Goal: Task Accomplishment & Management: Use online tool/utility

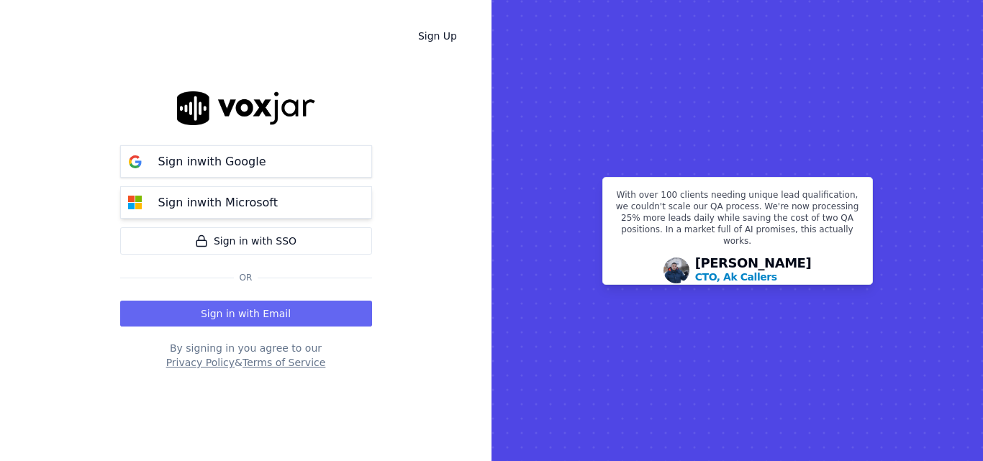
click at [266, 199] on p "Sign in with Microsoft" at bounding box center [218, 202] width 120 height 17
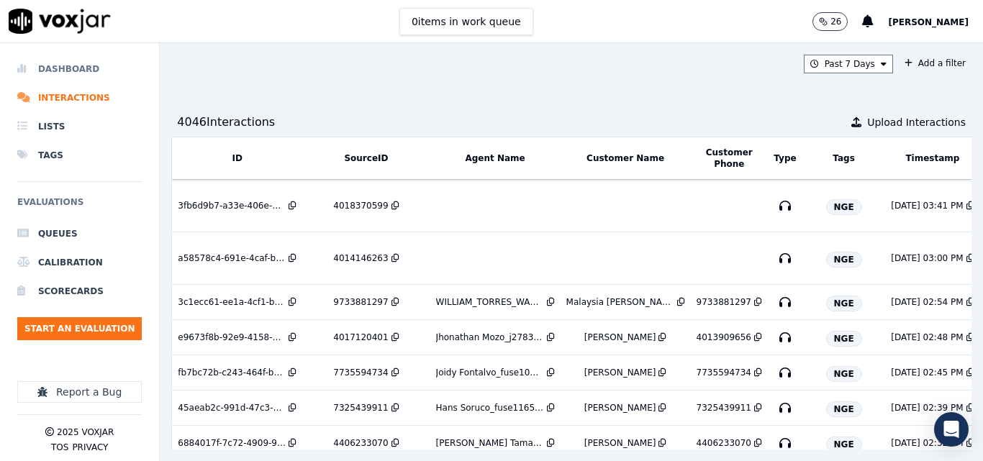
click at [84, 65] on li "Dashboard" at bounding box center [79, 69] width 125 height 29
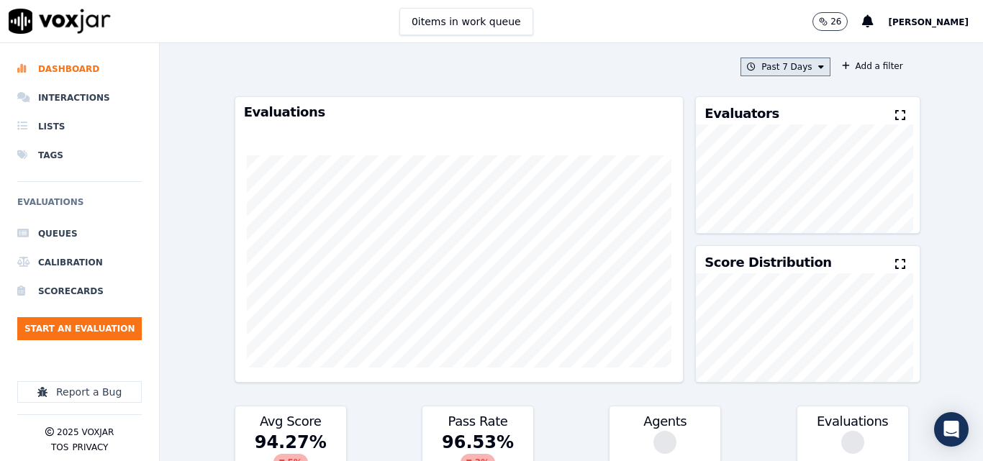
click at [801, 63] on button "Past 7 Days" at bounding box center [785, 67] width 89 height 19
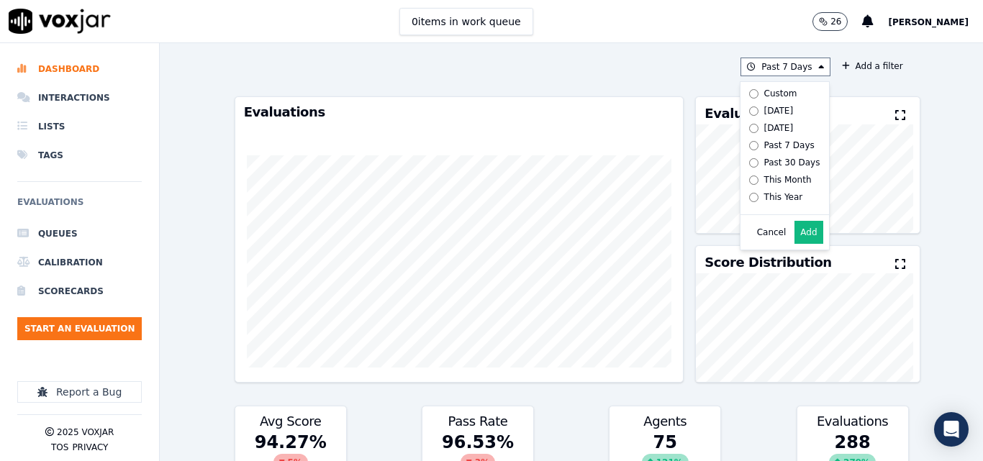
click at [896, 114] on icon at bounding box center [901, 115] width 10 height 12
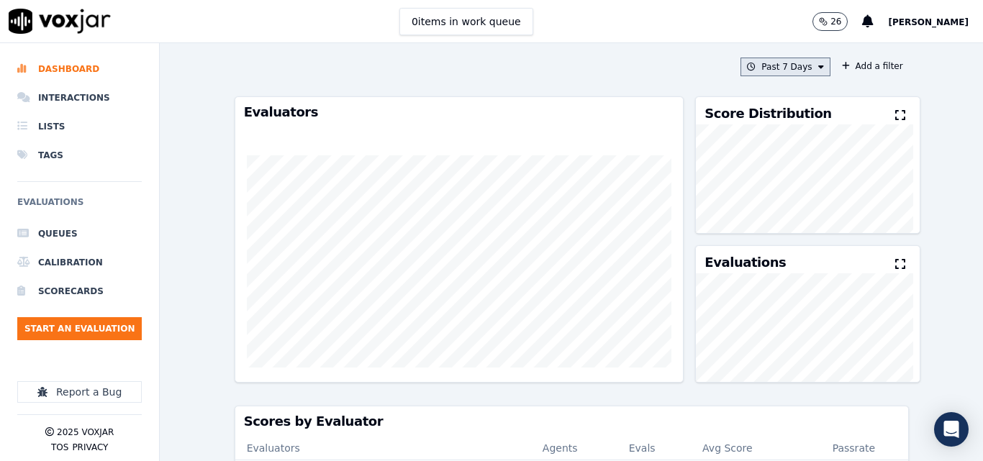
click at [778, 67] on button "Past 7 Days" at bounding box center [785, 67] width 89 height 19
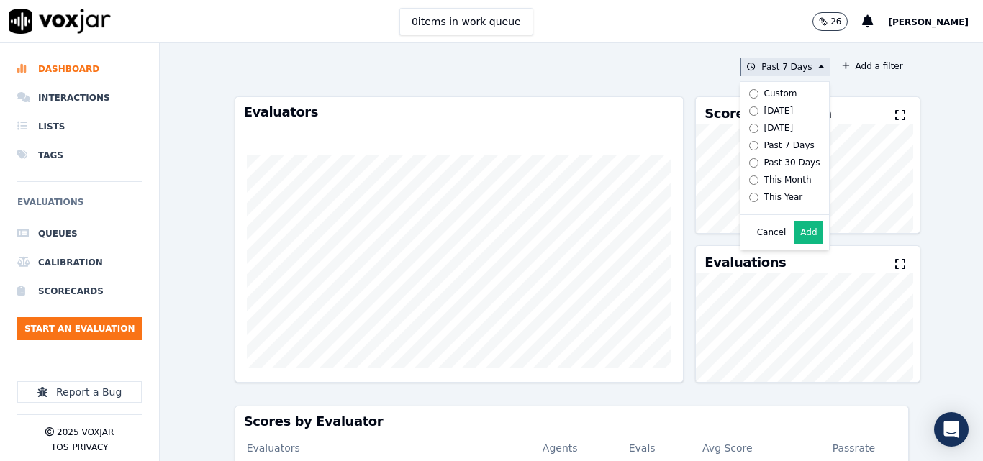
click at [765, 110] on div "Today" at bounding box center [780, 111] width 30 height 12
click at [798, 243] on button "Add" at bounding box center [809, 232] width 28 height 23
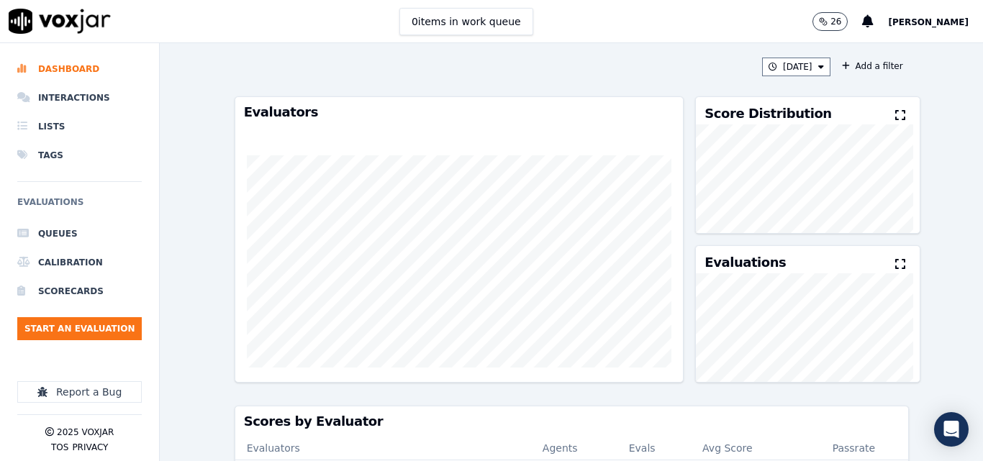
click at [896, 117] on icon at bounding box center [901, 115] width 10 height 12
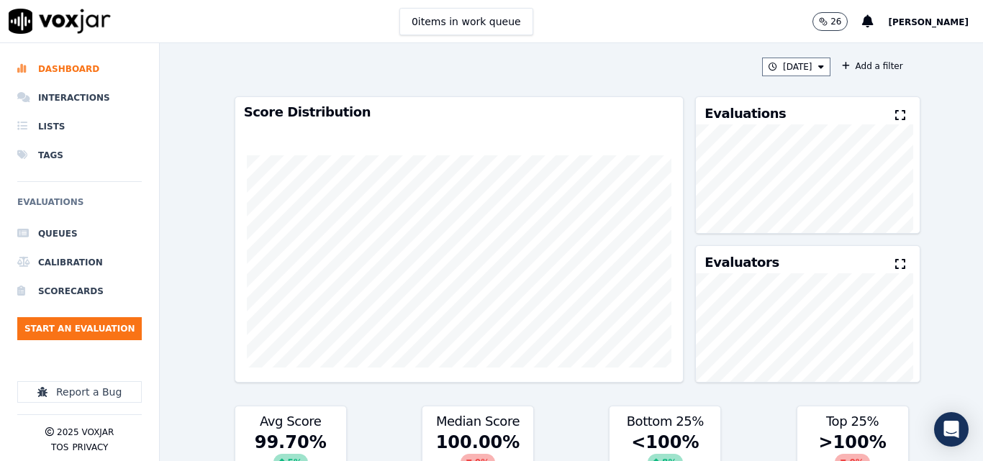
click at [896, 117] on icon at bounding box center [901, 115] width 10 height 12
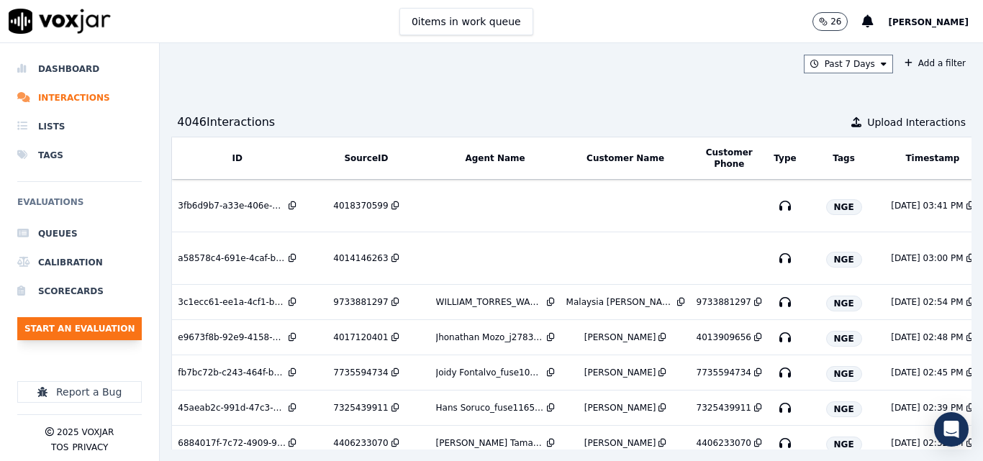
click at [92, 331] on button "Start an Evaluation" at bounding box center [79, 328] width 125 height 23
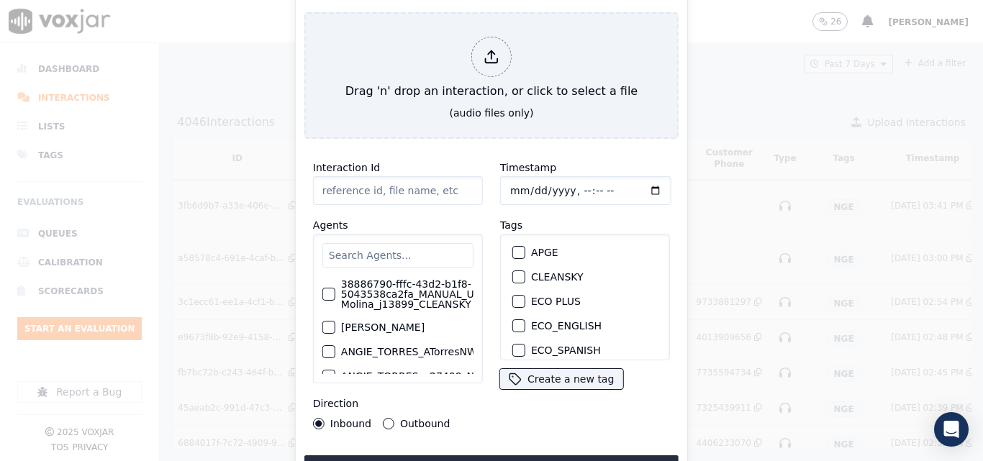
type input "20250911-111601_4452146926-all.mp3"
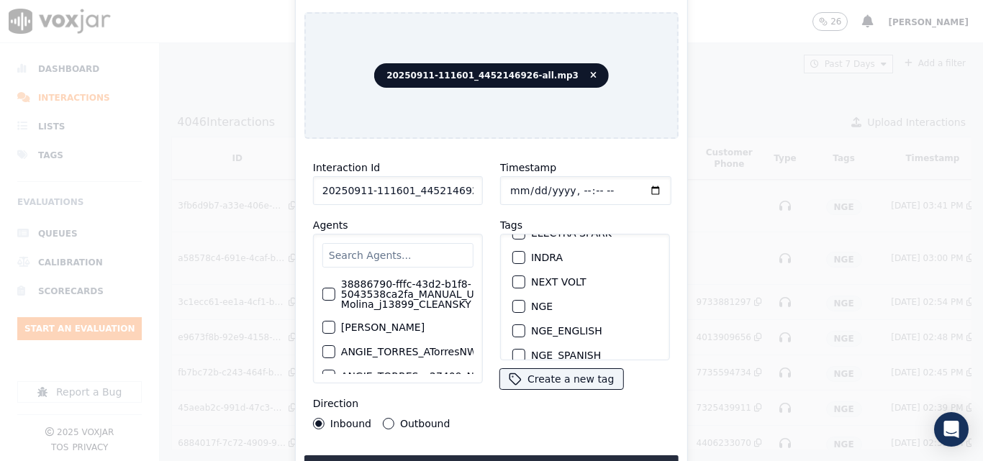
scroll to position [144, 0]
click at [515, 251] on div "button" at bounding box center [518, 256] width 10 height 10
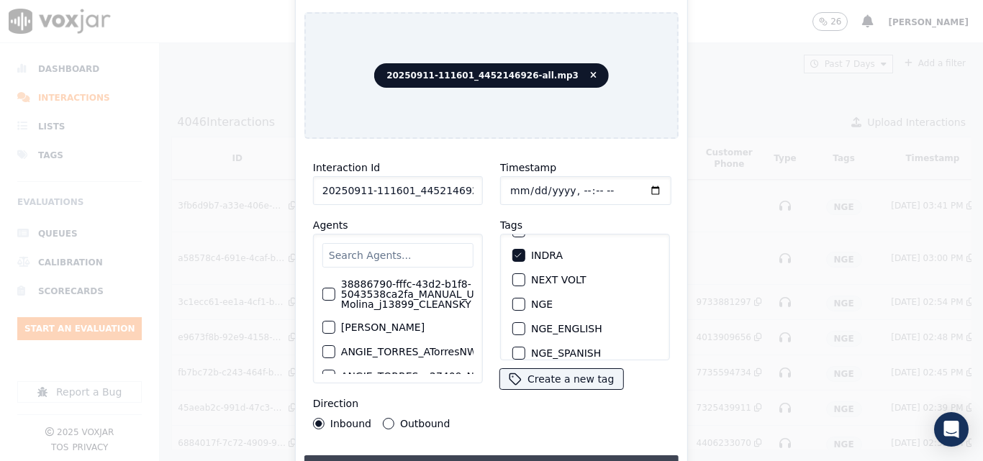
click at [536, 456] on button "Upload interaction to start evaluation" at bounding box center [492, 469] width 374 height 26
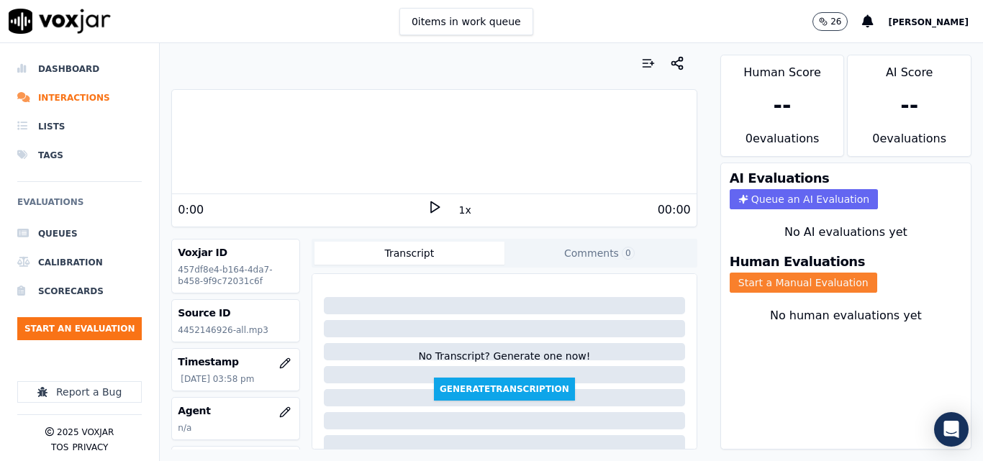
click at [747, 280] on button "Start a Manual Evaluation" at bounding box center [804, 283] width 148 height 20
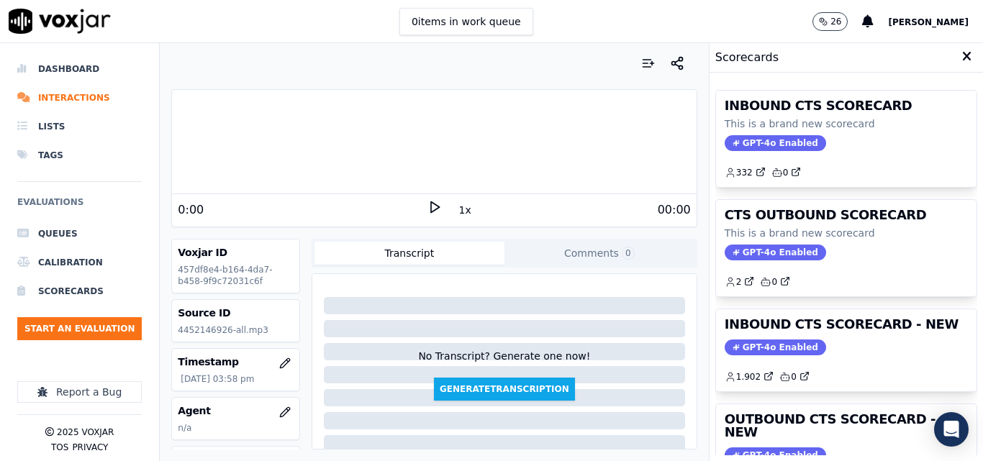
click at [431, 206] on polygon at bounding box center [435, 207] width 9 height 11
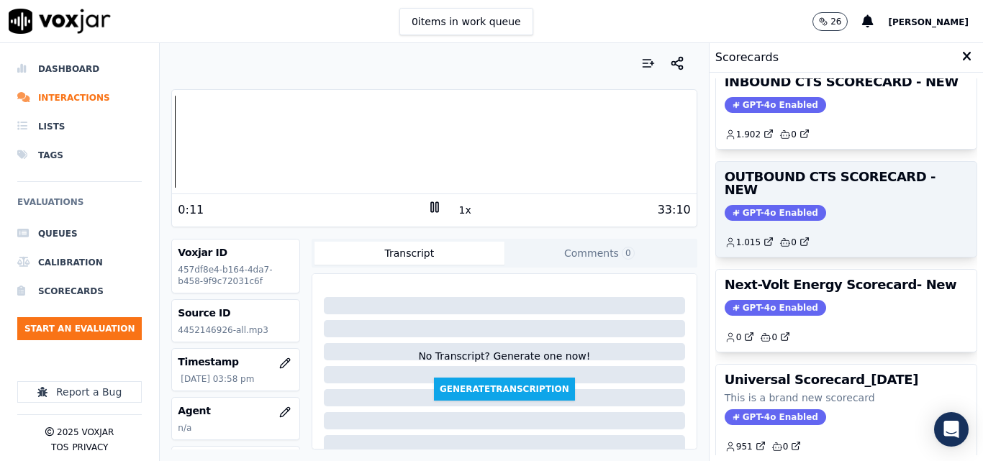
scroll to position [171, 0]
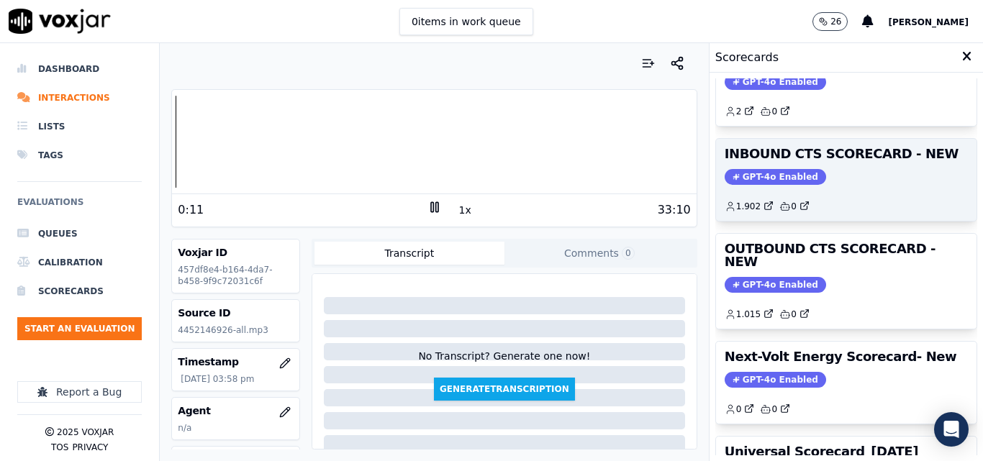
click at [772, 175] on span "GPT-4o Enabled" at bounding box center [776, 177] width 102 height 16
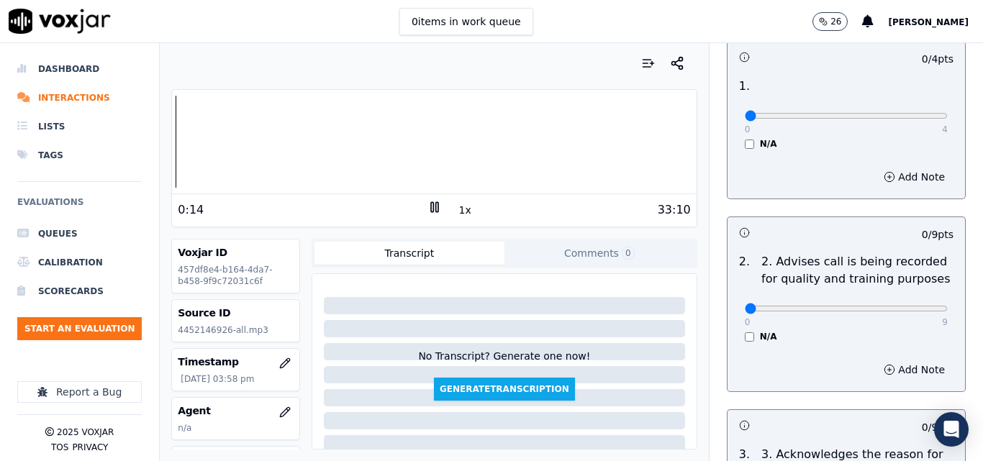
scroll to position [144, 0]
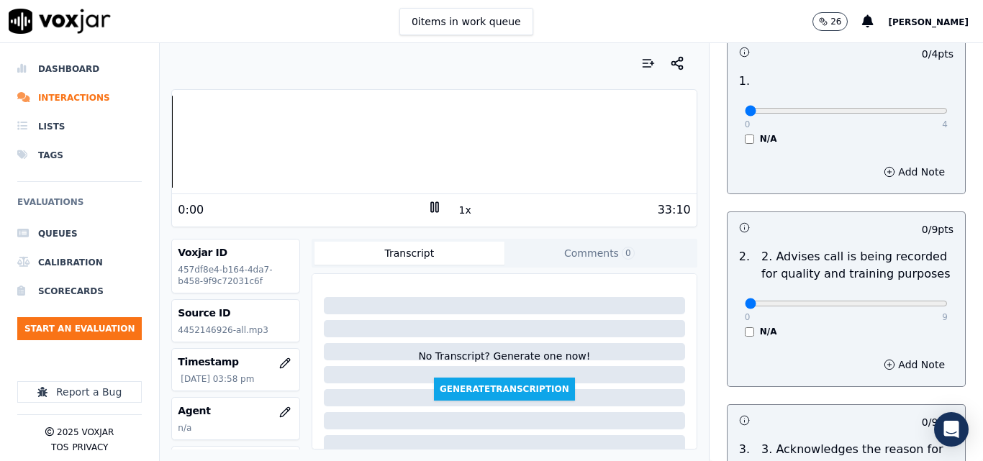
click at [164, 152] on div "Your browser does not support the audio element. 0:00 1x 33:10 Voxjar ID 457df8…" at bounding box center [434, 252] width 549 height 418
type input "9"
click at [907, 301] on input "range" at bounding box center [846, 304] width 203 height 6
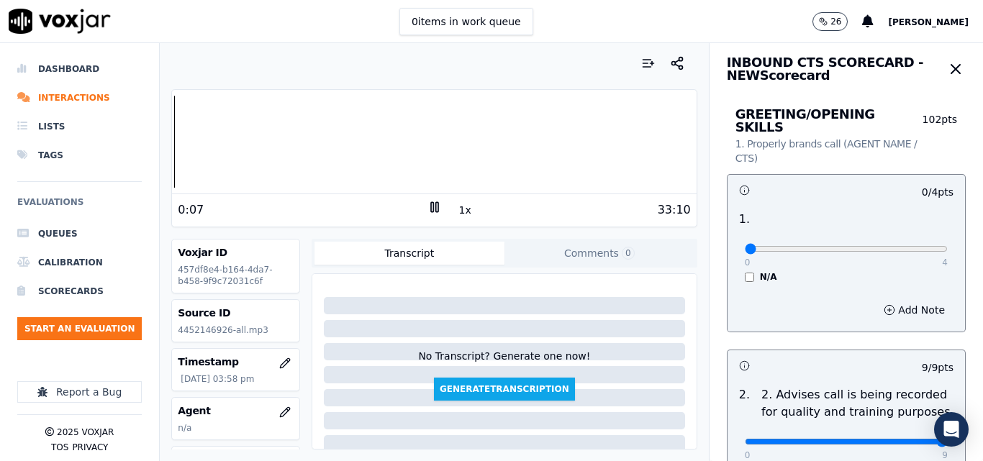
scroll to position [0, 0]
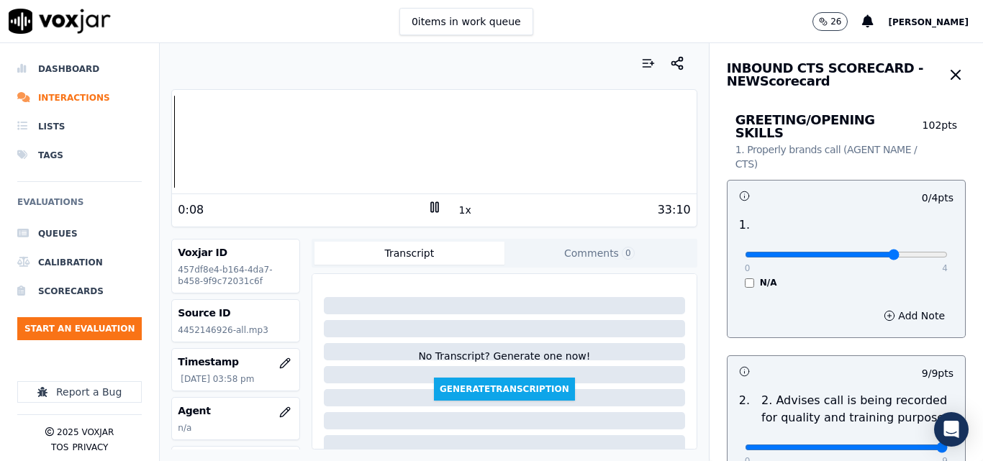
type input "3"
click at [846, 252] on input "range" at bounding box center [846, 255] width 203 height 6
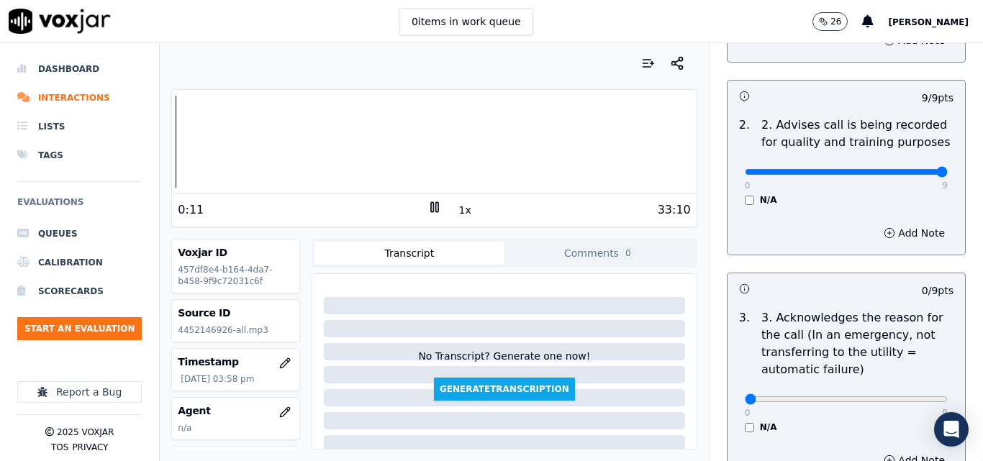
scroll to position [360, 0]
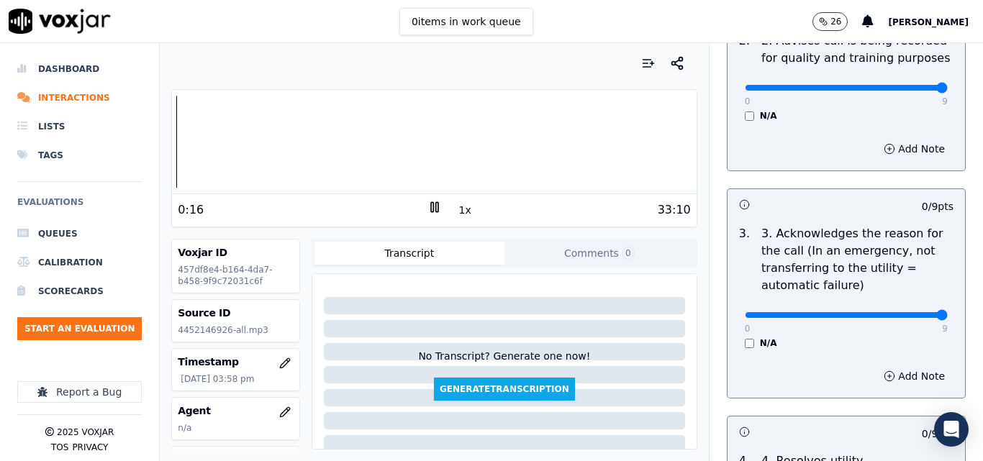
type input "9"
click at [913, 312] on input "range" at bounding box center [846, 315] width 203 height 6
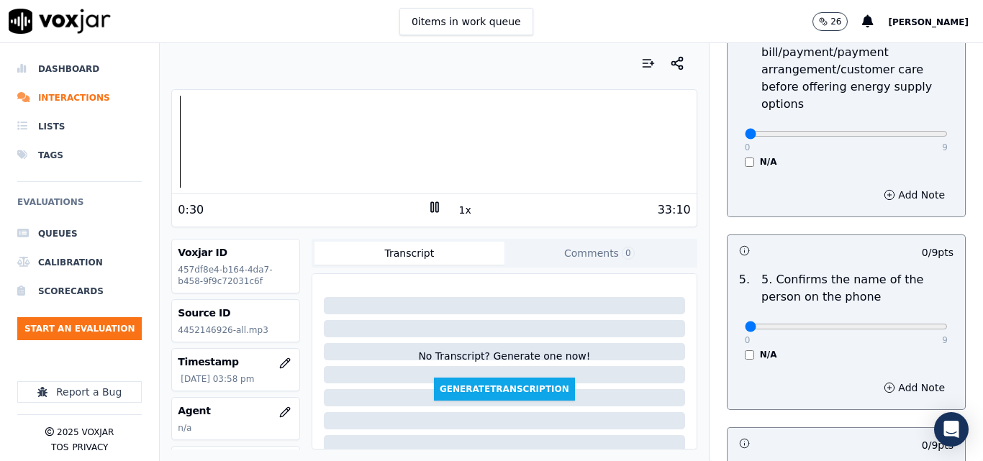
scroll to position [864, 0]
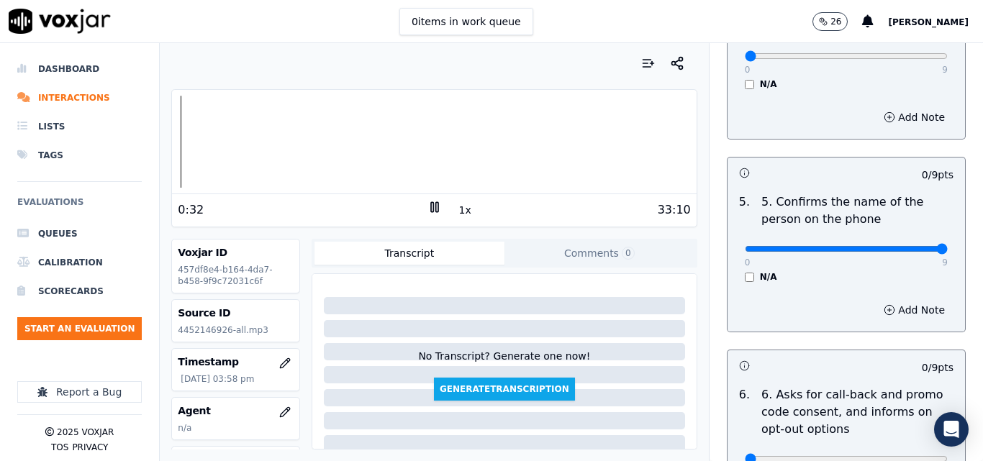
type input "9"
click at [912, 246] on input "range" at bounding box center [846, 249] width 203 height 6
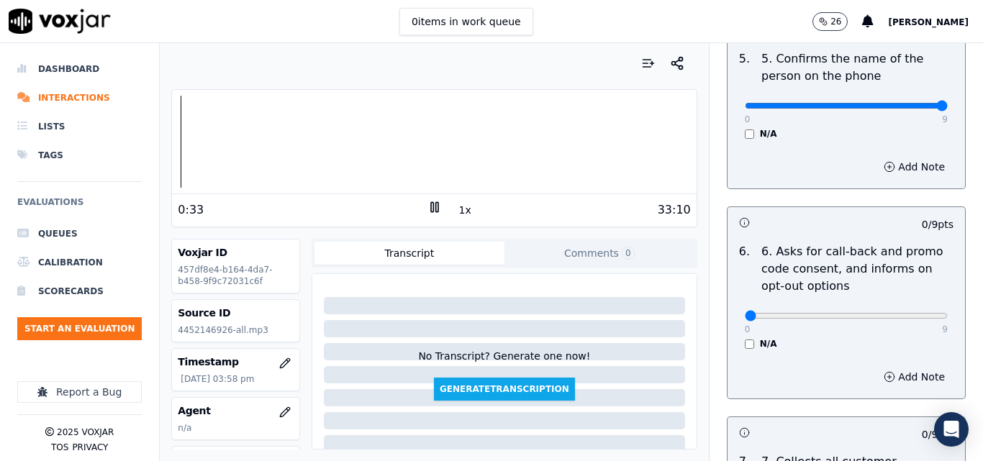
scroll to position [1008, 0]
click at [459, 211] on button "1x" at bounding box center [465, 210] width 18 height 20
click at [459, 211] on button "1.5x" at bounding box center [470, 210] width 28 height 20
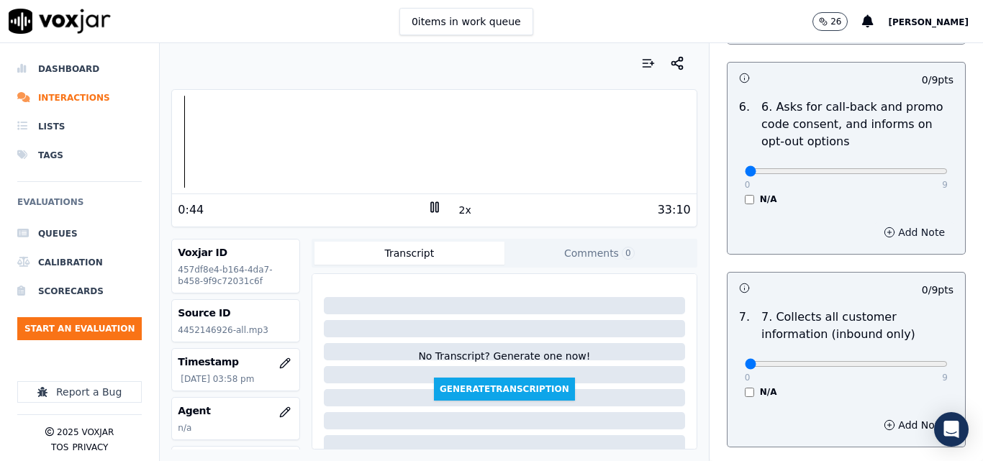
scroll to position [1224, 0]
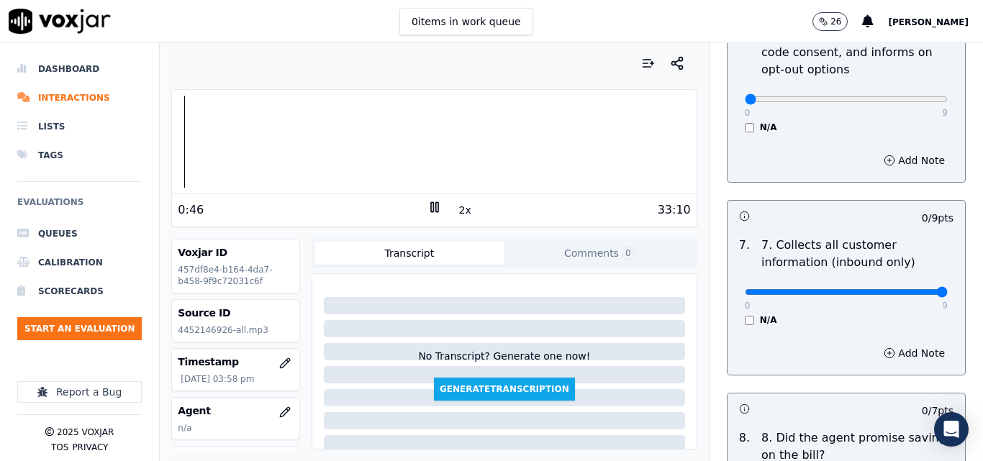
type input "9"
click at [909, 289] on input "range" at bounding box center [846, 292] width 203 height 6
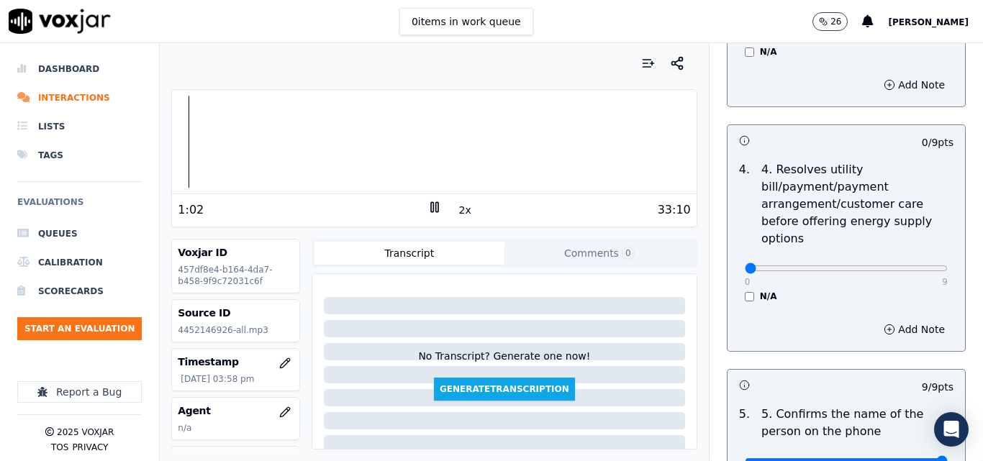
scroll to position [648, 0]
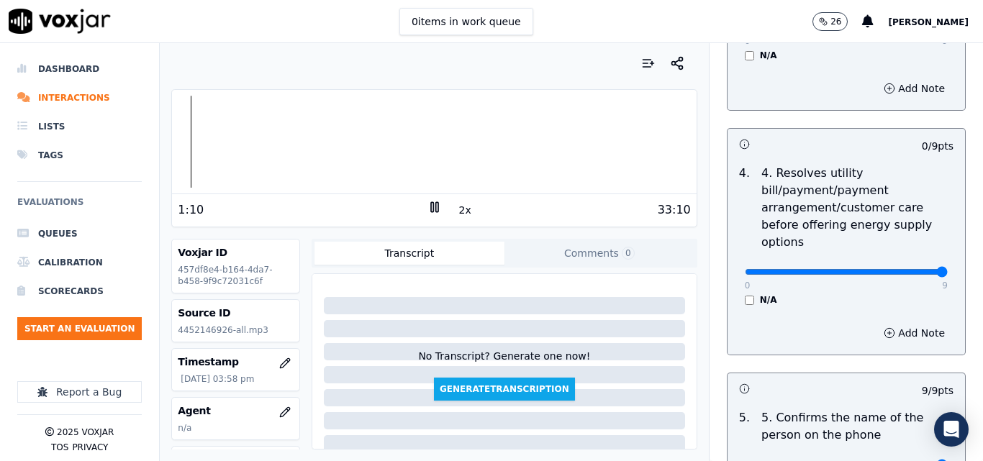
type input "9"
click at [908, 269] on input "range" at bounding box center [846, 272] width 203 height 6
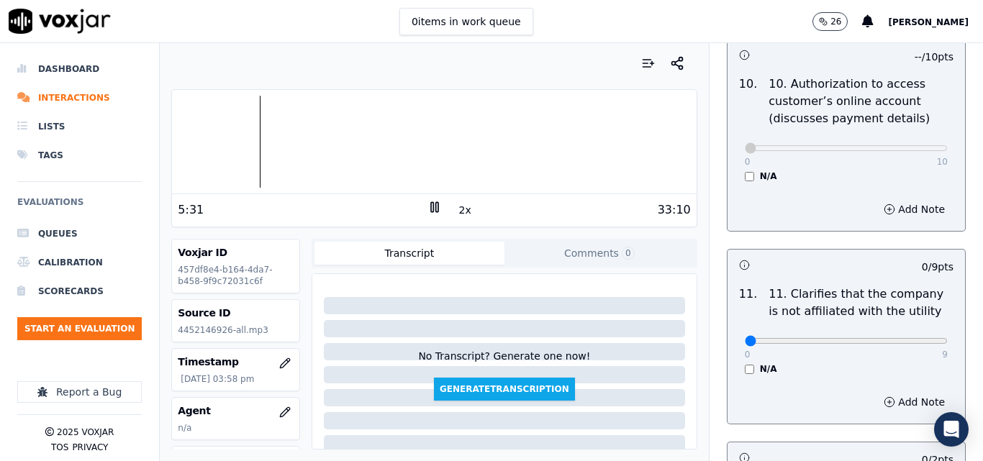
scroll to position [2053, 0]
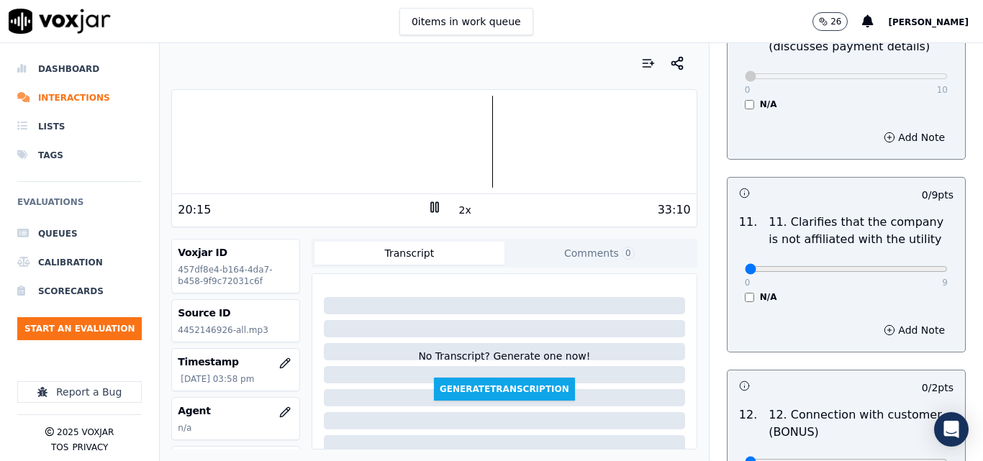
click at [430, 208] on icon at bounding box center [435, 207] width 14 height 14
click at [431, 208] on polygon at bounding box center [435, 207] width 9 height 11
click at [461, 153] on div at bounding box center [434, 142] width 524 height 92
click at [427, 153] on div at bounding box center [434, 142] width 524 height 92
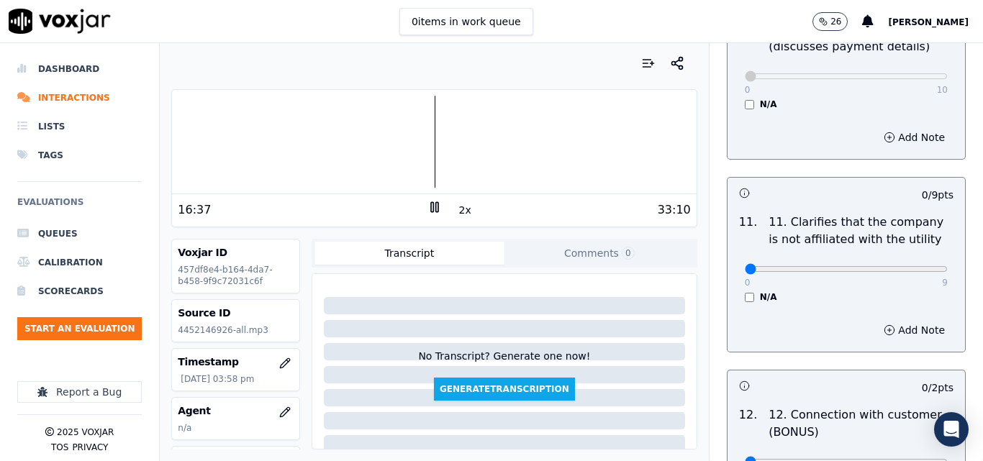
click at [397, 143] on div at bounding box center [434, 142] width 524 height 92
click at [382, 148] on div at bounding box center [434, 142] width 524 height 92
click at [396, 149] on div at bounding box center [434, 142] width 524 height 92
click at [377, 151] on div at bounding box center [434, 142] width 524 height 92
click at [366, 151] on div at bounding box center [434, 142] width 524 height 92
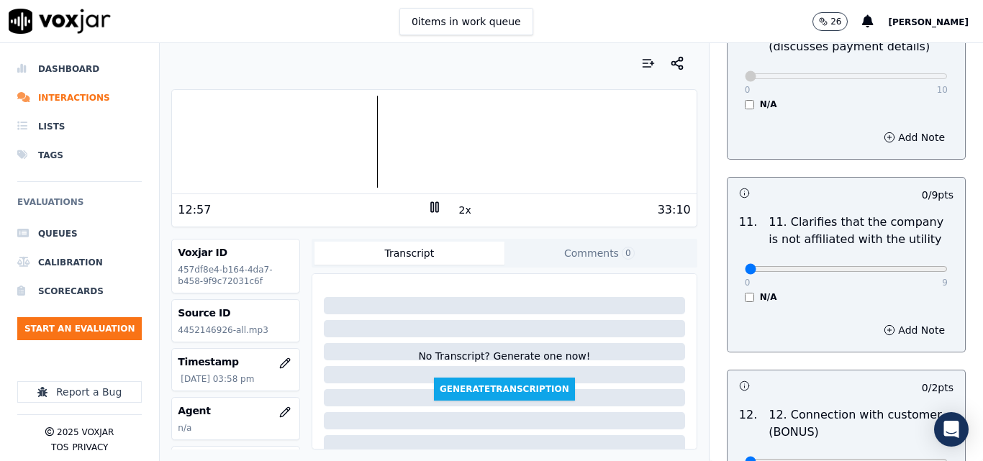
click at [431, 207] on icon at bounding box center [435, 207] width 14 height 14
click at [430, 207] on icon at bounding box center [435, 207] width 14 height 14
click at [431, 212] on rect at bounding box center [432, 206] width 2 height 9
click at [431, 207] on icon at bounding box center [435, 207] width 14 height 14
click at [428, 211] on icon at bounding box center [435, 207] width 14 height 14
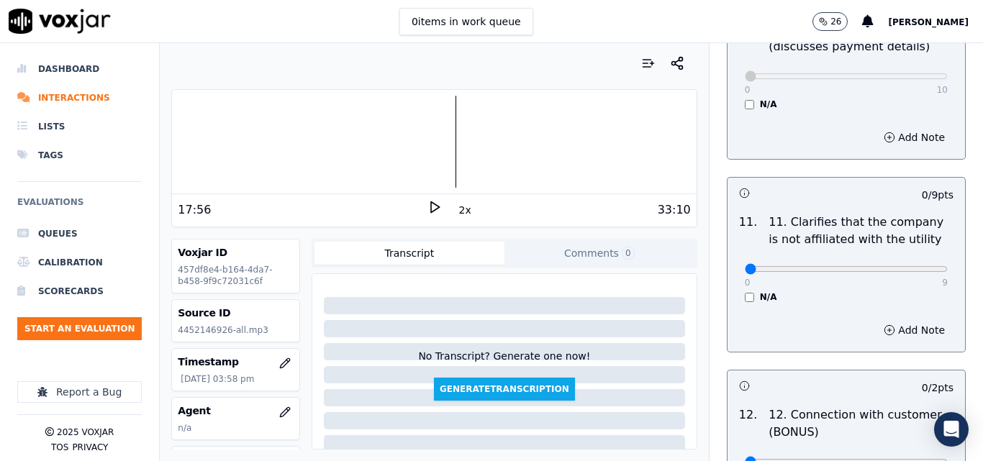
click at [429, 212] on icon at bounding box center [435, 207] width 14 height 14
click at [405, 150] on div at bounding box center [434, 142] width 524 height 92
click at [388, 150] on div at bounding box center [434, 142] width 524 height 92
click at [372, 133] on div at bounding box center [434, 142] width 524 height 92
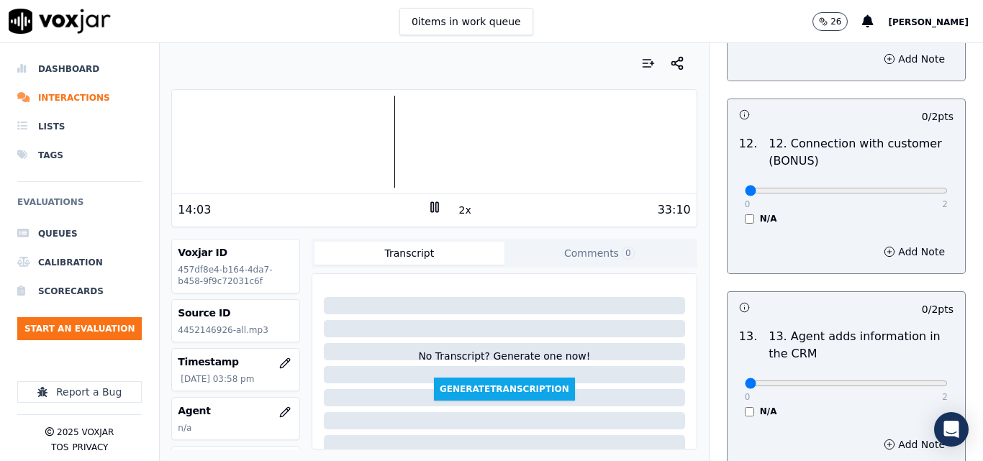
scroll to position [2341, 0]
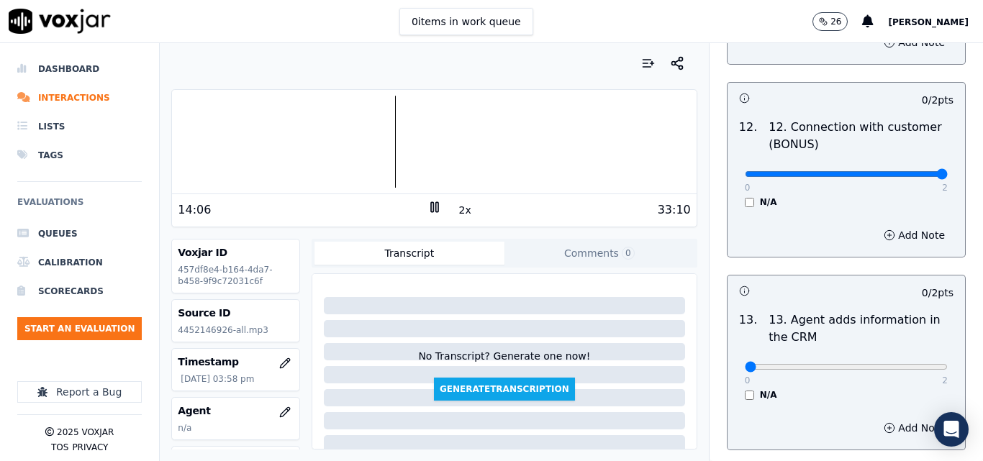
type input "2"
click at [911, 171] on input "range" at bounding box center [846, 174] width 203 height 6
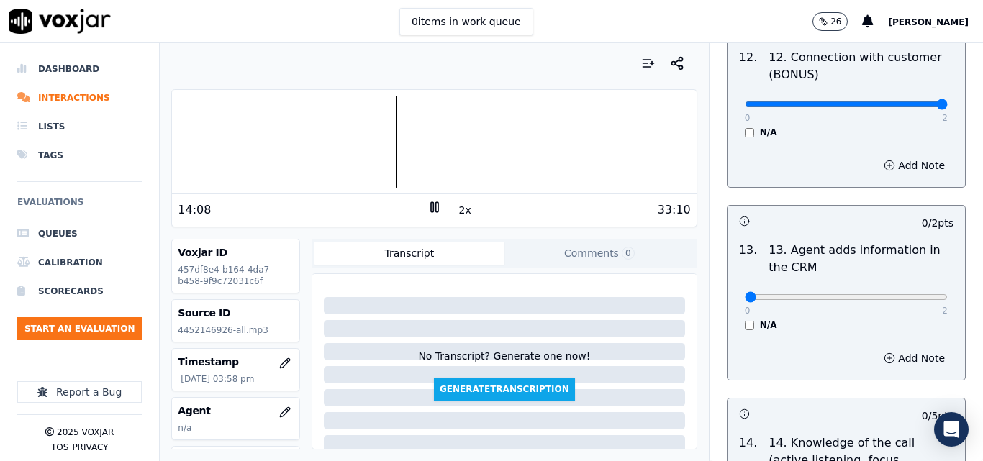
scroll to position [2485, 0]
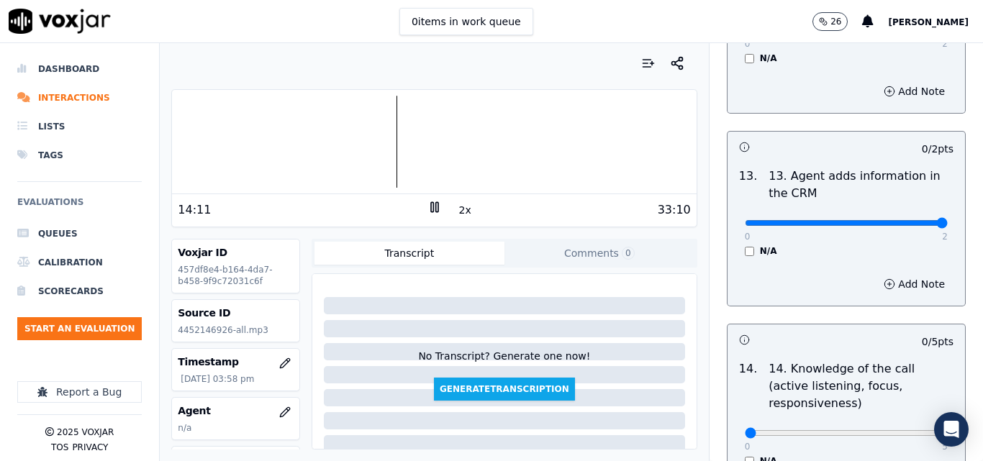
type input "2"
click at [914, 220] on input "range" at bounding box center [846, 223] width 203 height 6
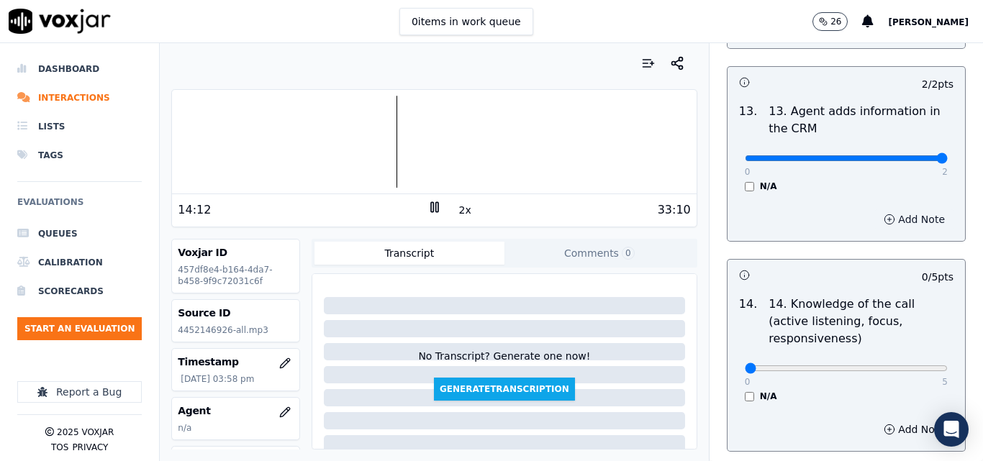
scroll to position [2629, 0]
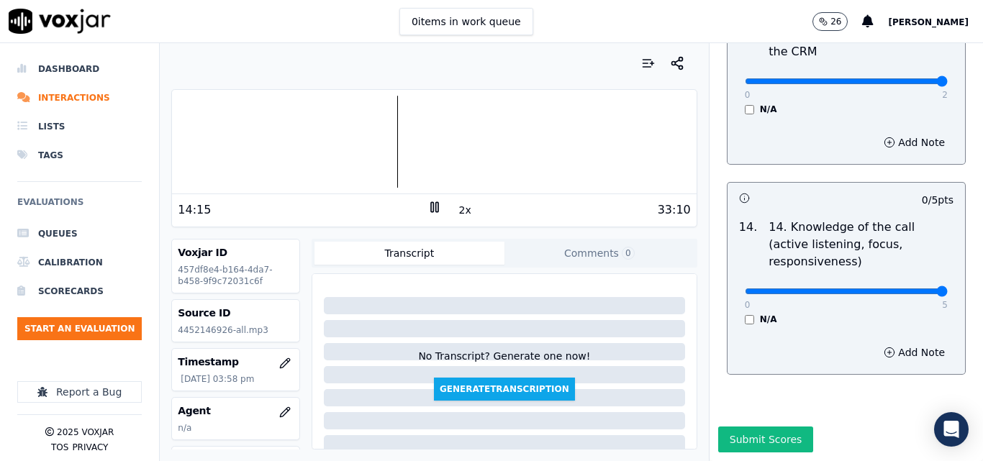
type input "5"
click at [909, 289] on input "range" at bounding box center [846, 292] width 203 height 6
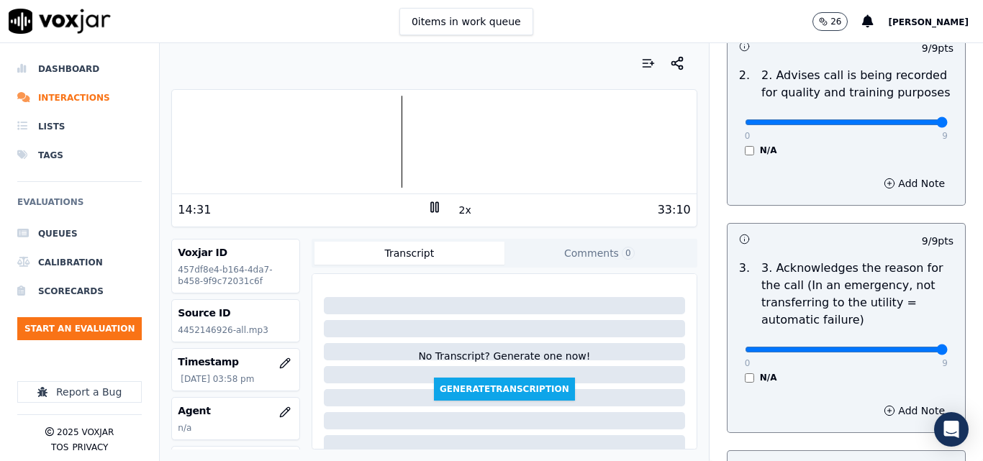
scroll to position [0, 0]
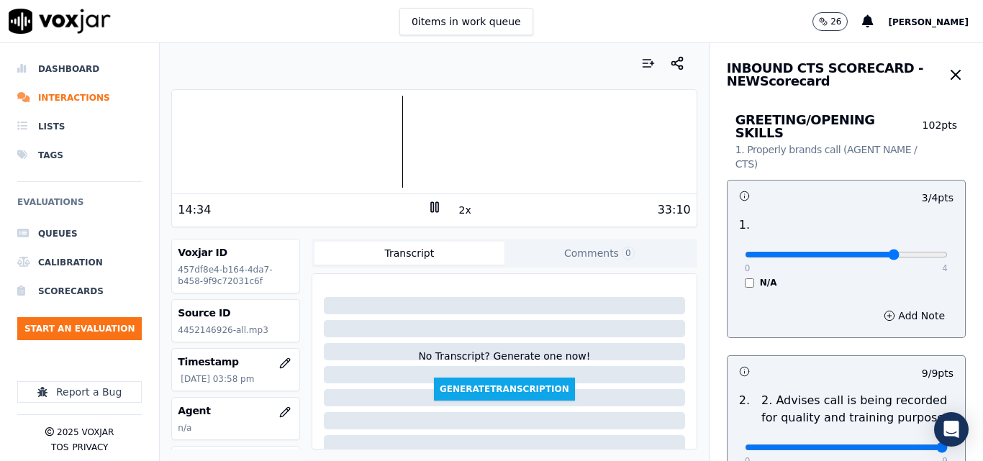
click at [875, 252] on input "range" at bounding box center [846, 255] width 203 height 6
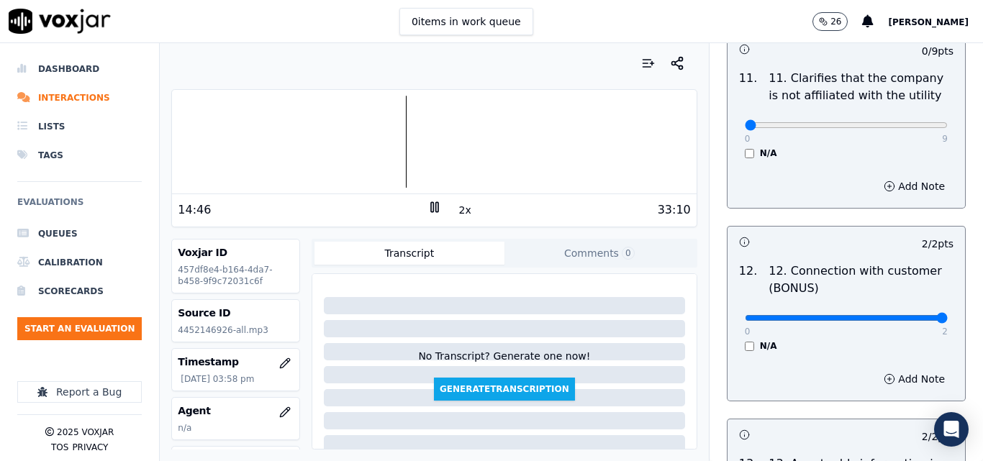
scroll to position [1981, 0]
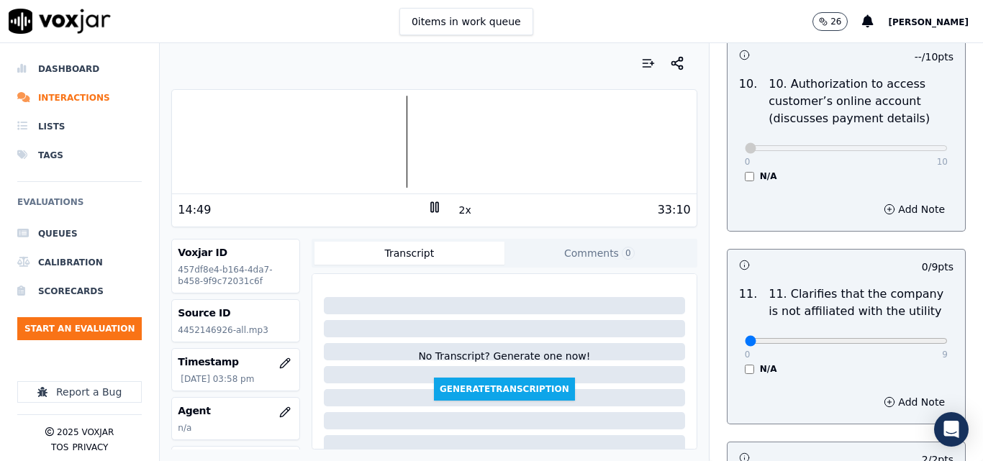
click at [377, 152] on div at bounding box center [434, 142] width 524 height 92
click at [461, 210] on button "2x" at bounding box center [465, 210] width 18 height 20
click at [461, 210] on button "1x" at bounding box center [465, 210] width 18 height 20
click at [382, 156] on div at bounding box center [434, 142] width 524 height 92
click at [362, 153] on div at bounding box center [434, 142] width 524 height 92
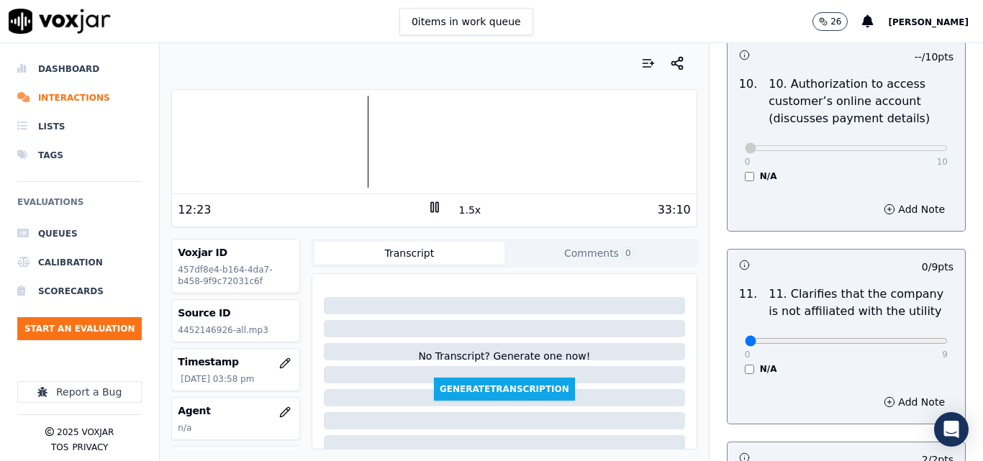
click at [348, 151] on div at bounding box center [434, 142] width 524 height 92
click at [340, 150] on div at bounding box center [434, 142] width 524 height 92
click at [456, 207] on button "1.5x" at bounding box center [470, 210] width 28 height 20
click at [463, 212] on button "2x" at bounding box center [465, 210] width 18 height 20
click at [463, 212] on button "1x" at bounding box center [465, 210] width 18 height 20
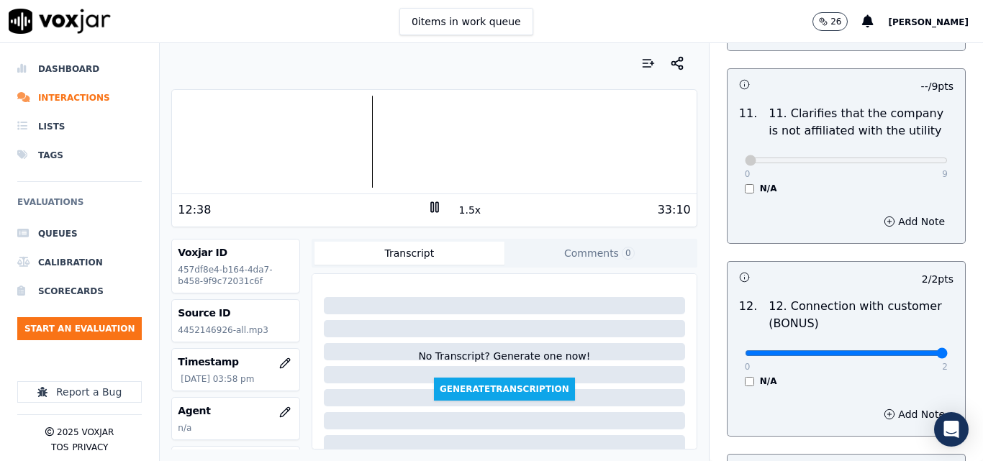
scroll to position [2629, 0]
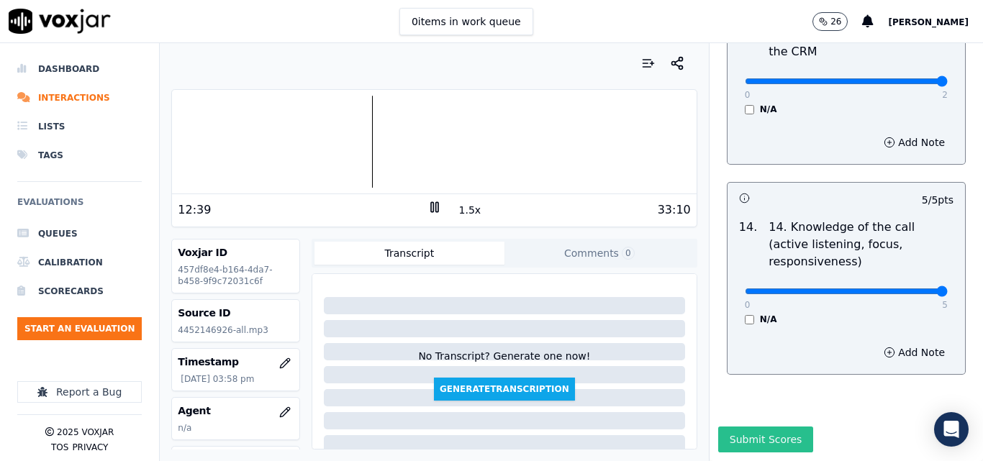
click at [744, 427] on button "Submit Scores" at bounding box center [767, 440] width 96 height 26
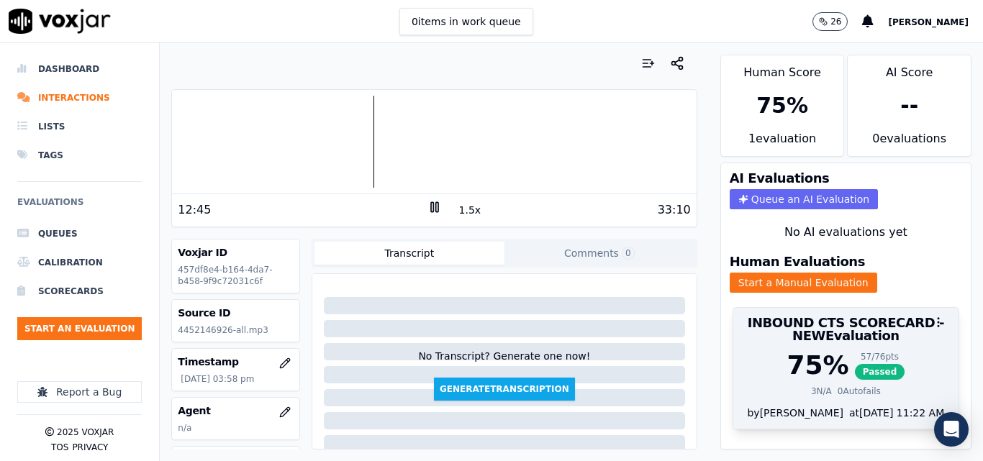
scroll to position [30, 0]
click at [855, 364] on span "Passed" at bounding box center [880, 372] width 50 height 16
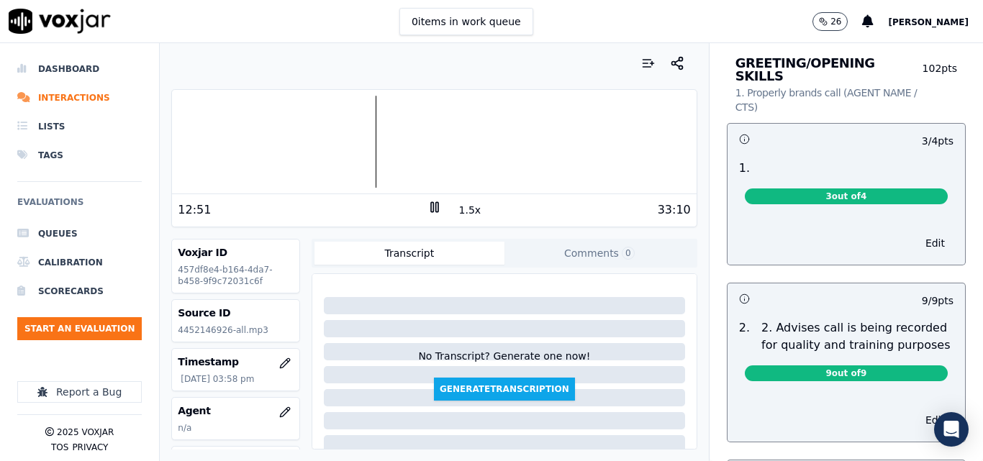
scroll to position [144, 0]
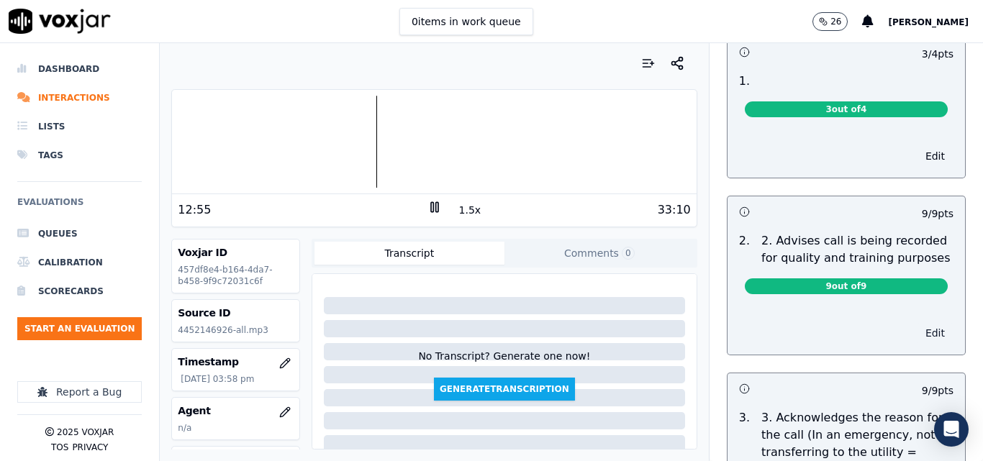
click at [917, 323] on button "Edit" at bounding box center [935, 333] width 37 height 20
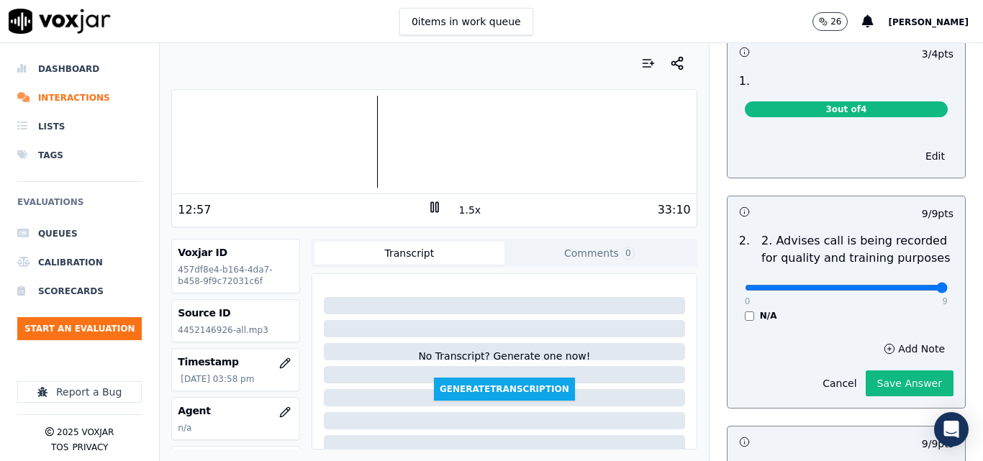
drag, startPoint x: 748, startPoint y: 277, endPoint x: 920, endPoint y: 289, distance: 172.5
type input "9"
click at [920, 289] on input "range" at bounding box center [846, 288] width 203 height 6
click at [882, 377] on button "Save Answer" at bounding box center [910, 384] width 88 height 26
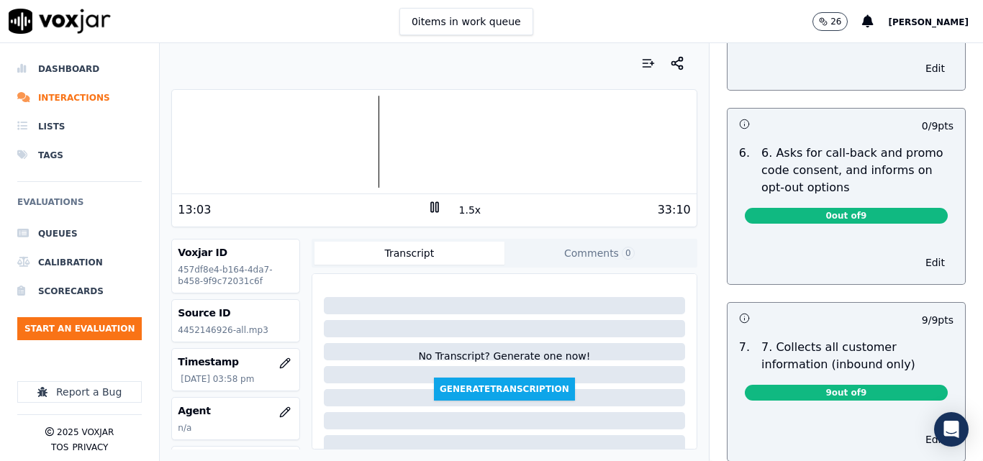
scroll to position [1080, 0]
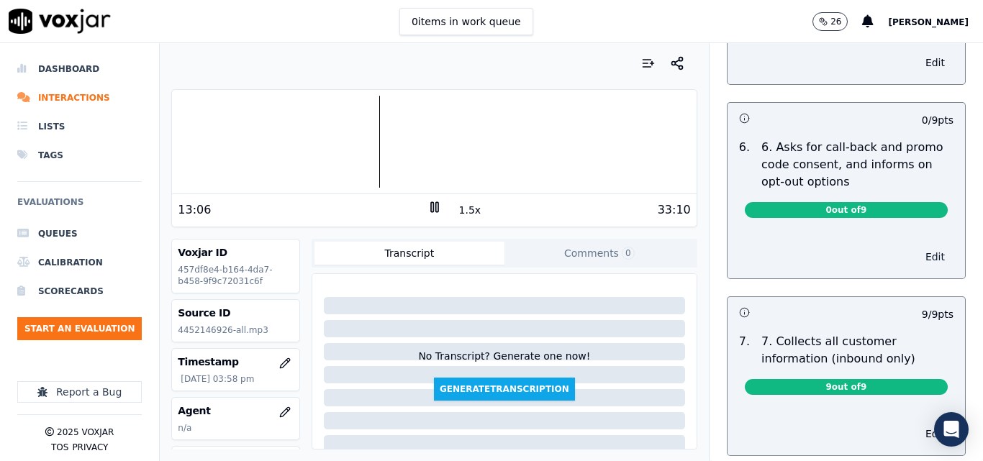
click at [917, 248] on button "Edit" at bounding box center [935, 257] width 37 height 20
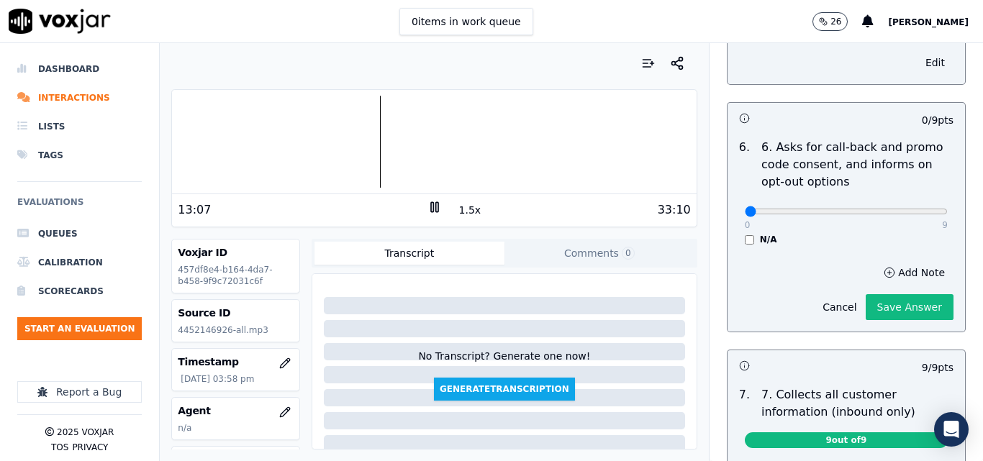
scroll to position [1047, 0]
click at [883, 298] on button "Save Answer" at bounding box center [910, 307] width 88 height 26
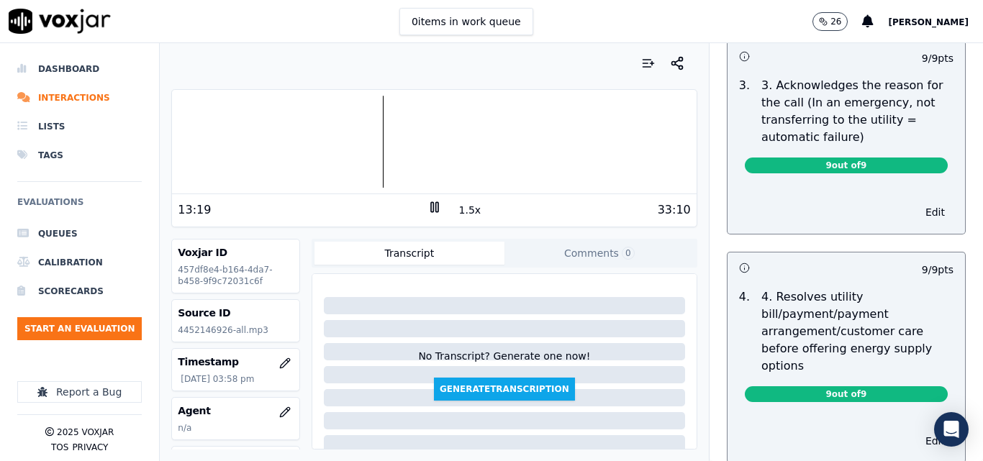
scroll to position [0, 0]
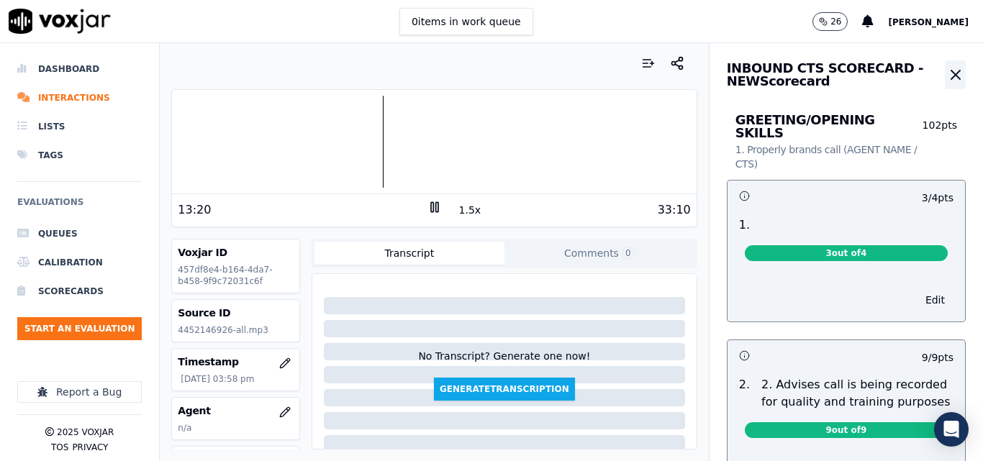
click at [952, 75] on icon "button" at bounding box center [956, 75] width 9 height 9
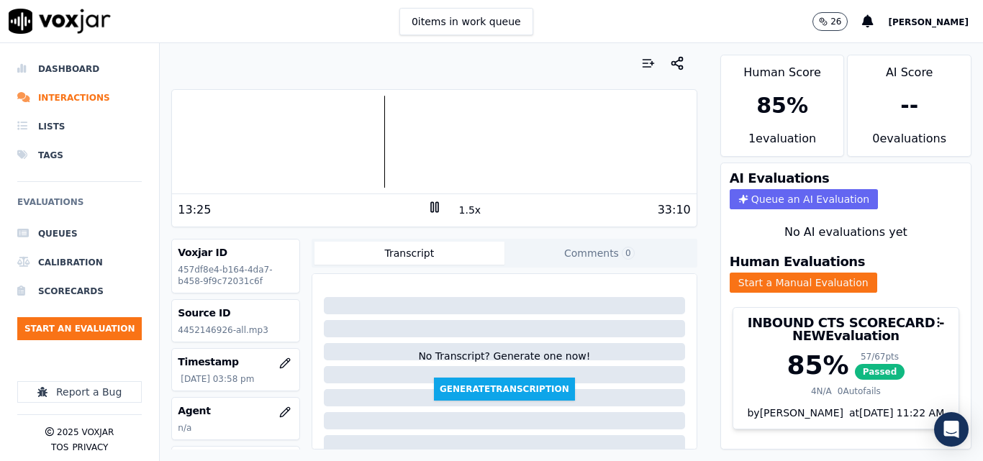
click at [430, 205] on icon at bounding box center [435, 207] width 14 height 14
click at [73, 323] on button "Start an Evaluation" at bounding box center [79, 328] width 125 height 23
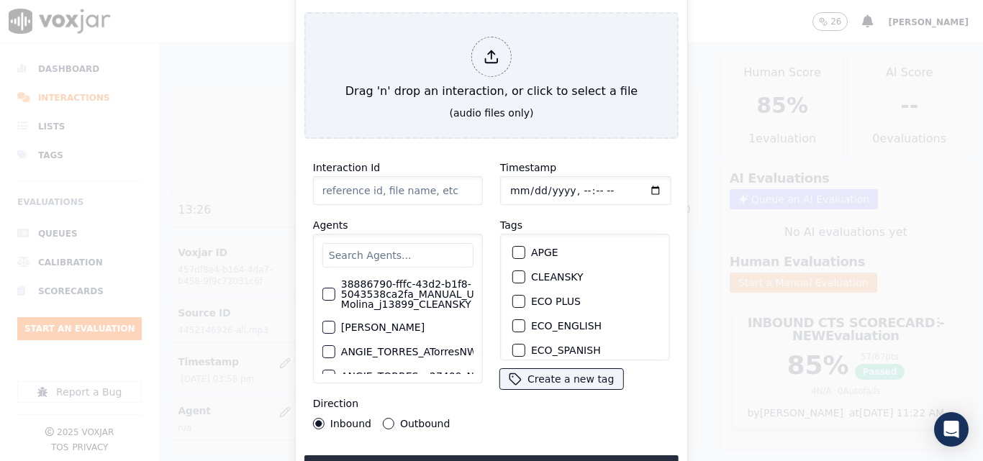
type input "20250911-151836_6098687842-all.mp3"
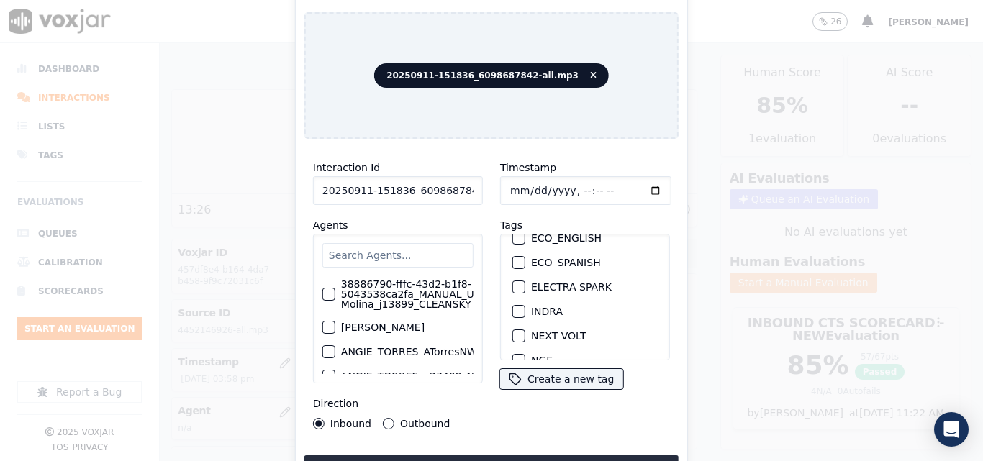
scroll to position [95, 0]
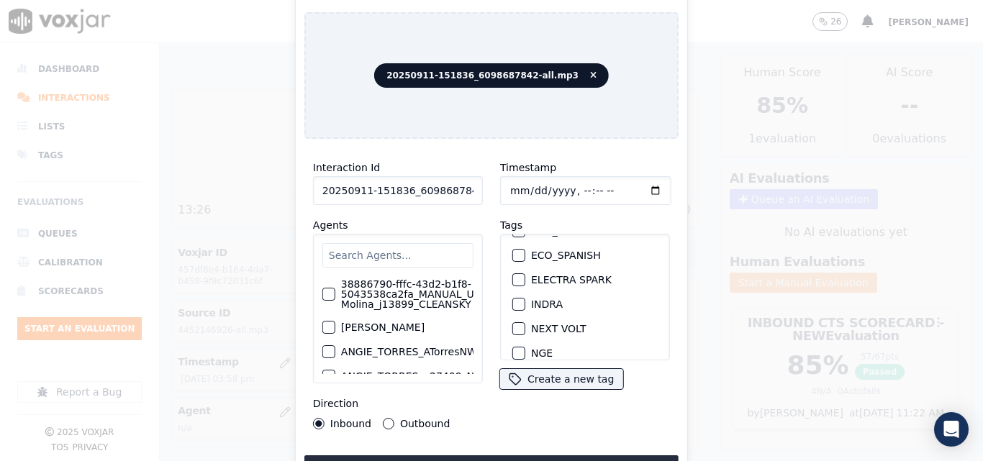
click at [513, 299] on div "button" at bounding box center [518, 304] width 10 height 10
click at [528, 459] on button "Upload interaction to start evaluation" at bounding box center [492, 469] width 374 height 26
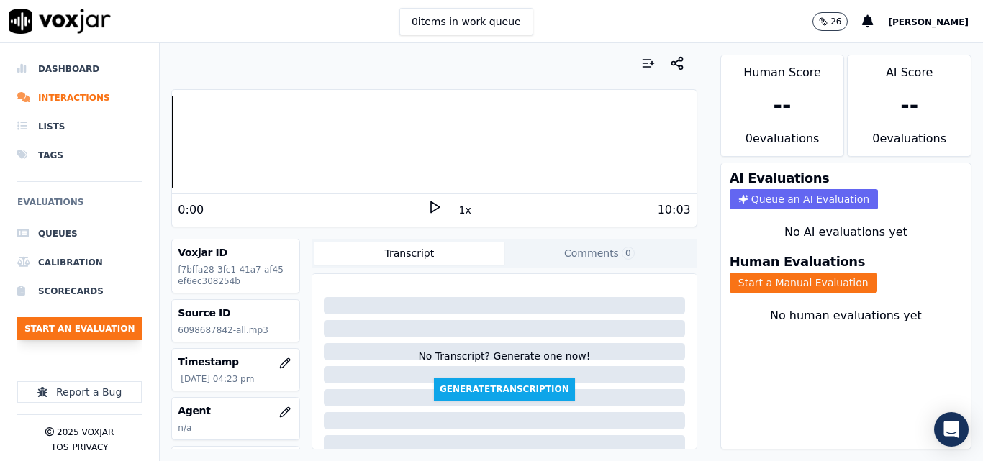
click at [113, 320] on button "Start an Evaluation" at bounding box center [79, 328] width 125 height 23
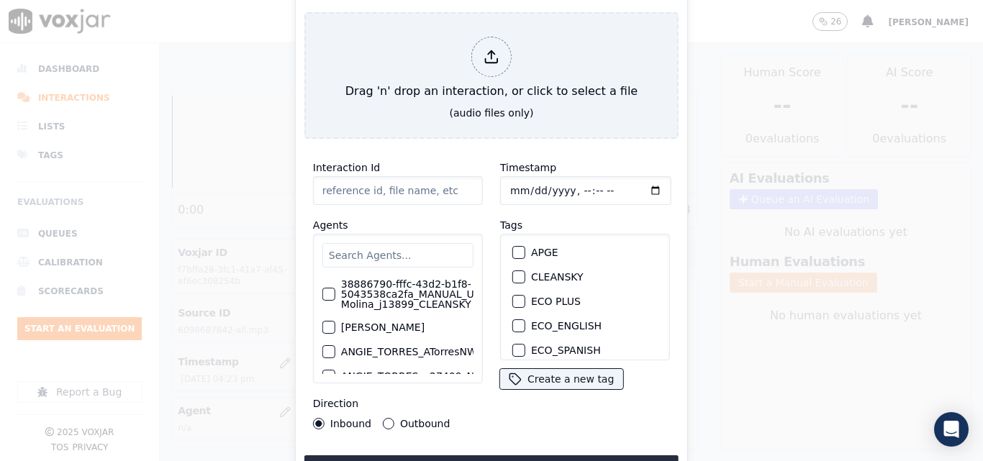
type input "20250911-151836_6098687842-all (1).mp3"
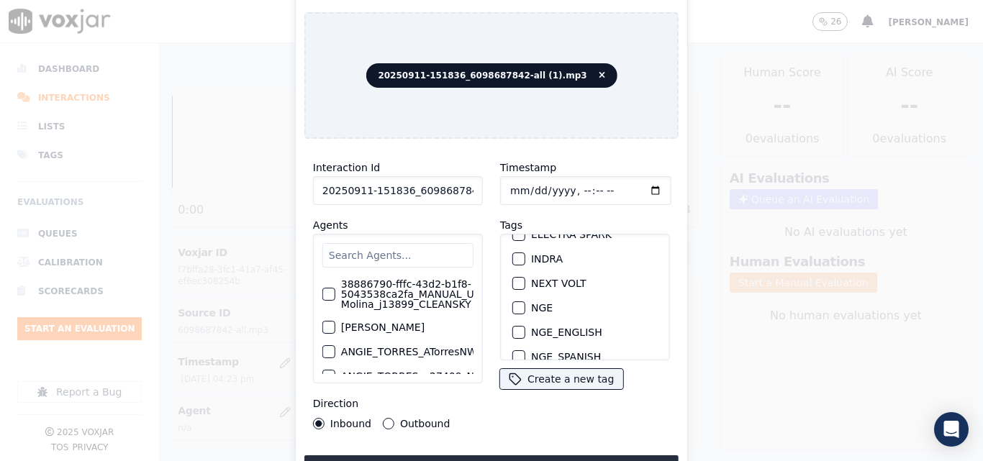
scroll to position [144, 0]
click at [513, 249] on button "INDRA" at bounding box center [519, 255] width 13 height 13
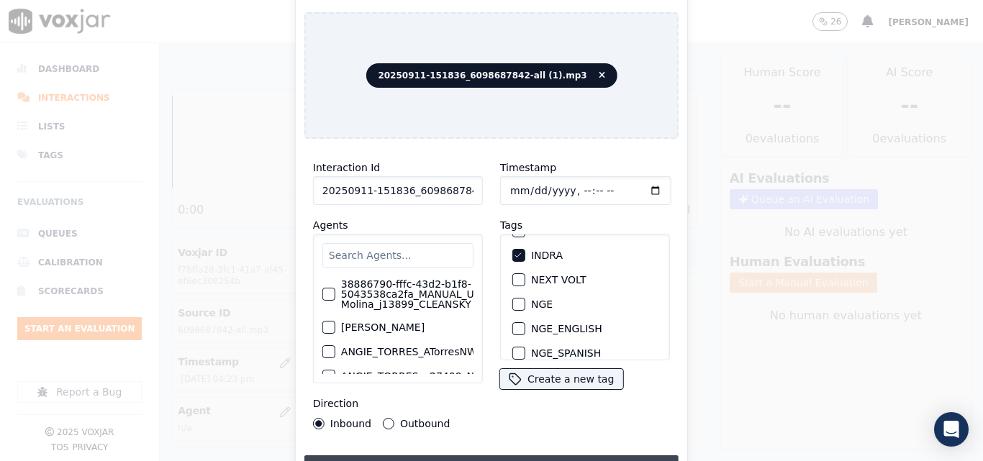
click at [508, 456] on button "Upload interaction to start evaluation" at bounding box center [492, 469] width 374 height 26
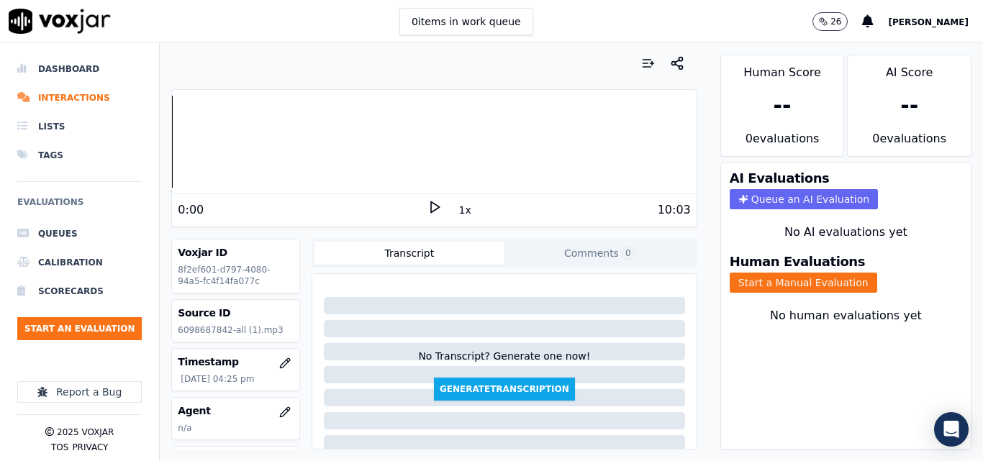
click at [430, 201] on icon at bounding box center [435, 207] width 14 height 14
click at [458, 200] on button "1x" at bounding box center [465, 210] width 18 height 20
click at [461, 203] on button "1.5x" at bounding box center [470, 210] width 28 height 20
click at [767, 278] on button "Start a Manual Evaluation" at bounding box center [804, 283] width 148 height 20
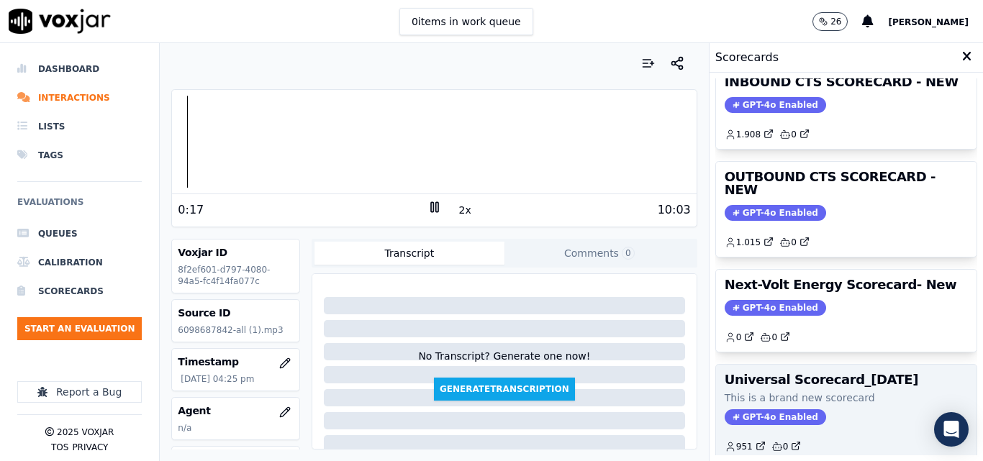
scroll to position [171, 0]
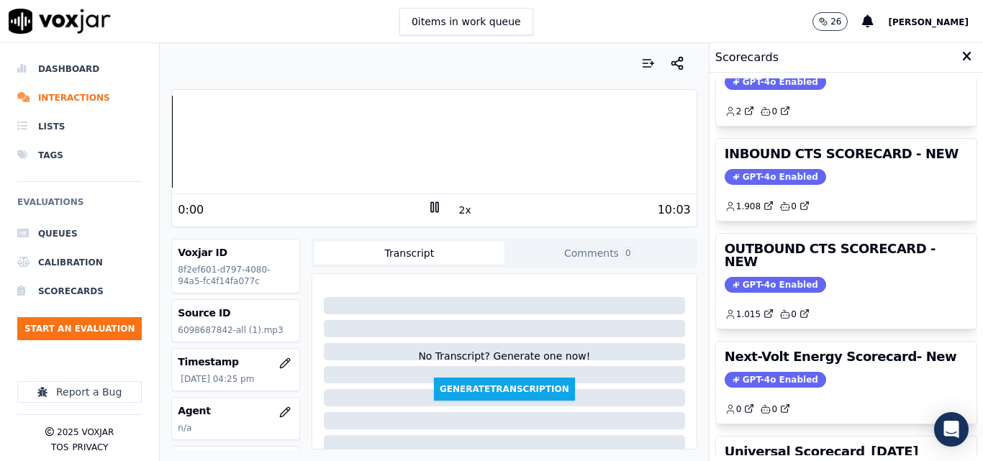
click at [130, 150] on div "Dashboard Interactions Lists Tags Evaluations Queues Calibration Scorecards Sta…" at bounding box center [491, 252] width 983 height 418
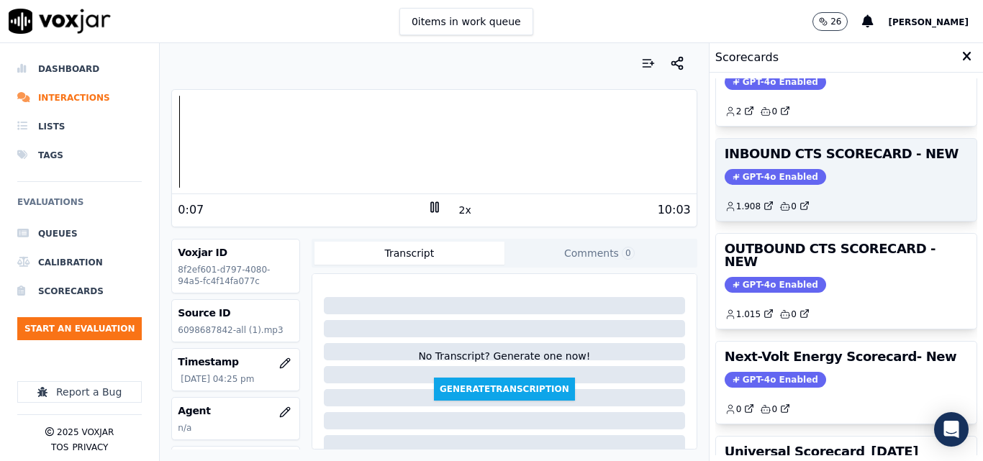
click at [774, 184] on span "GPT-4o Enabled" at bounding box center [776, 177] width 102 height 16
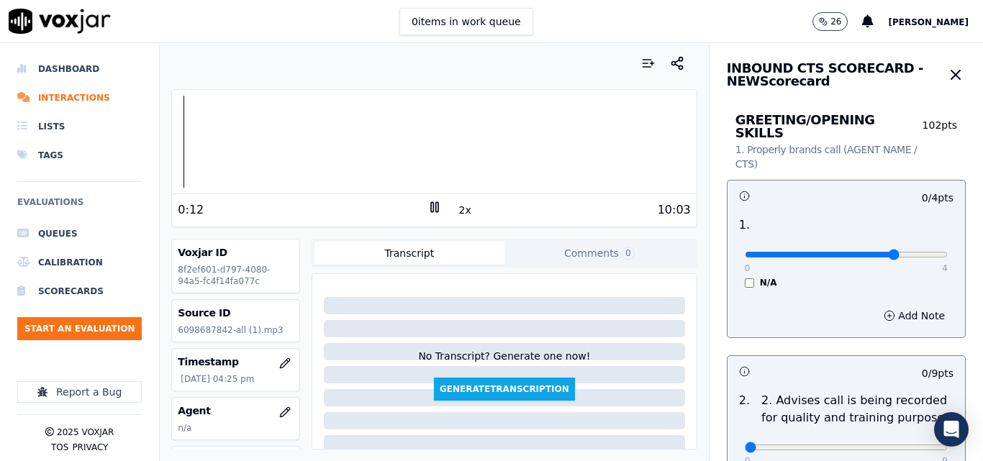
click at [855, 252] on input "range" at bounding box center [846, 255] width 203 height 6
click at [909, 252] on input "range" at bounding box center [846, 255] width 203 height 6
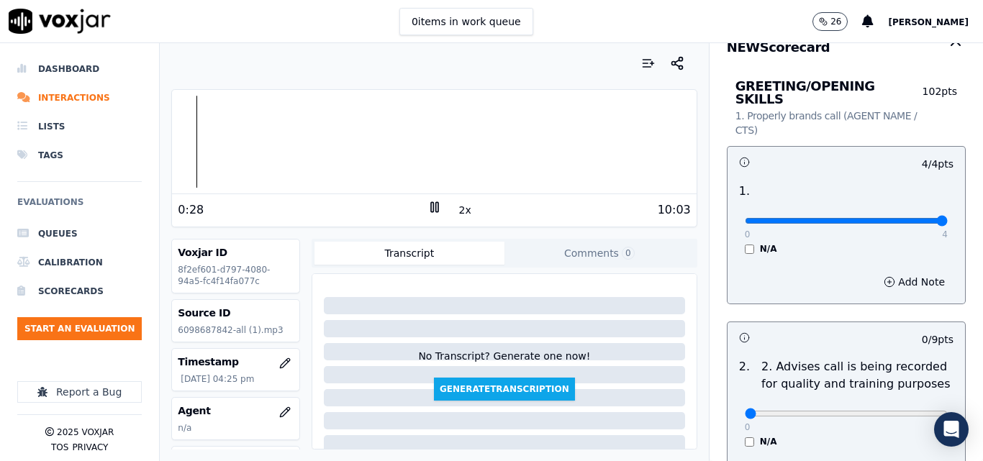
scroll to position [0, 0]
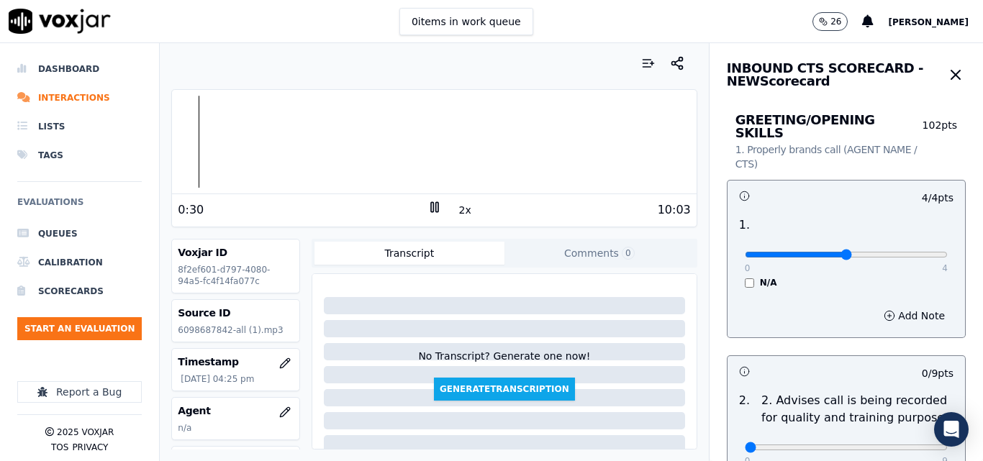
click at [844, 252] on input "range" at bounding box center [846, 255] width 203 height 6
click at [143, 140] on div "Dashboard Interactions Lists Tags Evaluations Queues Calibration Scorecards Sta…" at bounding box center [491, 252] width 983 height 418
click at [461, 207] on button "2x" at bounding box center [465, 210] width 18 height 20
click at [461, 207] on button "1x" at bounding box center [465, 210] width 18 height 20
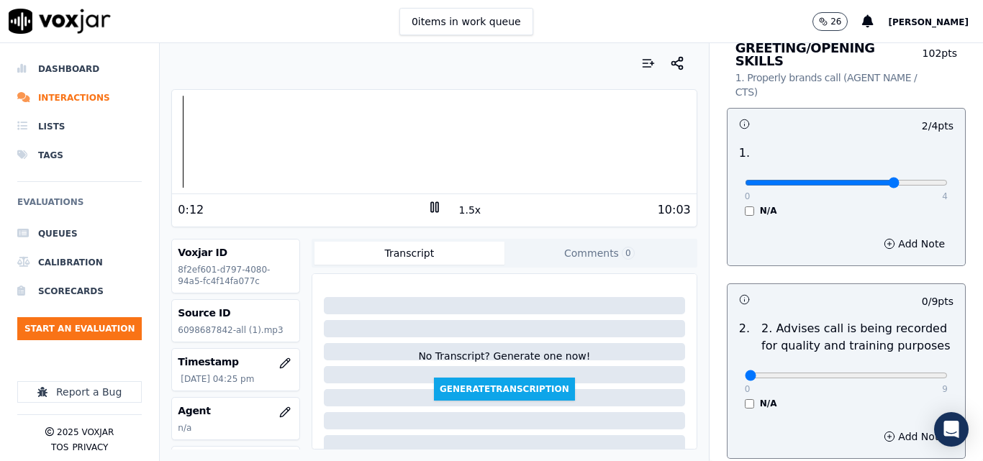
type input "3"
click at [858, 180] on input "range" at bounding box center [846, 183] width 203 height 6
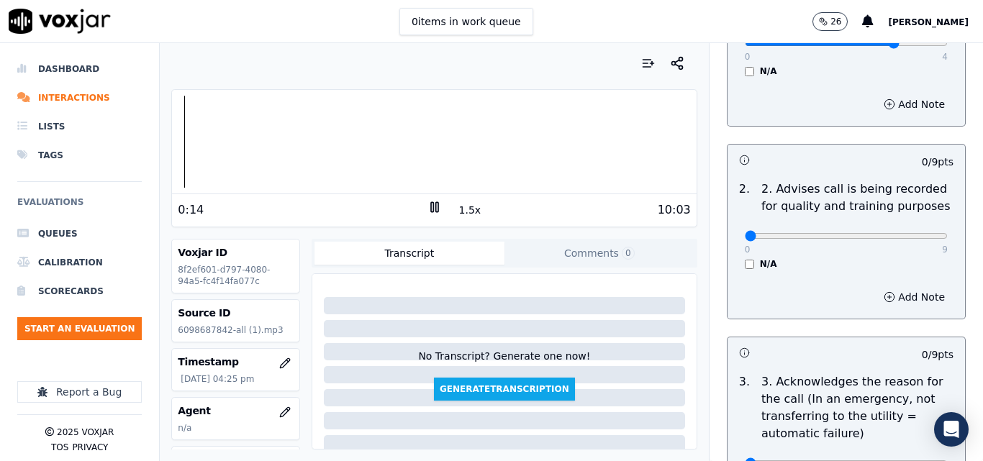
scroll to position [216, 0]
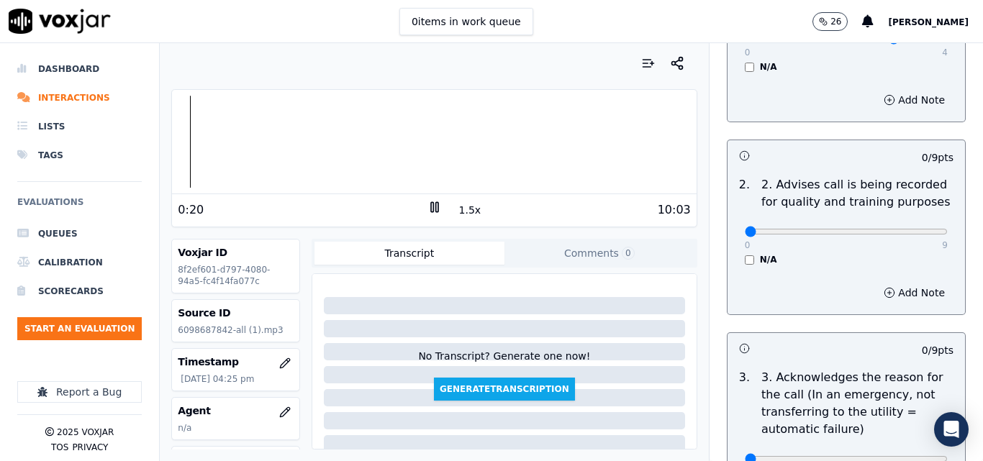
click at [434, 208] on icon at bounding box center [435, 207] width 14 height 14
click at [428, 208] on icon at bounding box center [435, 207] width 14 height 14
click at [431, 208] on rect at bounding box center [432, 206] width 2 height 9
click at [156, 150] on div "Dashboard Interactions Lists Tags Evaluations Queues Calibration Scorecards Sta…" at bounding box center [491, 252] width 983 height 418
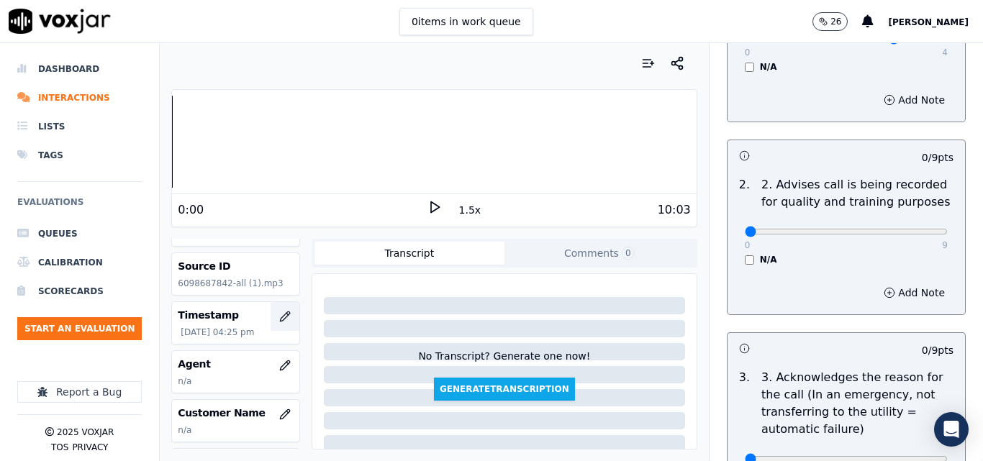
scroll to position [72, 0]
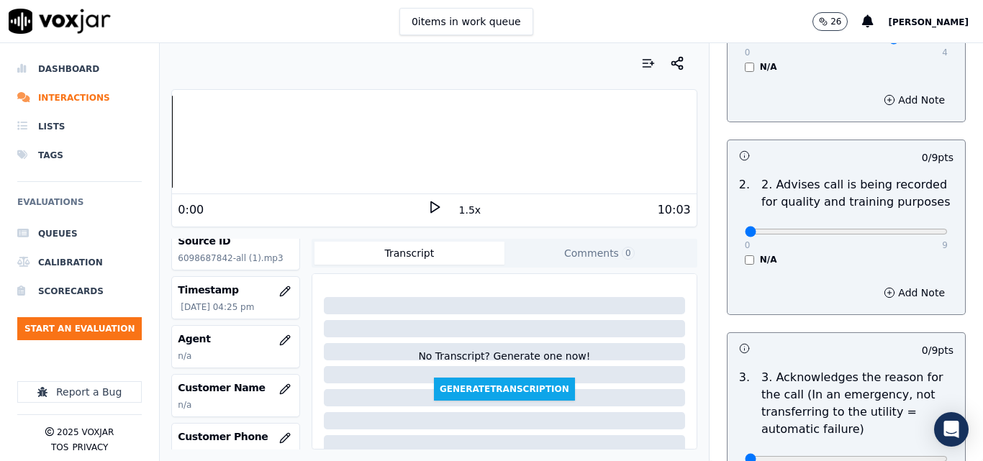
click at [428, 210] on icon at bounding box center [435, 207] width 14 height 14
click at [431, 207] on rect at bounding box center [432, 206] width 2 height 9
click at [430, 202] on icon at bounding box center [435, 207] width 14 height 14
click at [456, 205] on button "1.5x" at bounding box center [470, 210] width 28 height 20
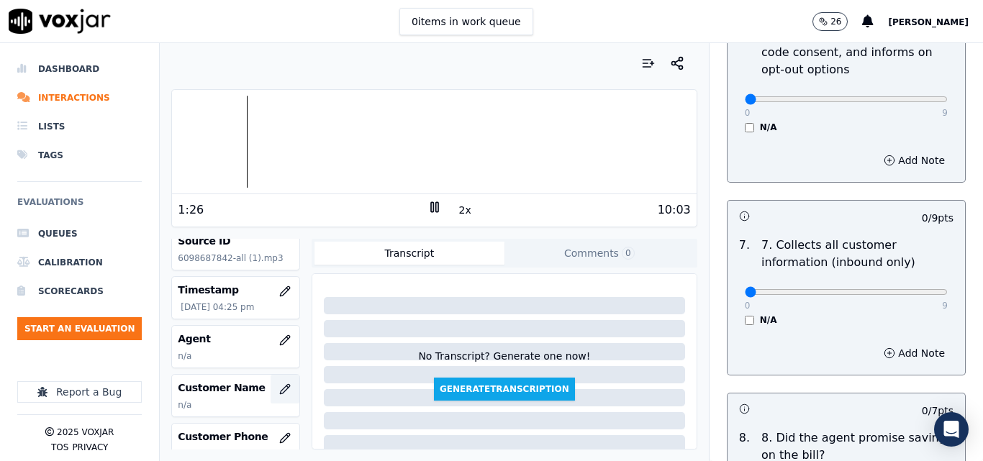
click at [279, 389] on icon "button" at bounding box center [285, 390] width 12 height 12
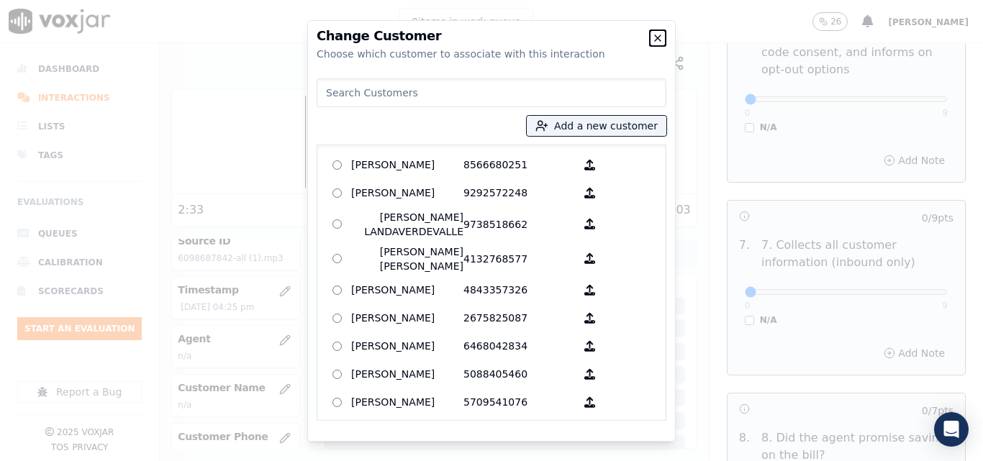
click at [656, 35] on icon "button" at bounding box center [658, 38] width 12 height 12
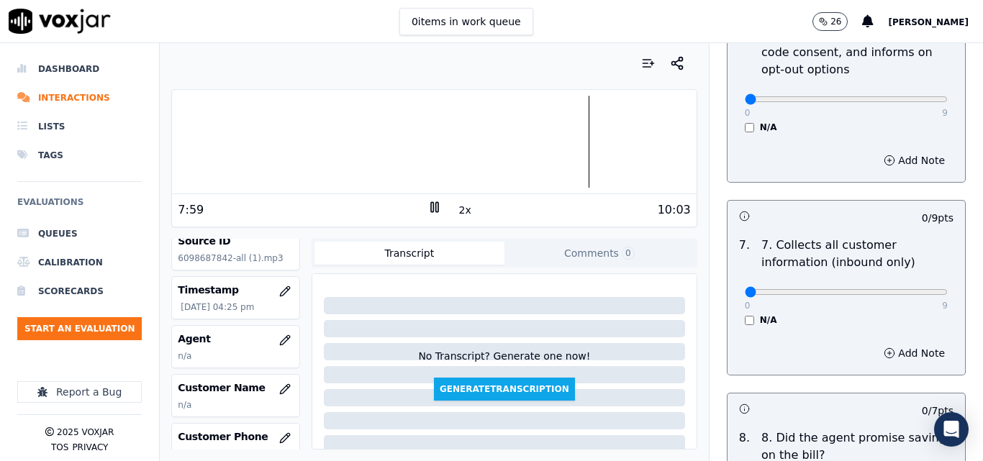
click at [552, 145] on div at bounding box center [434, 142] width 524 height 92
click at [430, 207] on icon at bounding box center [435, 207] width 14 height 14
click at [101, 339] on button "Start an Evaluation" at bounding box center [79, 328] width 125 height 23
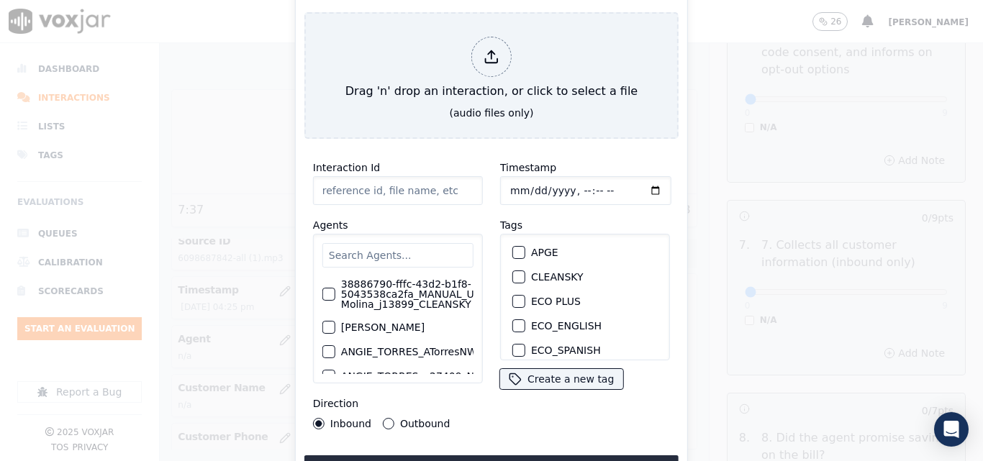
type input "20250911-141720_7172781025-all.mp3"
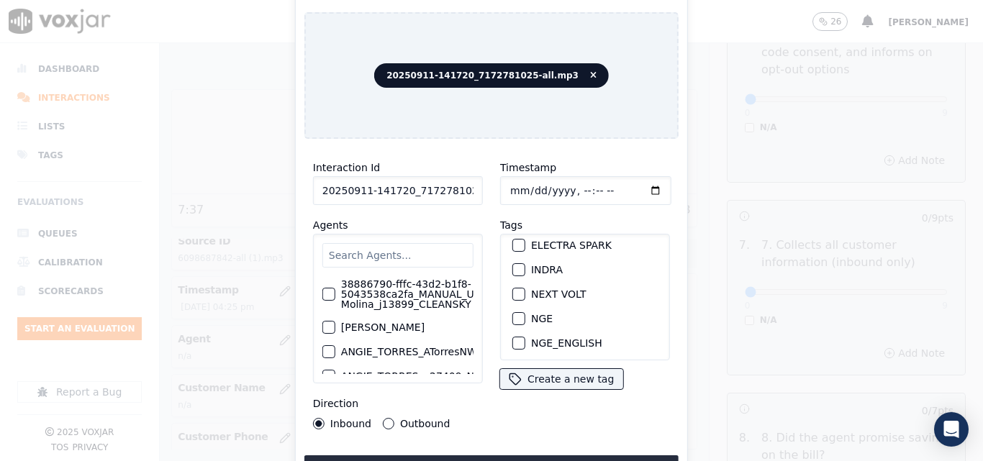
scroll to position [104, 0]
click at [518, 290] on div "button" at bounding box center [518, 295] width 10 height 10
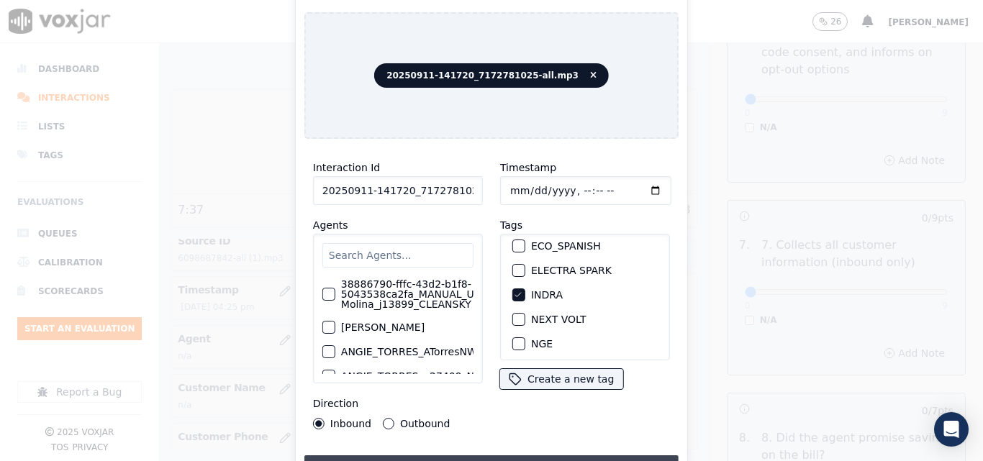
click at [491, 456] on button "Upload interaction to start evaluation" at bounding box center [492, 469] width 374 height 26
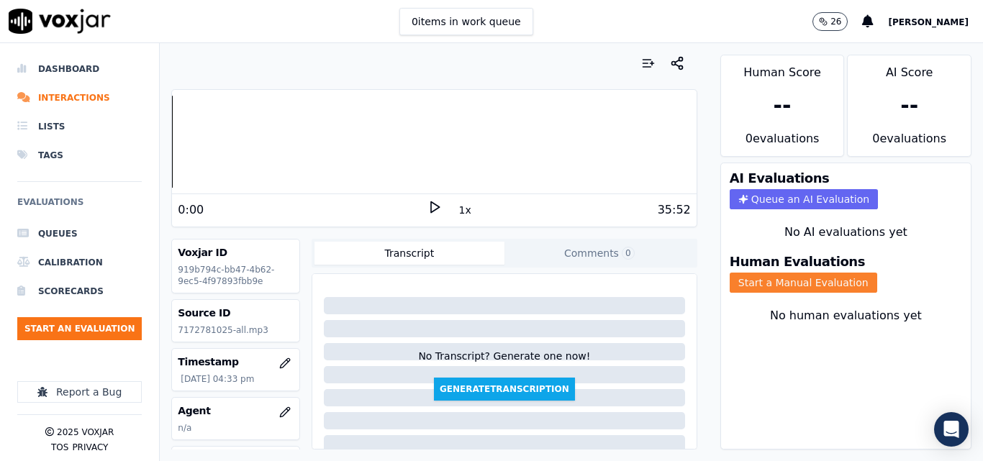
click at [783, 282] on button "Start a Manual Evaluation" at bounding box center [804, 283] width 148 height 20
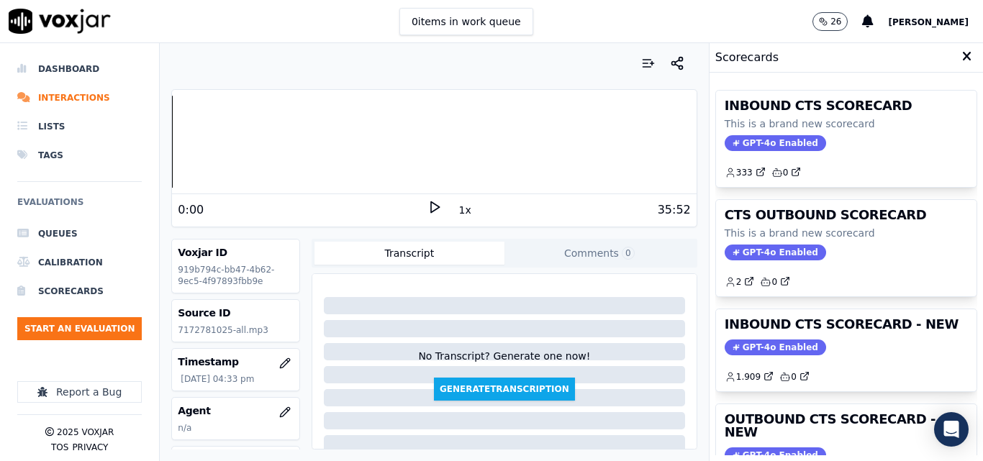
click at [430, 210] on icon at bounding box center [435, 207] width 14 height 14
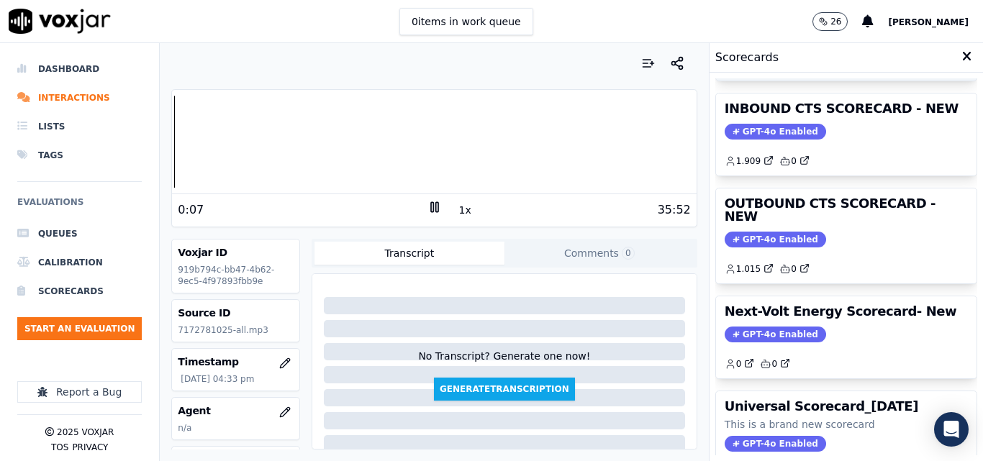
scroll to position [144, 0]
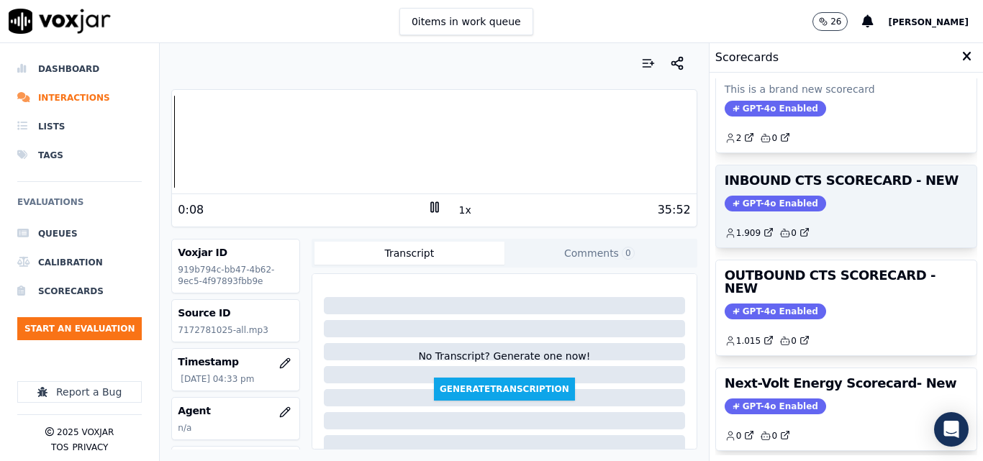
click at [771, 202] on span "GPT-4o Enabled" at bounding box center [776, 204] width 102 height 16
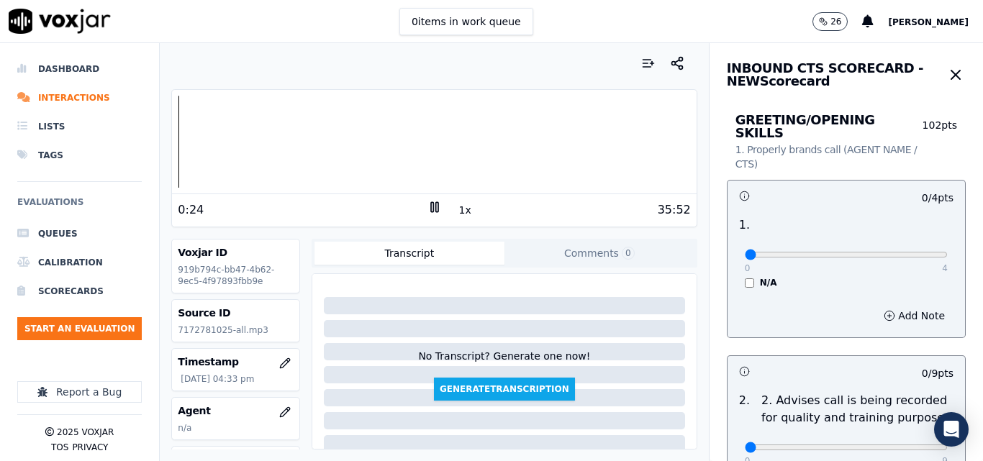
click at [467, 213] on div "35:52" at bounding box center [566, 210] width 249 height 17
click at [462, 214] on button "1x" at bounding box center [465, 210] width 18 height 20
click at [462, 214] on button "1.5x" at bounding box center [470, 210] width 28 height 20
click at [310, 135] on div at bounding box center [434, 142] width 524 height 92
click at [307, 138] on div at bounding box center [434, 142] width 524 height 92
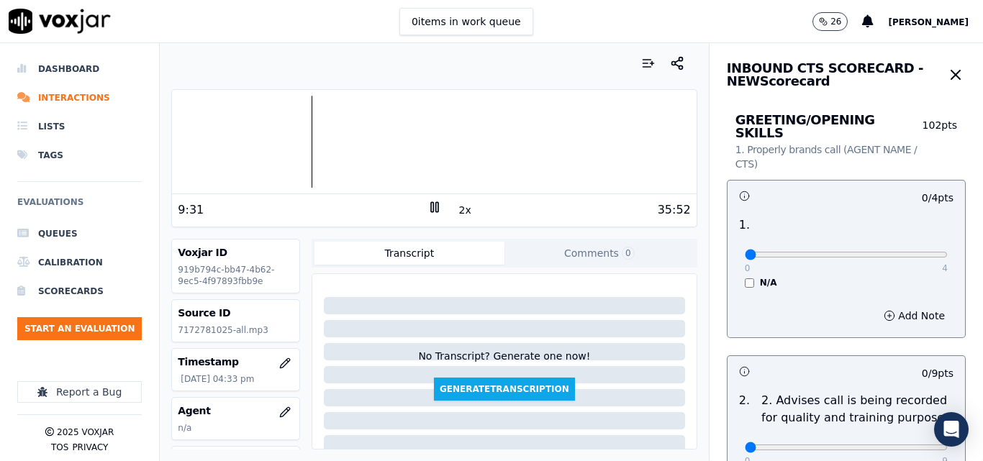
click at [457, 210] on button "2x" at bounding box center [465, 210] width 18 height 20
click at [457, 210] on button "1x" at bounding box center [465, 210] width 18 height 20
click at [379, 141] on div at bounding box center [434, 142] width 524 height 92
click at [373, 143] on div at bounding box center [434, 142] width 524 height 92
click at [271, 150] on div at bounding box center [434, 142] width 524 height 92
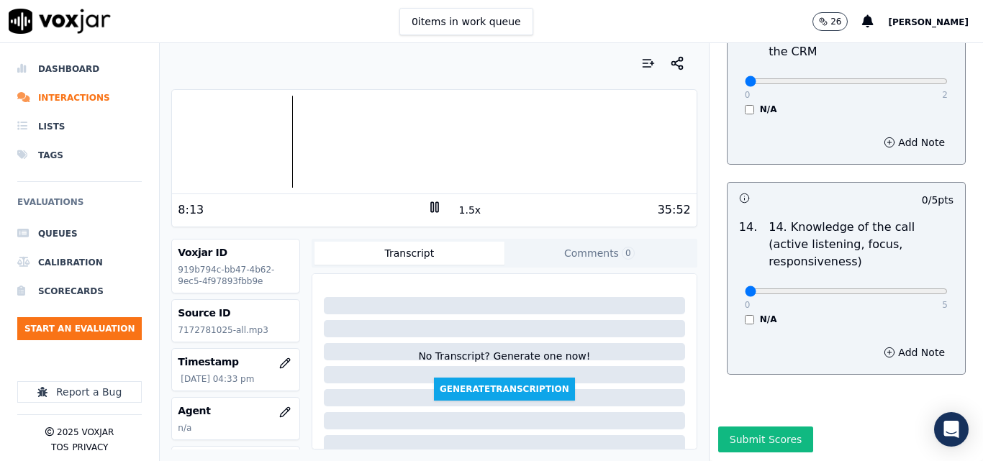
scroll to position [2557, 0]
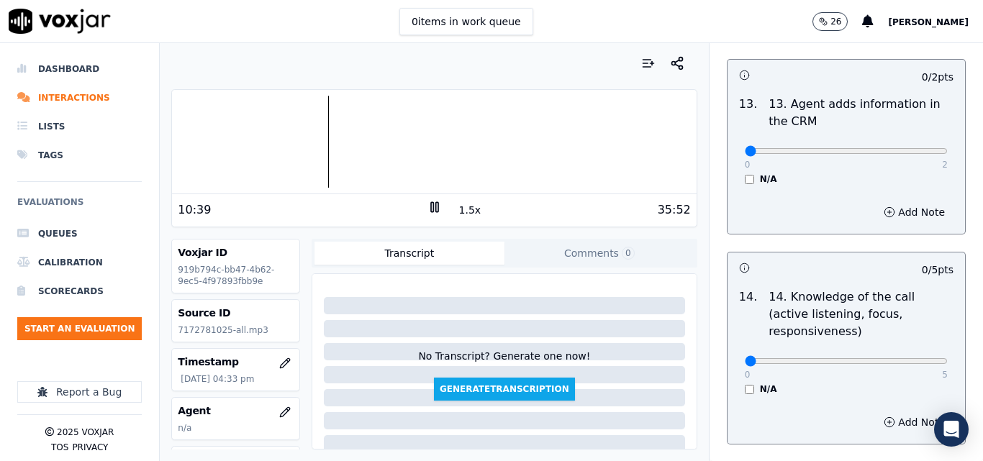
click at [262, 143] on div at bounding box center [434, 142] width 524 height 92
click at [457, 207] on button "1.5x" at bounding box center [470, 210] width 28 height 20
click at [404, 139] on div at bounding box center [434, 142] width 524 height 92
click at [383, 142] on div at bounding box center [434, 142] width 524 height 92
type input "5"
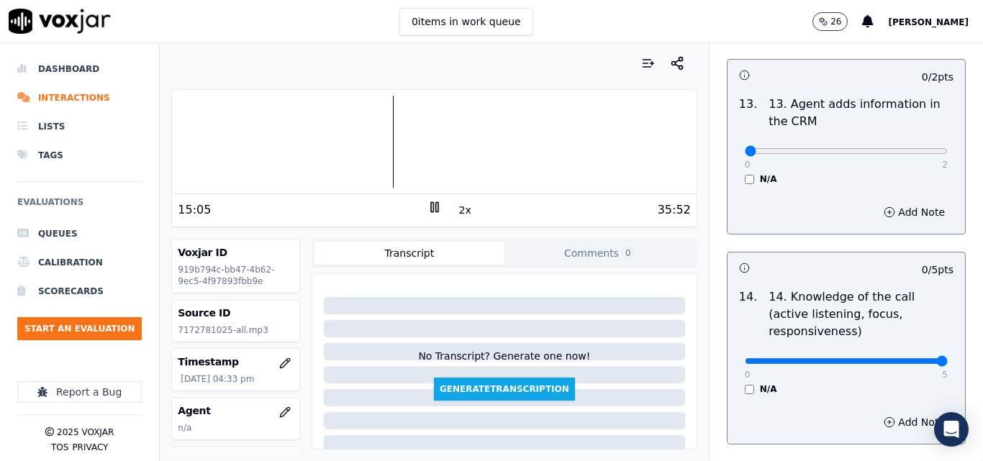
click at [903, 359] on input "range" at bounding box center [846, 362] width 203 height 6
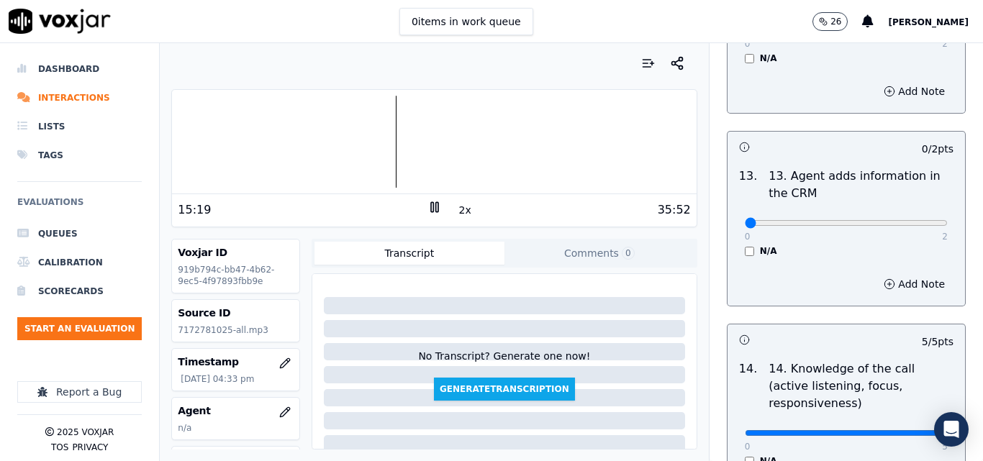
scroll to position [2413, 0]
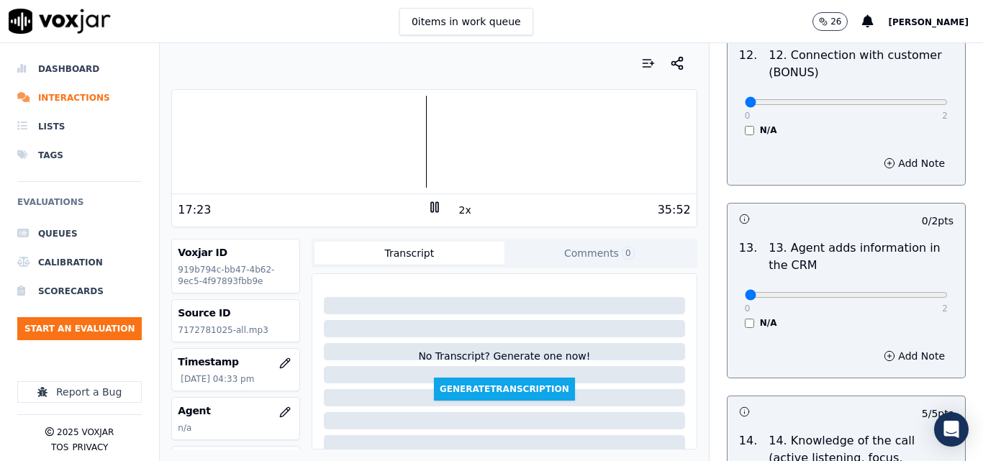
click at [428, 207] on icon at bounding box center [435, 207] width 14 height 14
click at [404, 148] on div at bounding box center [434, 142] width 524 height 92
click at [442, 204] on div "35:52" at bounding box center [566, 210] width 249 height 17
click at [431, 206] on polygon at bounding box center [435, 207] width 9 height 11
click at [428, 210] on icon at bounding box center [435, 207] width 14 height 14
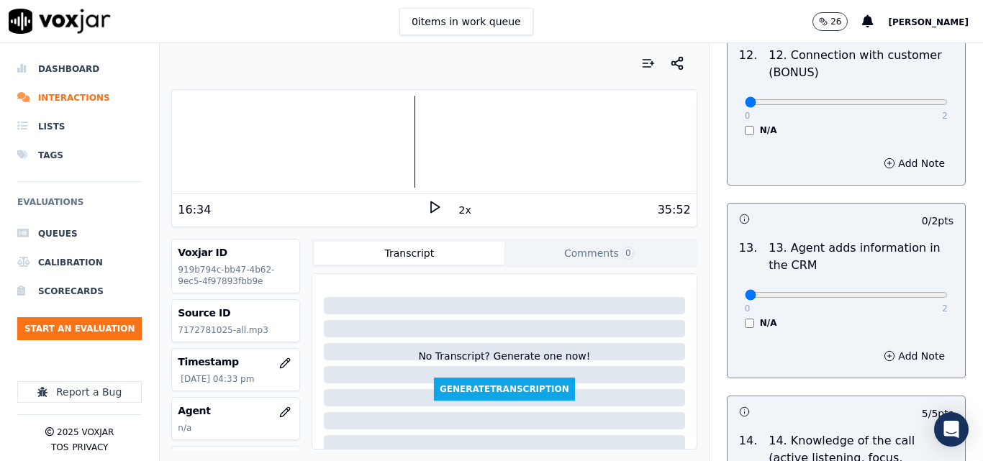
click at [428, 210] on icon at bounding box center [435, 207] width 14 height 14
type input "2"
click at [908, 292] on input "range" at bounding box center [846, 295] width 203 height 6
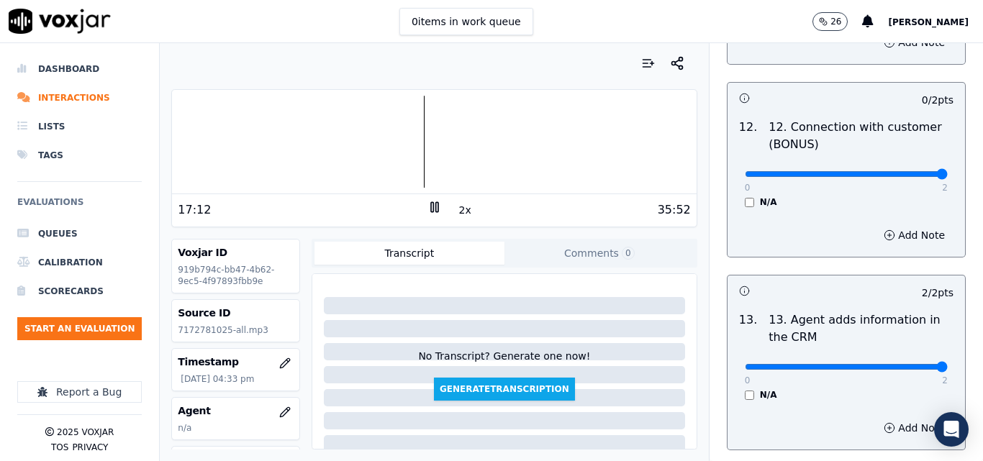
type input "2"
click at [887, 171] on input "range" at bounding box center [846, 174] width 203 height 6
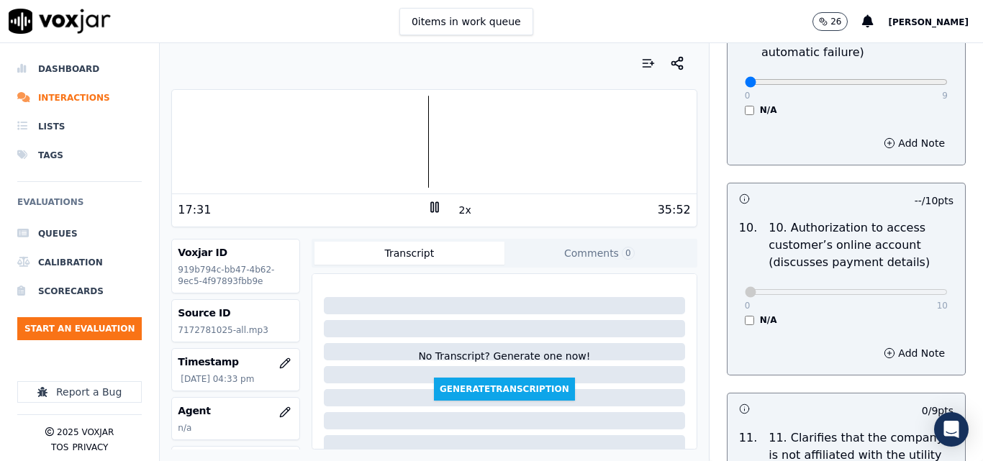
scroll to position [1693, 0]
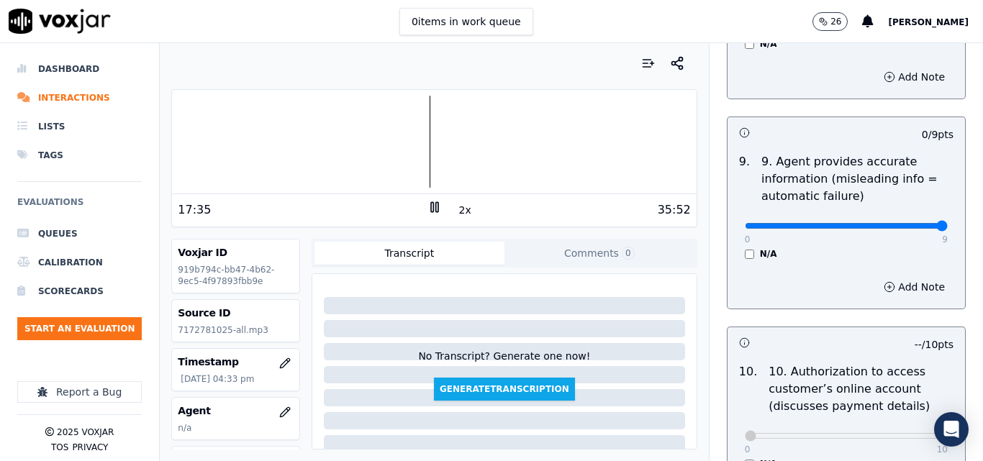
type input "9"
click at [909, 223] on input "range" at bounding box center [846, 226] width 203 height 6
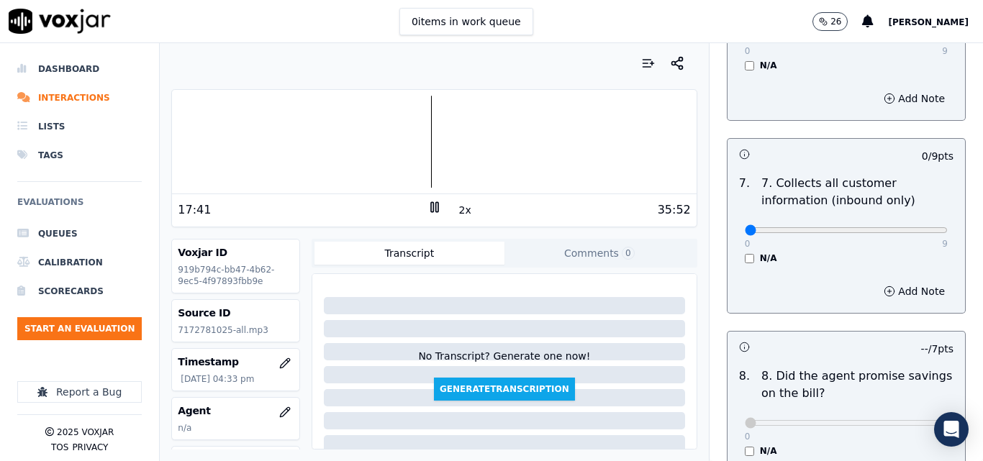
scroll to position [1261, 0]
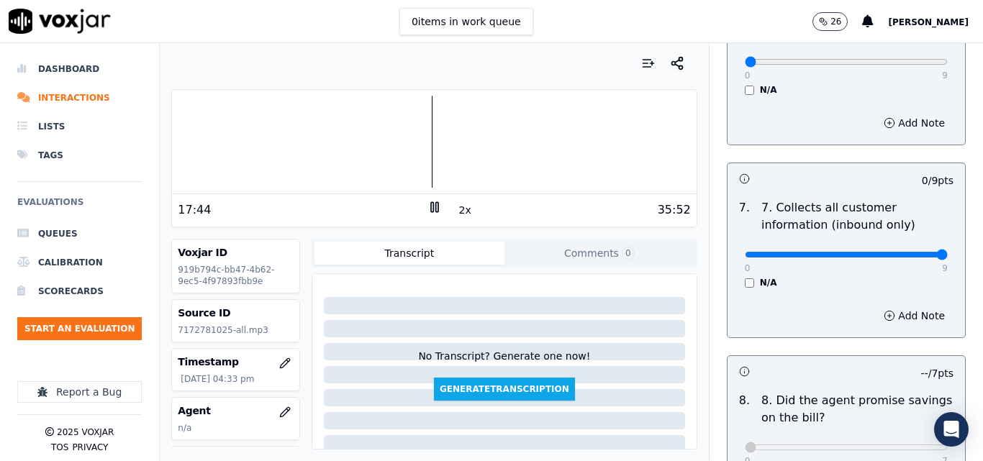
type input "9"
click at [909, 252] on input "range" at bounding box center [846, 255] width 203 height 6
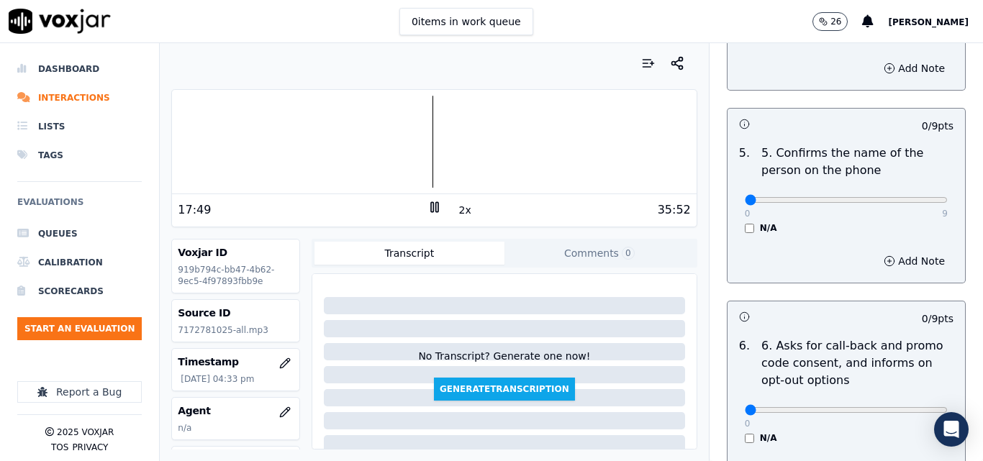
scroll to position [901, 0]
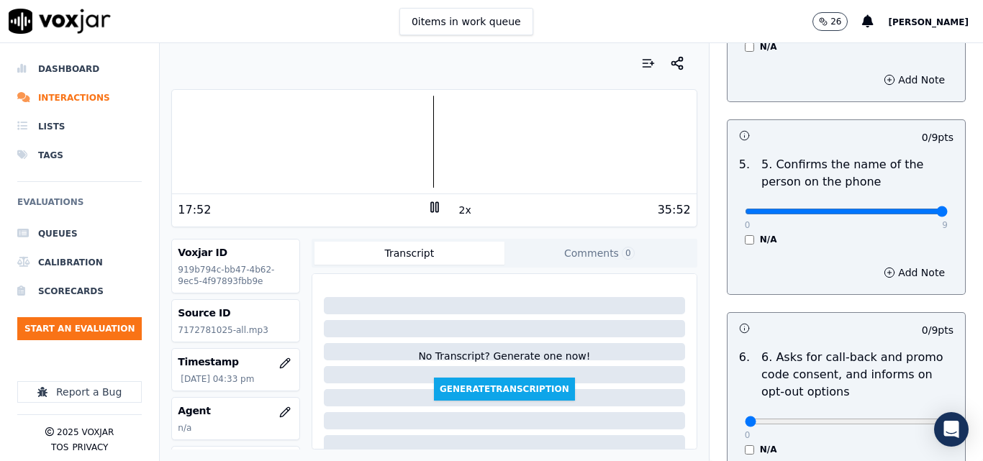
type input "9"
click at [912, 209] on input "range" at bounding box center [846, 212] width 203 height 6
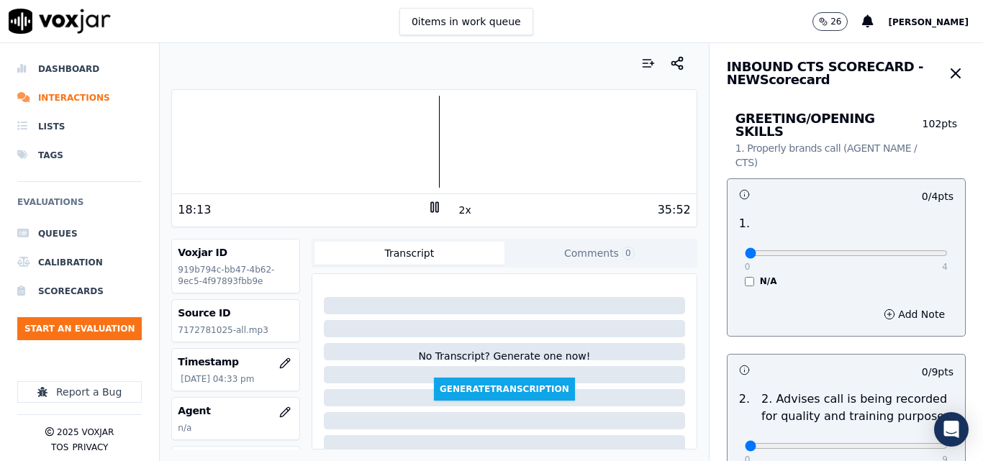
scroll to position [0, 0]
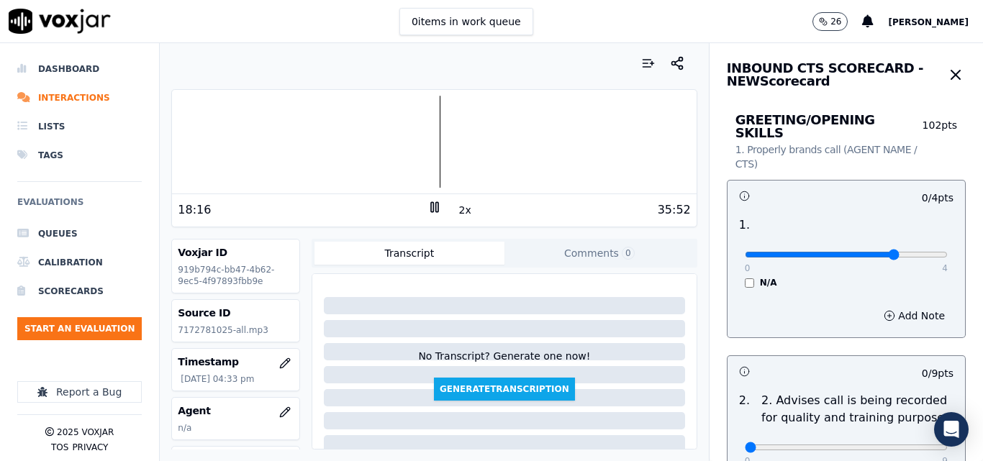
click at [870, 252] on input "range" at bounding box center [846, 255] width 203 height 6
click at [877, 252] on input "range" at bounding box center [846, 255] width 203 height 6
click at [891, 252] on input "range" at bounding box center [846, 255] width 203 height 6
click at [880, 252] on input "range" at bounding box center [846, 255] width 203 height 6
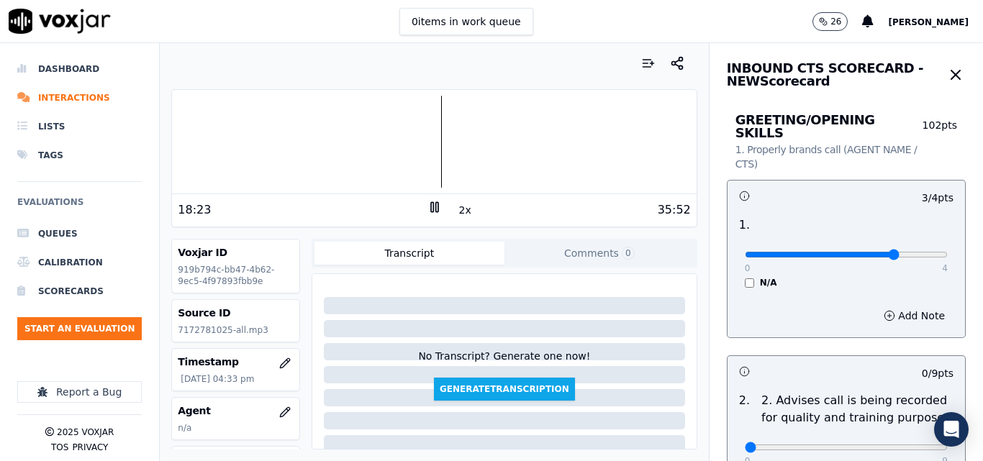
click at [880, 252] on input "range" at bounding box center [846, 255] width 203 height 6
drag, startPoint x: 886, startPoint y: 242, endPoint x: 905, endPoint y: 244, distance: 19.6
type input "4"
click at [905, 252] on input "range" at bounding box center [846, 255] width 203 height 6
click at [523, 142] on div at bounding box center [434, 142] width 524 height 92
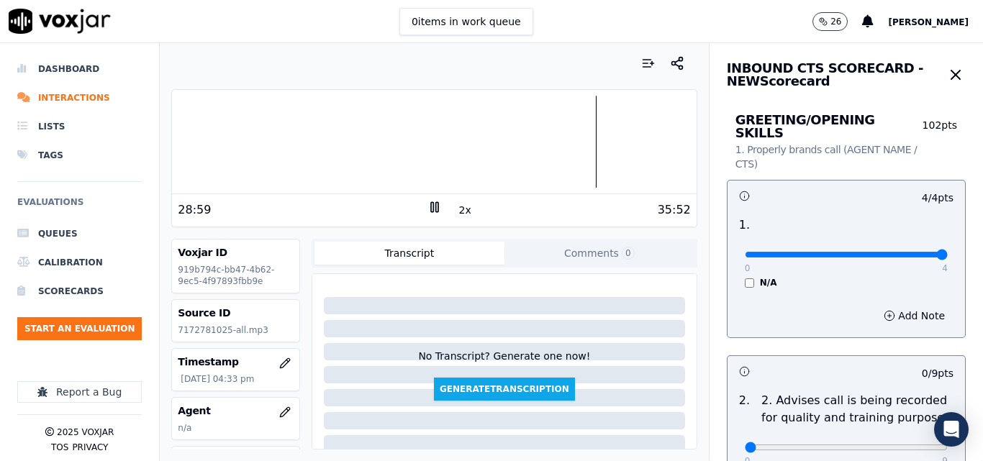
click at [572, 143] on div at bounding box center [434, 142] width 524 height 92
click at [531, 135] on div at bounding box center [434, 142] width 524 height 92
click at [529, 135] on div at bounding box center [434, 142] width 524 height 92
click at [526, 138] on div at bounding box center [434, 142] width 524 height 92
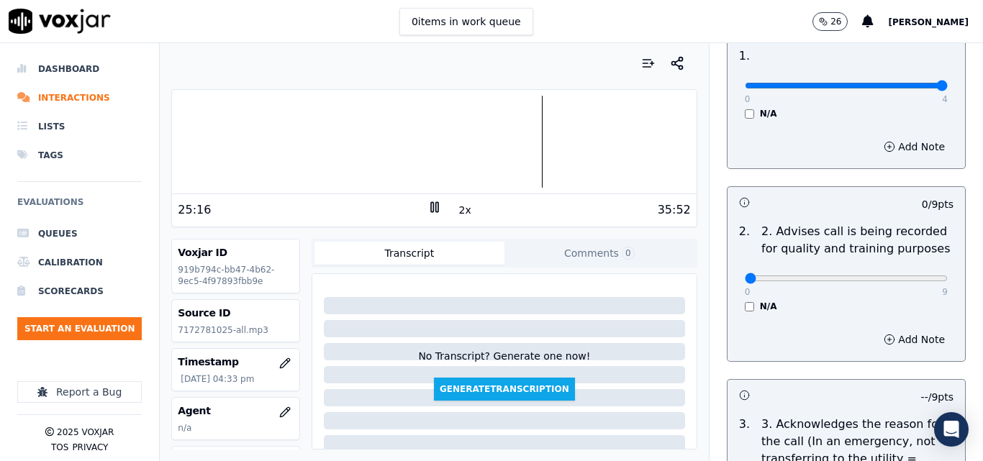
scroll to position [37, 0]
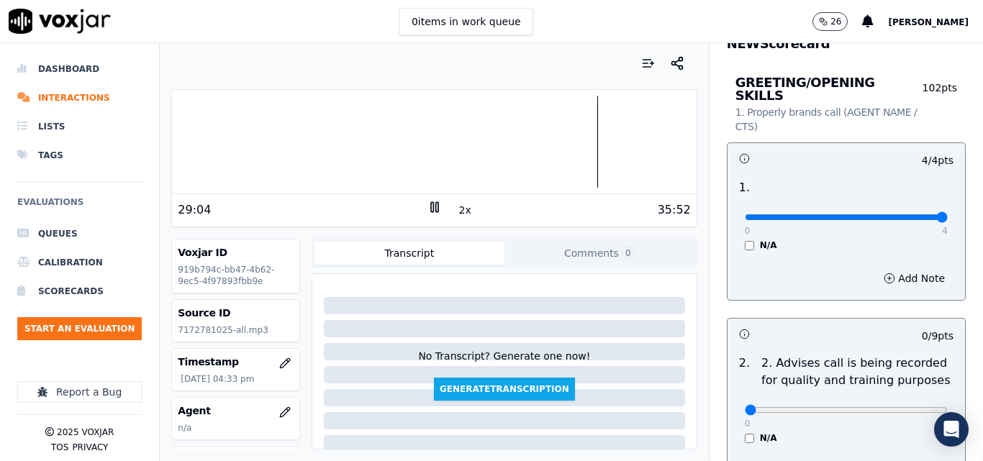
click at [581, 143] on div at bounding box center [434, 142] width 524 height 92
click at [640, 139] on div at bounding box center [434, 142] width 524 height 92
click at [253, 138] on div at bounding box center [434, 142] width 524 height 92
click at [239, 141] on div at bounding box center [434, 142] width 524 height 92
click at [223, 142] on div at bounding box center [434, 142] width 524 height 92
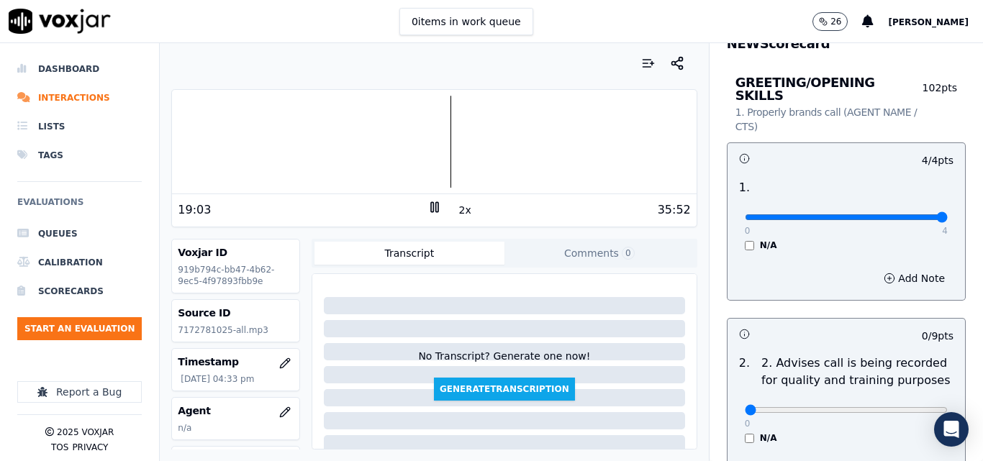
click at [422, 147] on div at bounding box center [434, 142] width 524 height 92
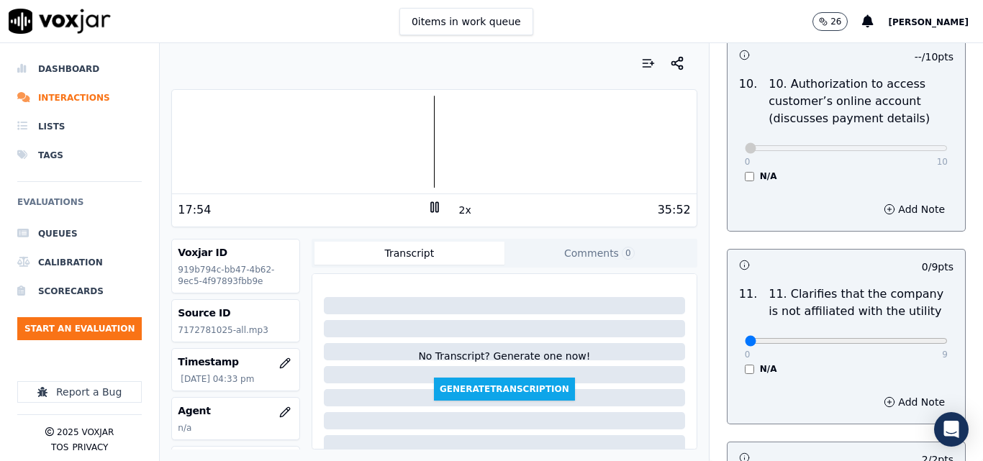
scroll to position [2269, 0]
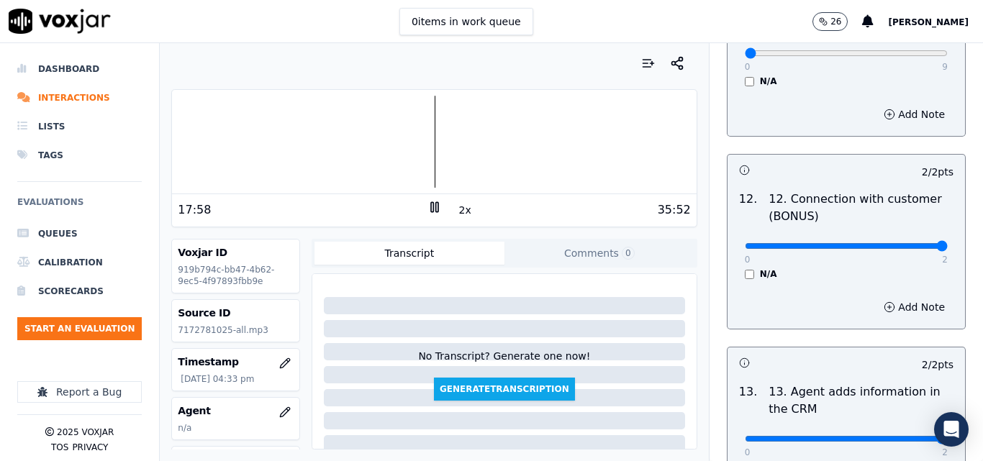
click at [418, 140] on div at bounding box center [434, 142] width 524 height 92
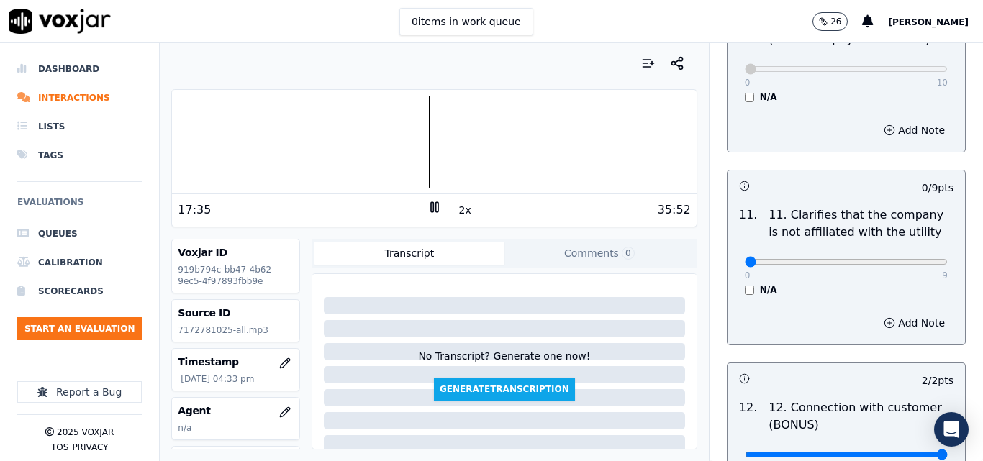
scroll to position [1981, 0]
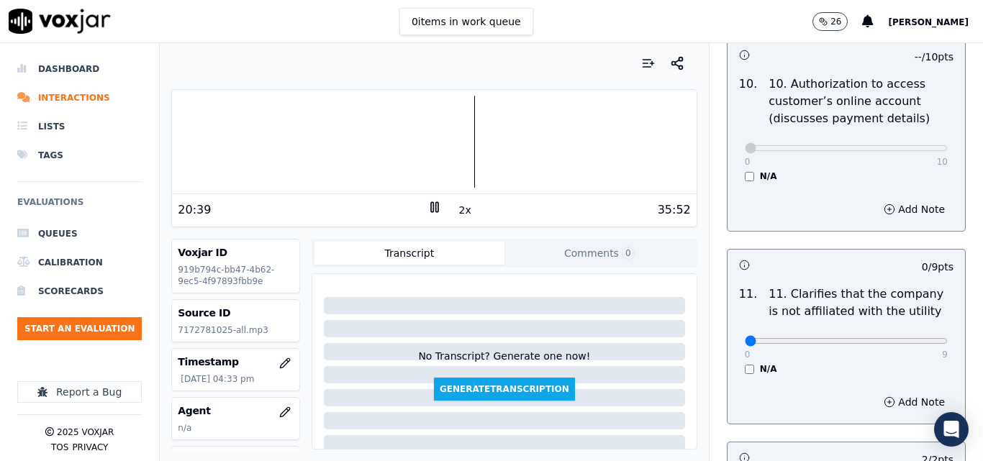
click at [266, 151] on div at bounding box center [434, 142] width 524 height 92
click at [231, 147] on div at bounding box center [434, 142] width 524 height 92
click at [327, 143] on div at bounding box center [434, 142] width 524 height 92
click at [331, 143] on div at bounding box center [434, 142] width 524 height 92
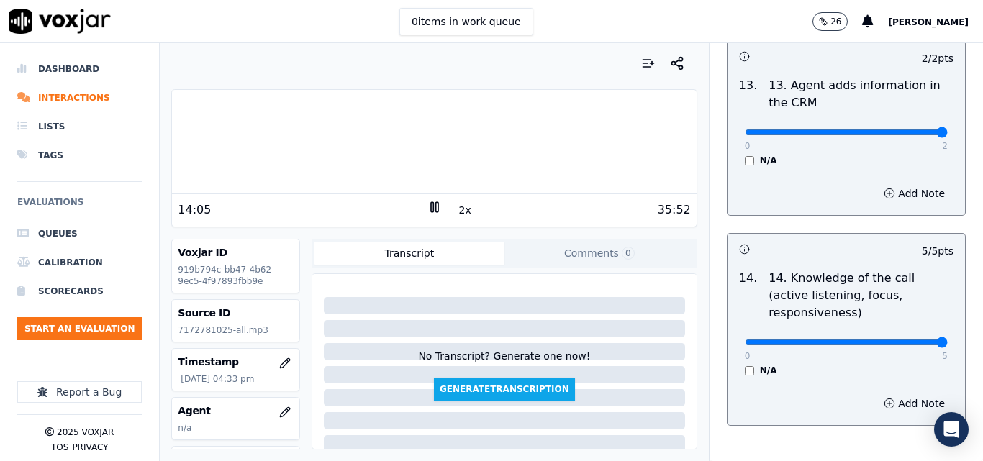
scroll to position [2629, 0]
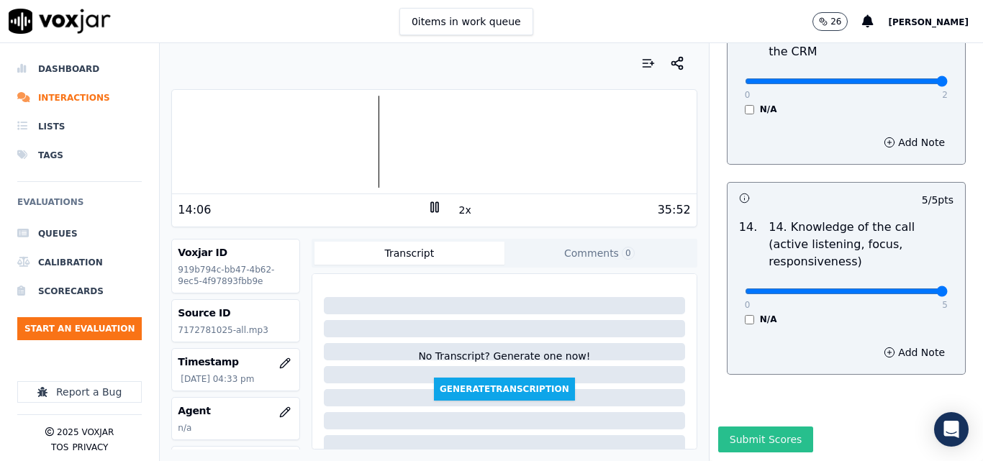
click at [766, 427] on button "Submit Scores" at bounding box center [767, 440] width 96 height 26
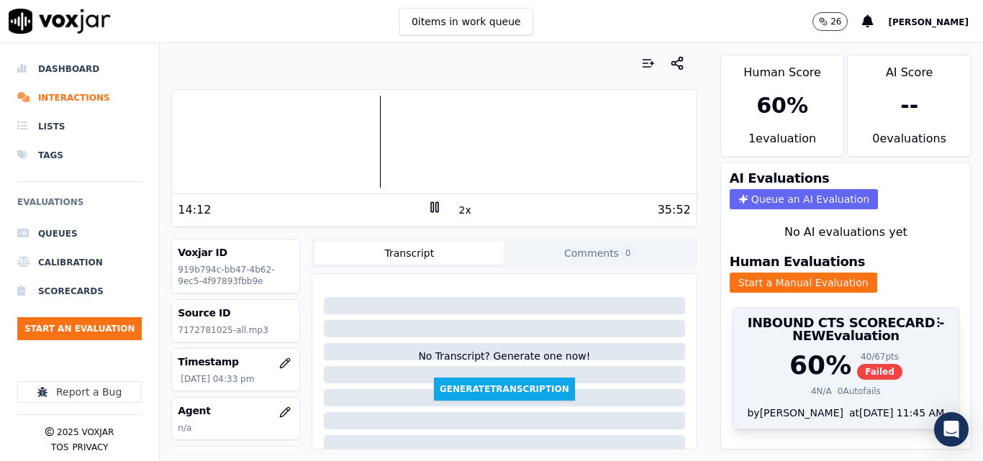
click at [857, 371] on span "Failed" at bounding box center [879, 372] width 45 height 16
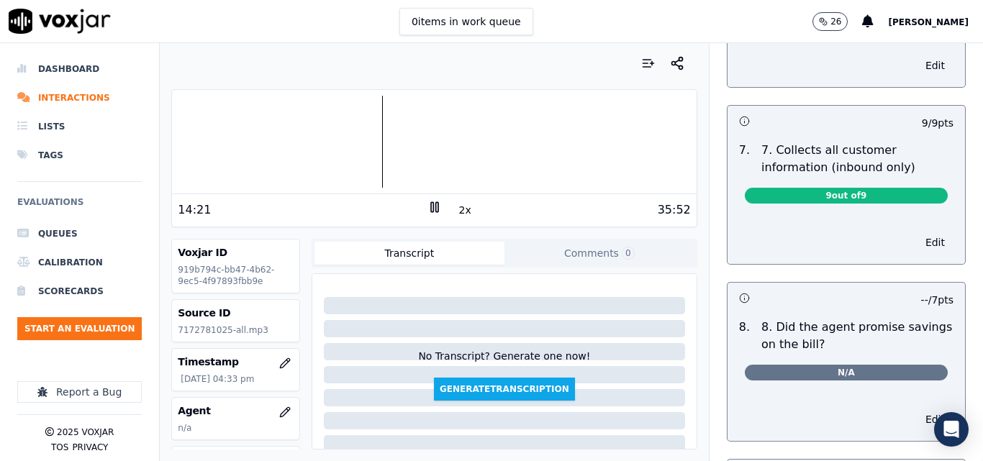
scroll to position [1440, 0]
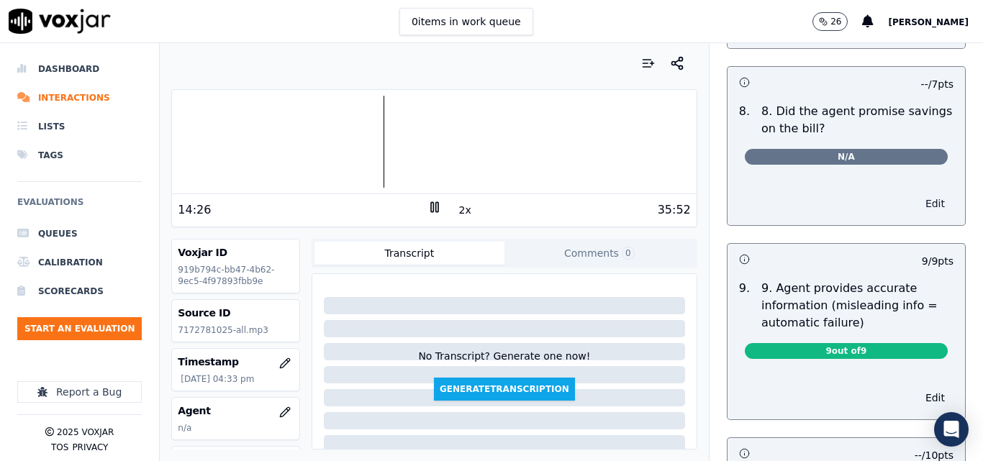
click at [917, 194] on button "Edit" at bounding box center [935, 204] width 37 height 20
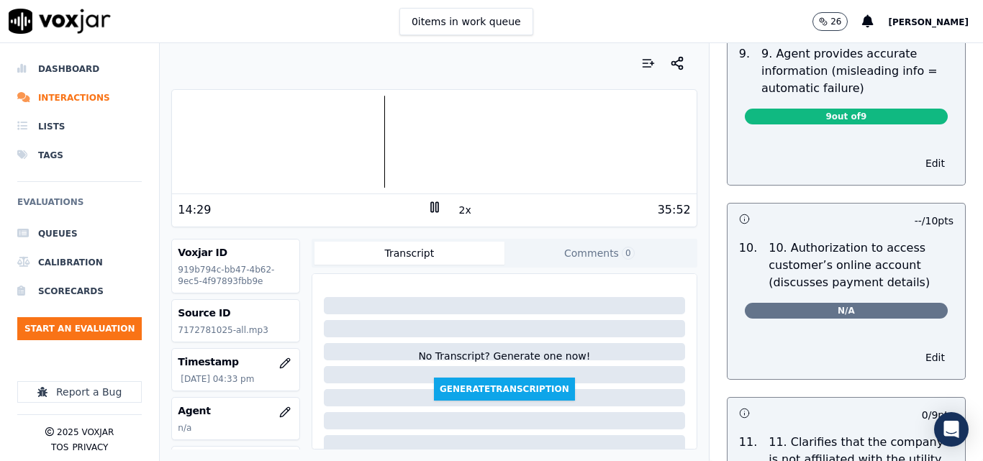
scroll to position [1872, 0]
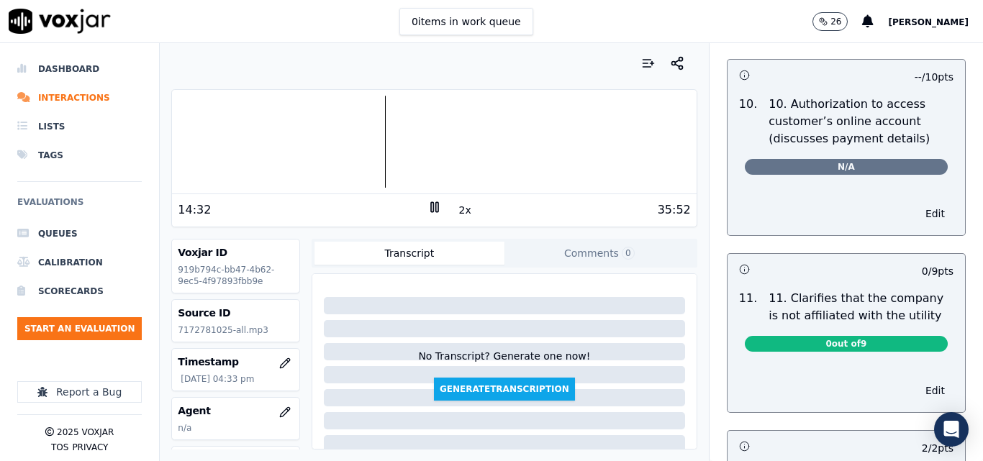
click at [917, 204] on button "Edit" at bounding box center [935, 214] width 37 height 20
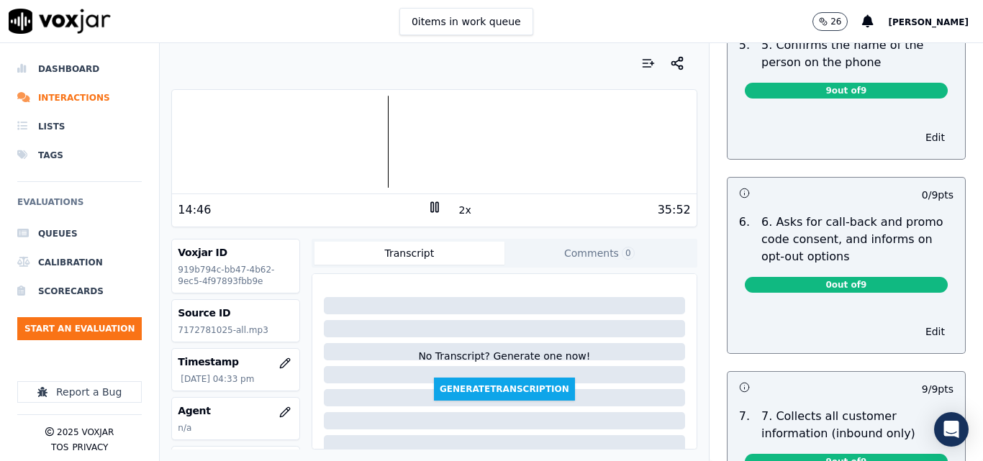
scroll to position [968, 0]
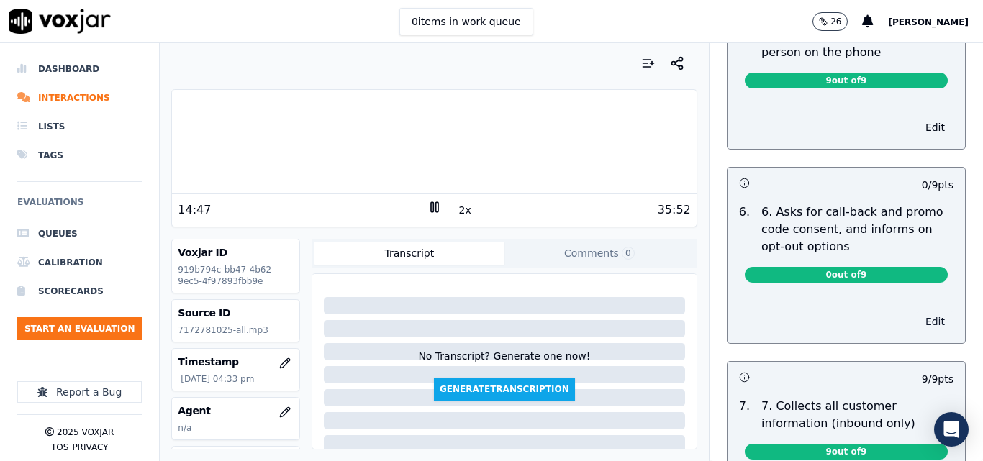
click at [917, 312] on button "Edit" at bounding box center [935, 322] width 37 height 20
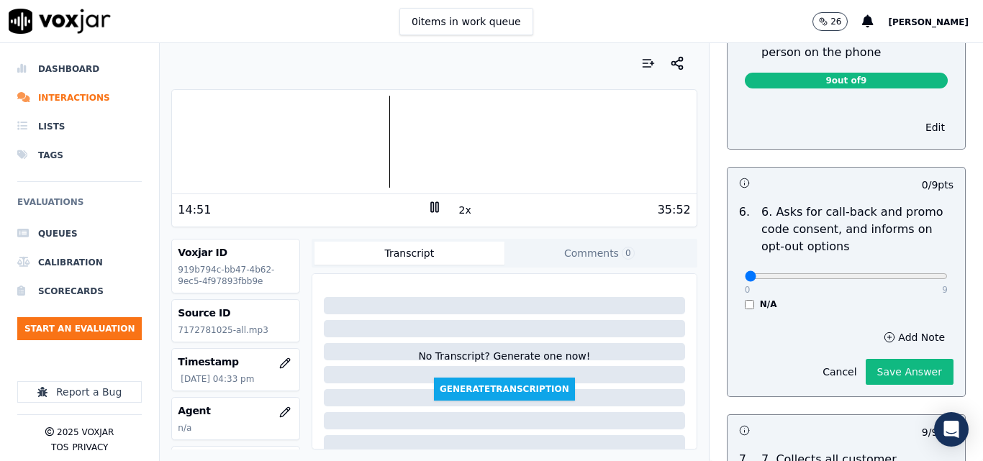
click at [745, 299] on div "N/A" at bounding box center [846, 305] width 203 height 12
click at [870, 368] on button "Save Answer" at bounding box center [910, 372] width 88 height 26
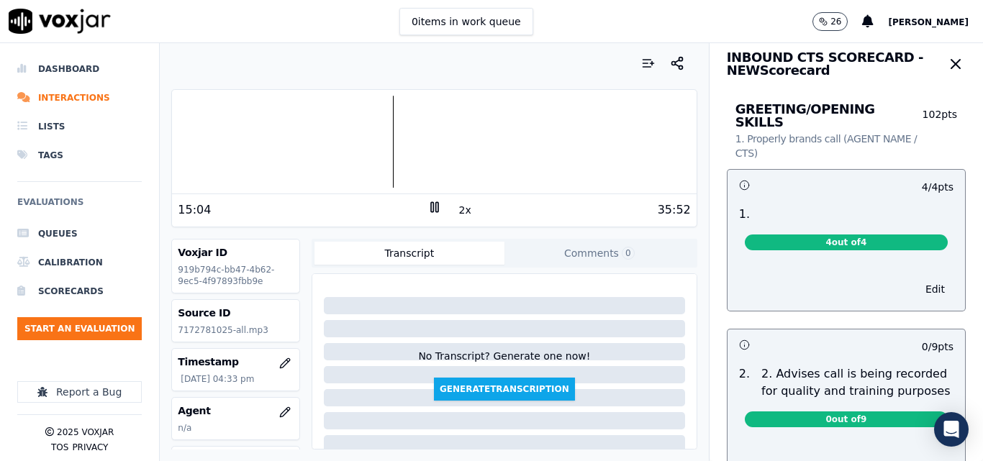
scroll to position [0, 0]
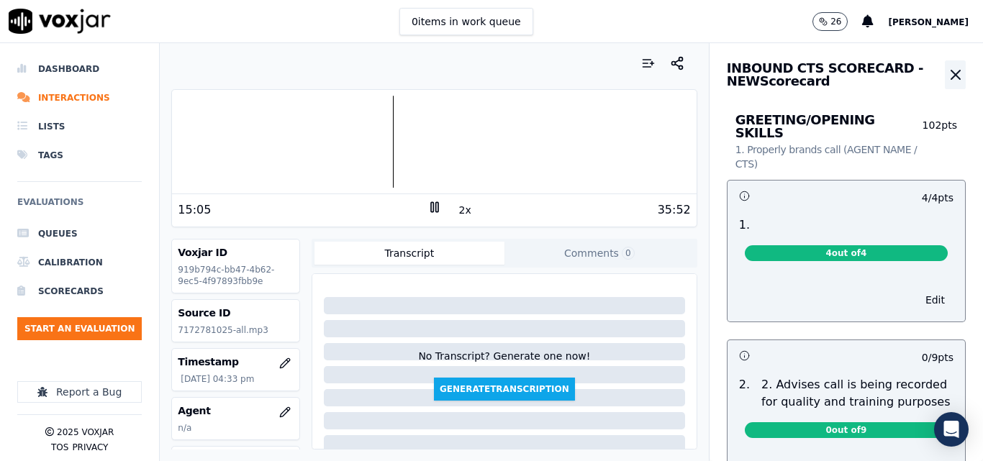
click at [952, 76] on icon "button" at bounding box center [956, 75] width 9 height 9
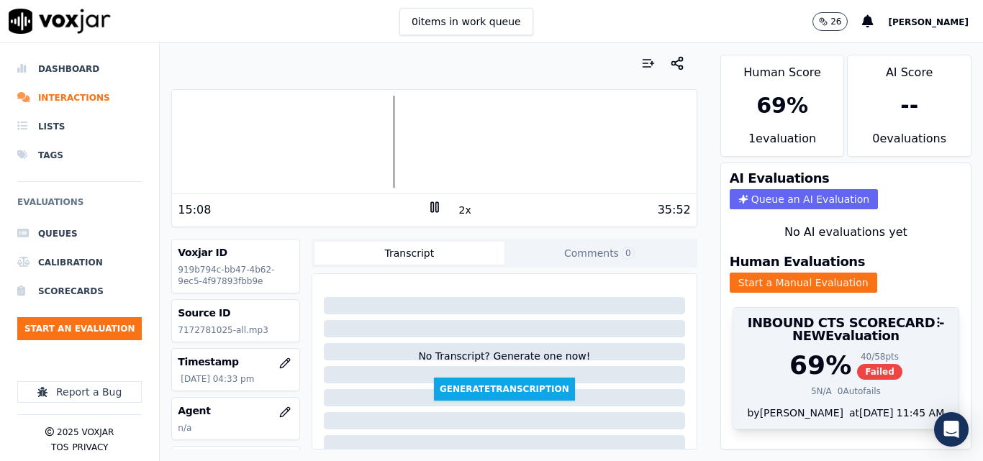
click at [857, 371] on span "Failed" at bounding box center [879, 372] width 45 height 16
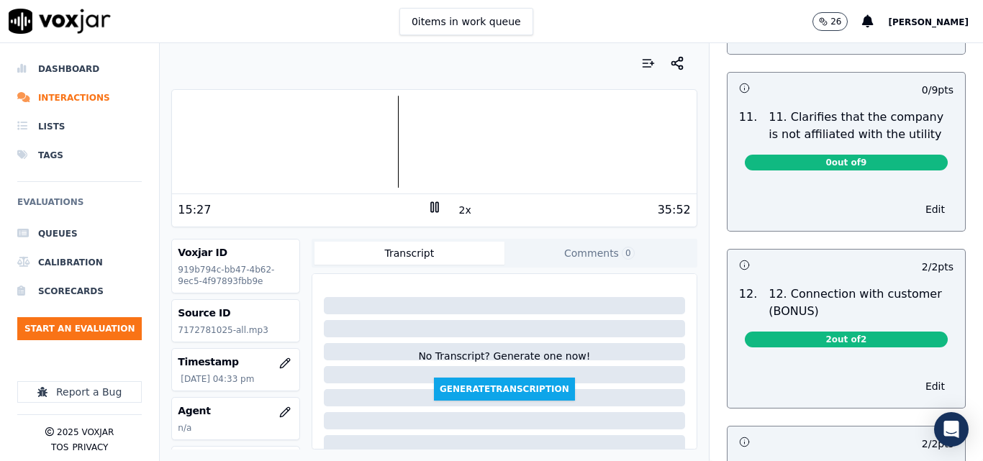
scroll to position [2016, 0]
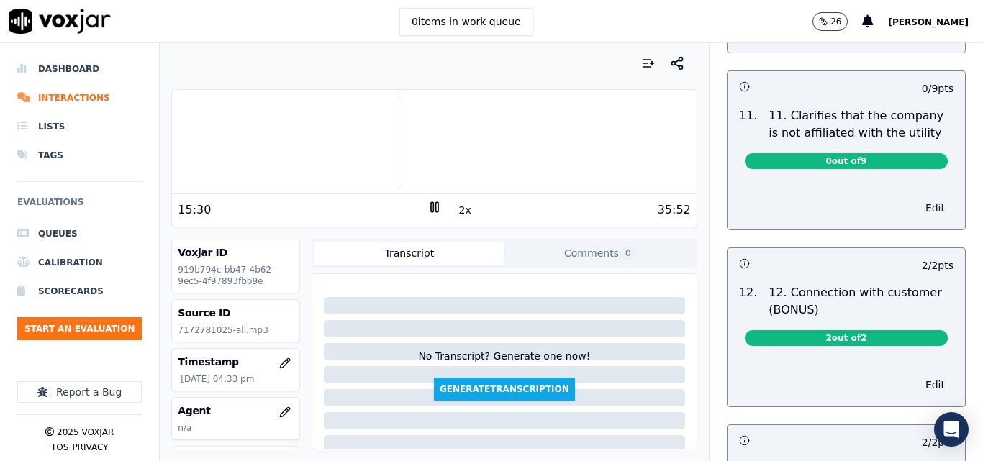
click at [917, 198] on button "Edit" at bounding box center [935, 208] width 37 height 20
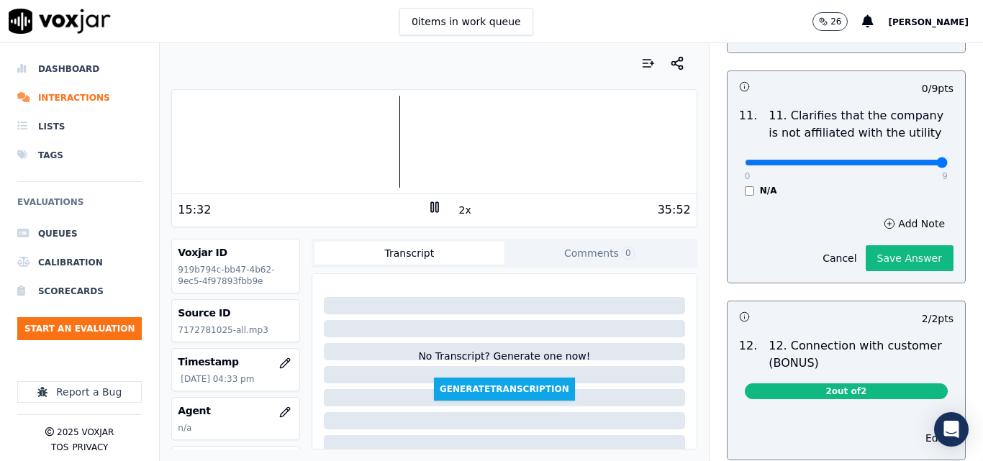
type input "9"
click at [911, 160] on input "range" at bounding box center [846, 163] width 203 height 6
click at [891, 245] on button "Save Answer" at bounding box center [910, 258] width 88 height 26
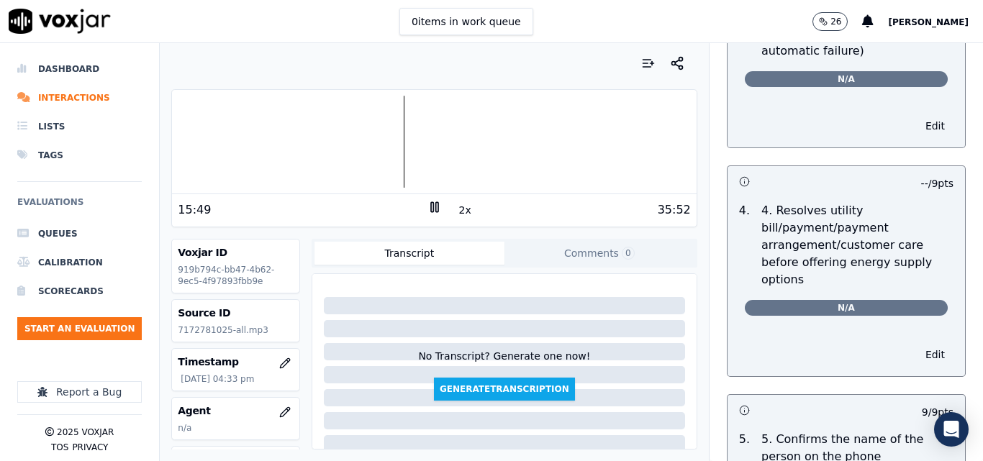
scroll to position [0, 0]
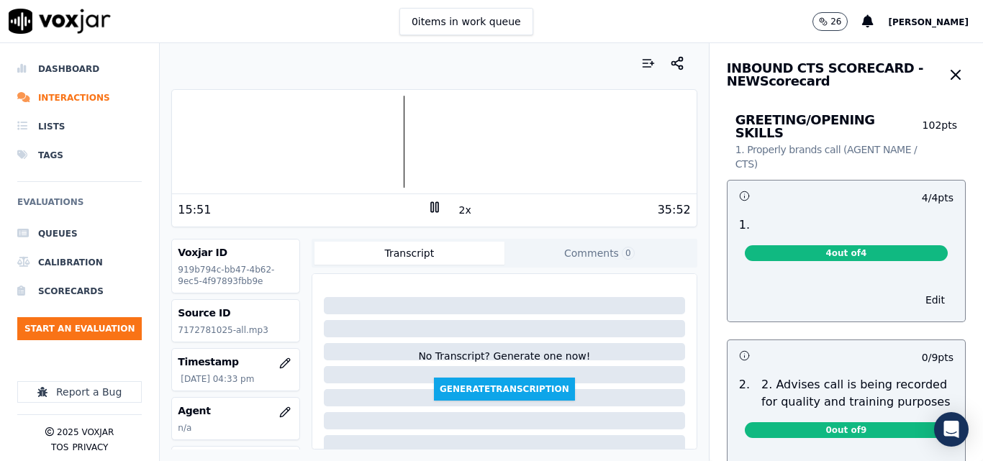
click at [947, 68] on icon "button" at bounding box center [955, 74] width 17 height 17
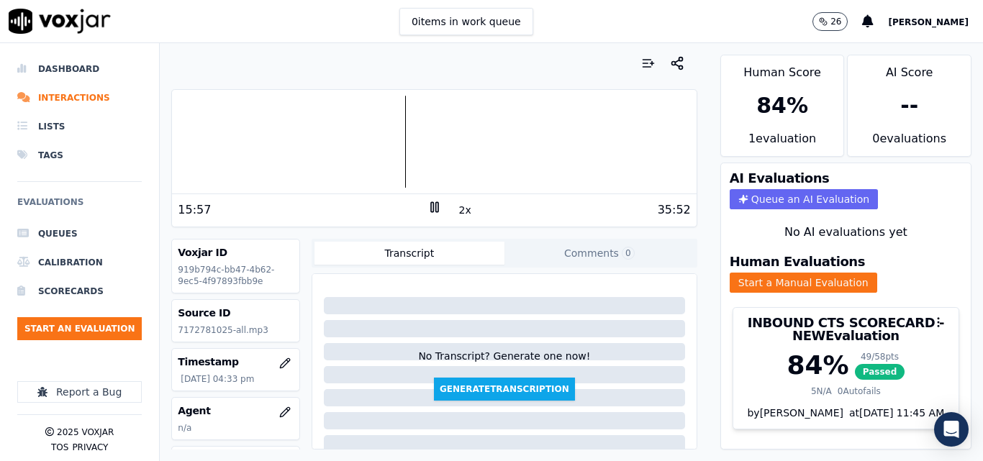
click at [436, 210] on rect at bounding box center [437, 206] width 2 height 9
click at [91, 337] on button "Start an Evaluation" at bounding box center [79, 328] width 125 height 23
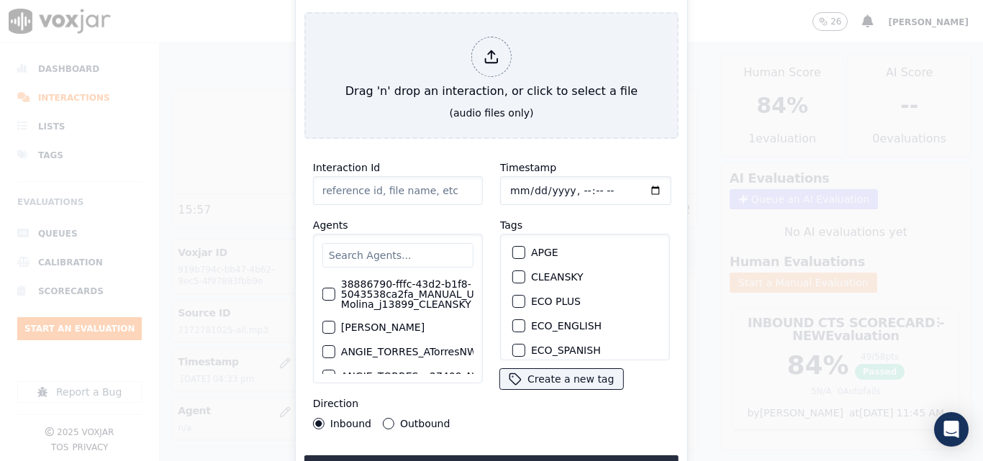
type input "20250911-094116_4128721669-all.mp3"
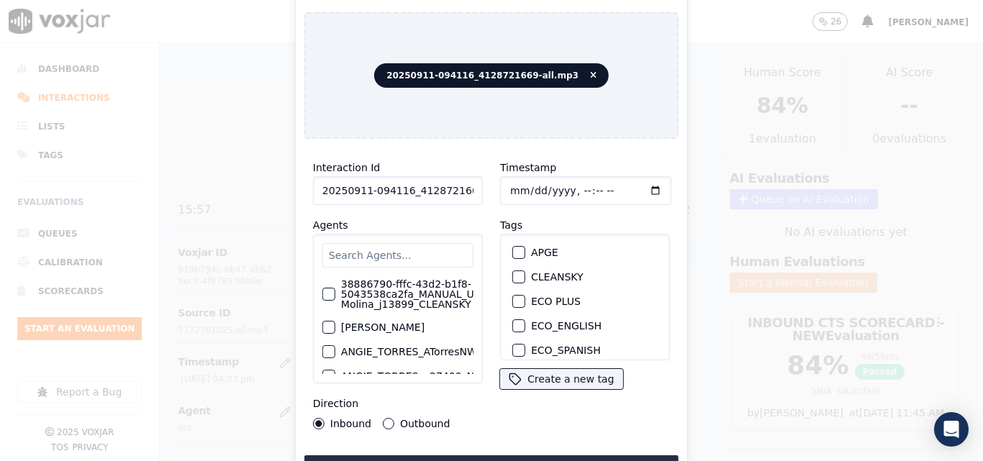
click at [513, 274] on div "button" at bounding box center [518, 277] width 10 height 10
click at [500, 456] on button "Upload interaction to start evaluation" at bounding box center [492, 469] width 374 height 26
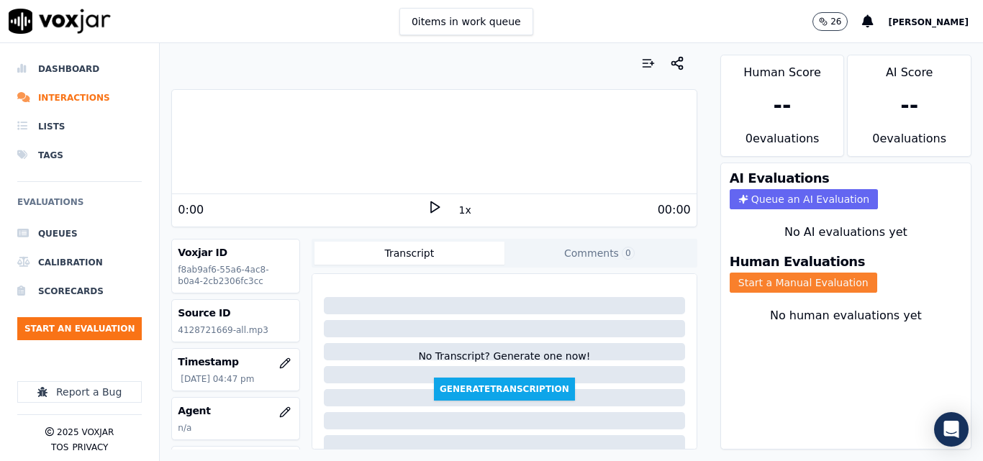
click at [765, 283] on button "Start a Manual Evaluation" at bounding box center [804, 283] width 148 height 20
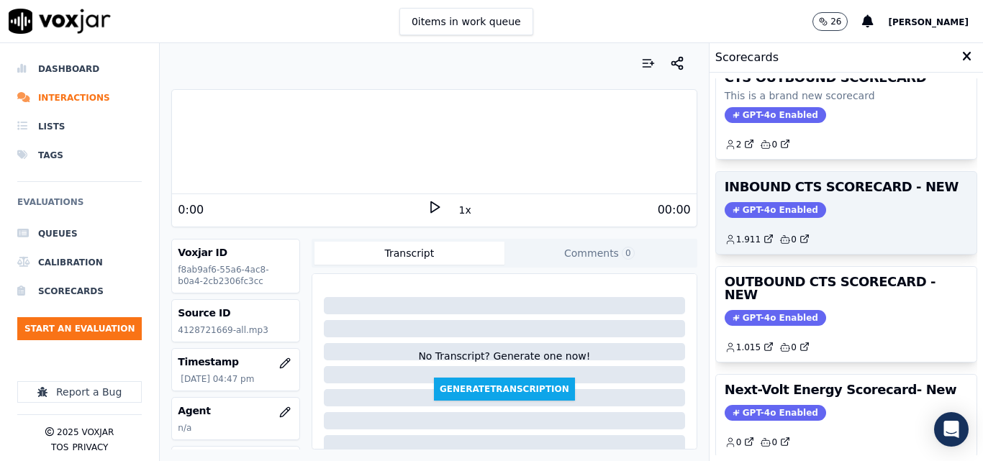
scroll to position [315, 0]
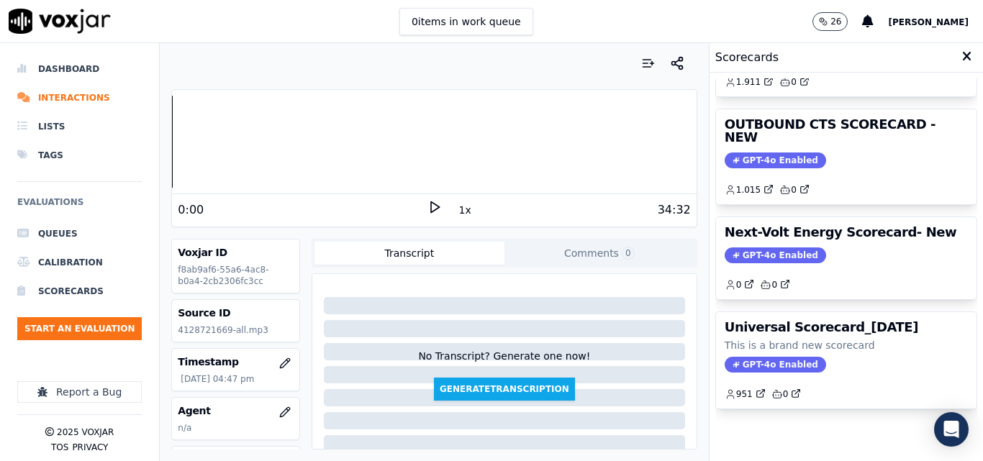
click at [428, 205] on icon at bounding box center [435, 207] width 14 height 14
click at [459, 215] on button "1x" at bounding box center [465, 210] width 18 height 20
click at [459, 215] on button "1.5x" at bounding box center [470, 210] width 28 height 20
click at [163, 149] on div "Your browser does not support the audio element. 0:00 2x 34:32 Voxjar ID f8ab9a…" at bounding box center [434, 252] width 549 height 418
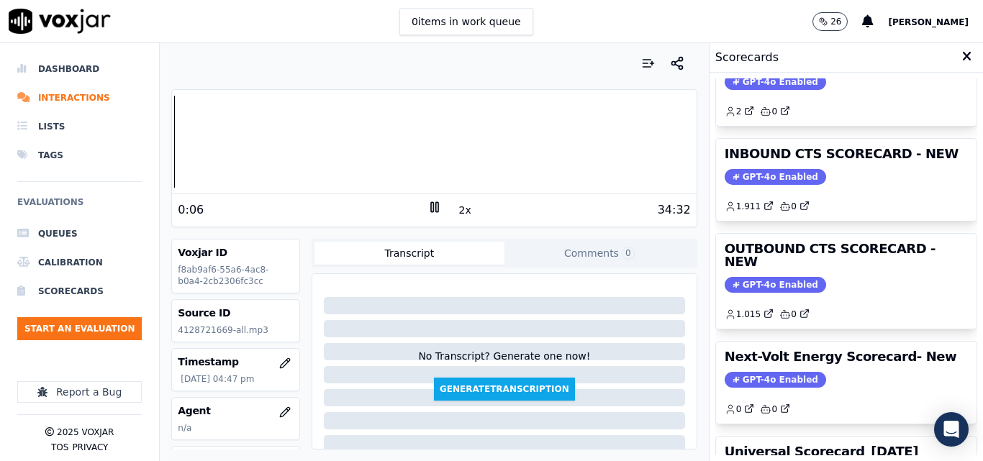
click at [740, 277] on span "GPT-4o Enabled" at bounding box center [776, 285] width 102 height 16
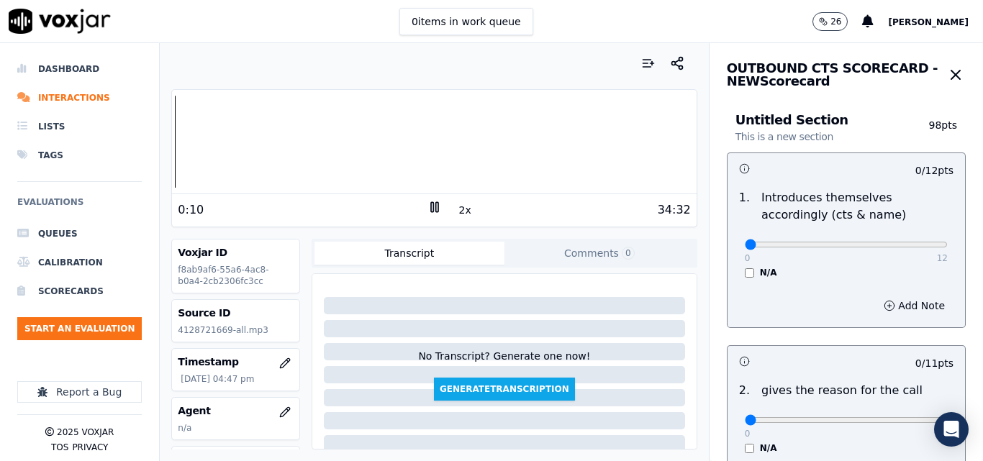
click at [459, 210] on button "2x" at bounding box center [465, 210] width 18 height 20
click at [436, 212] on rect at bounding box center [437, 206] width 2 height 9
click at [161, 135] on div "Your browser does not support the audio element. 0:13 1x 34:32 Voxjar ID f8ab9a…" at bounding box center [434, 252] width 549 height 418
click at [431, 207] on polygon at bounding box center [435, 207] width 9 height 11
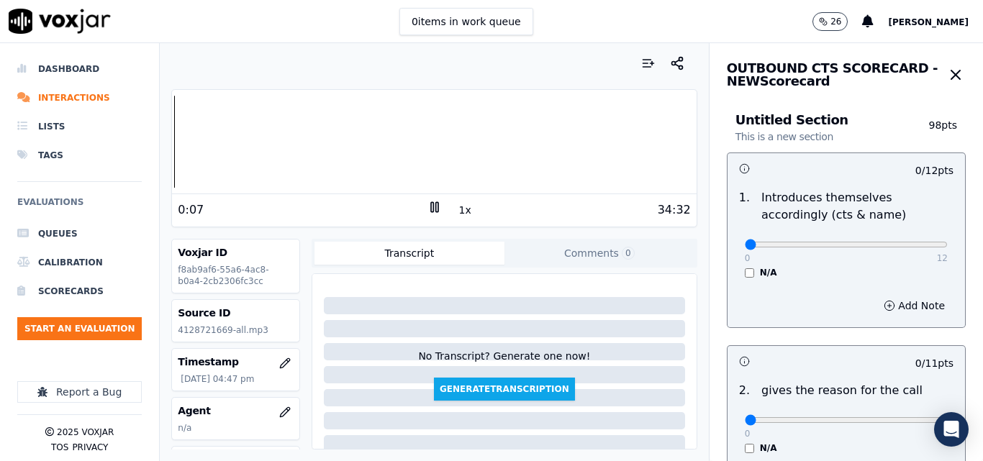
click at [430, 204] on icon at bounding box center [435, 207] width 14 height 14
click at [428, 204] on icon at bounding box center [435, 207] width 14 height 14
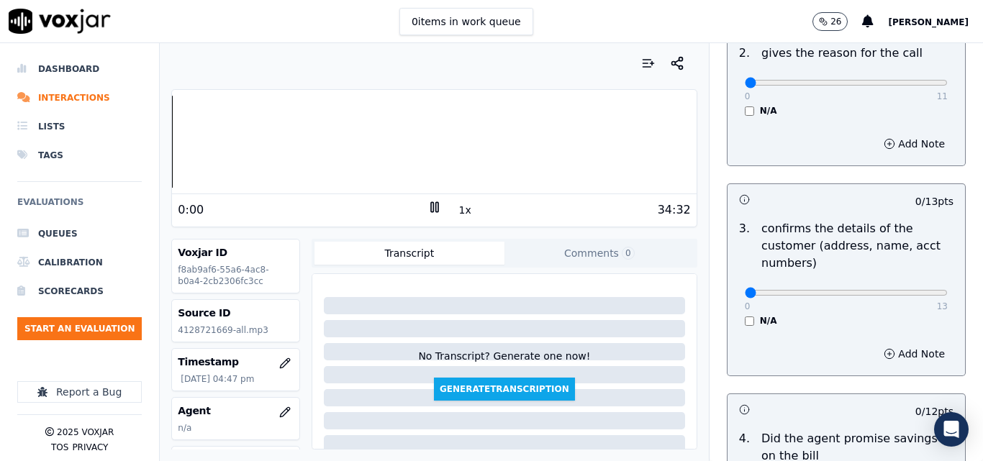
click at [165, 138] on div "Your browser does not support the audio element. 0:00 1x 34:32 Voxjar ID f8ab9a…" at bounding box center [434, 252] width 549 height 418
click at [431, 204] on rect at bounding box center [432, 206] width 2 height 9
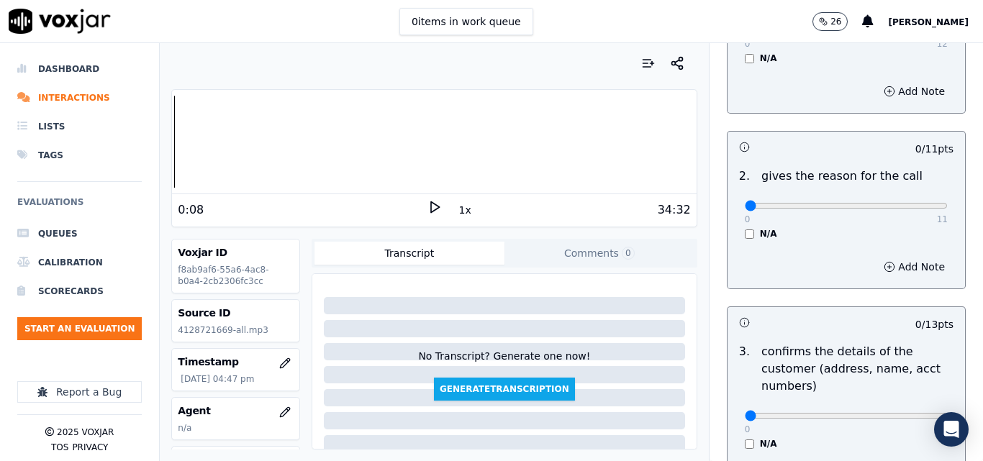
scroll to position [50, 0]
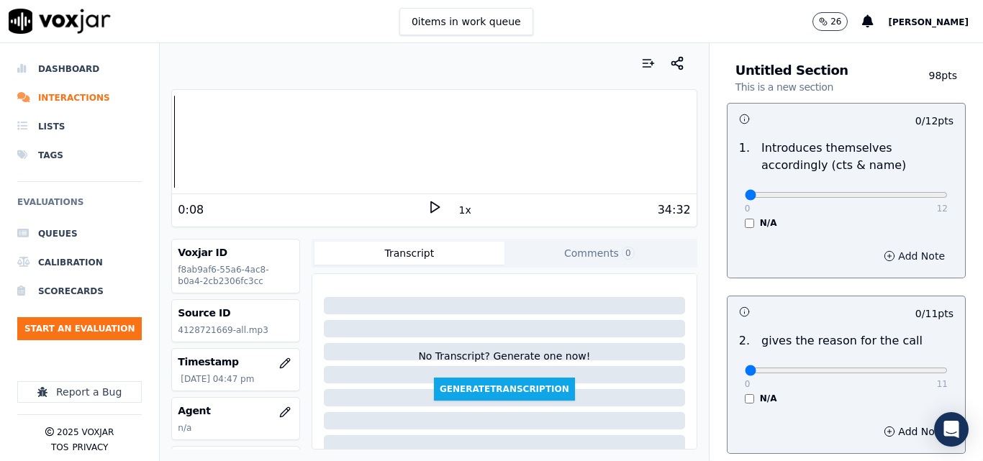
click at [876, 252] on button "Add Note" at bounding box center [914, 256] width 78 height 20
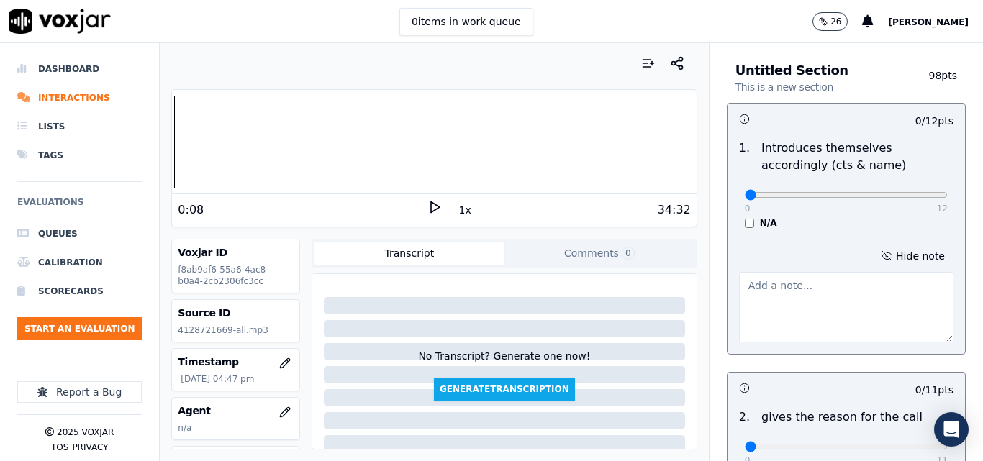
paste textarea "Please change your tone of voice so that it can convey positivity and attitude,…"
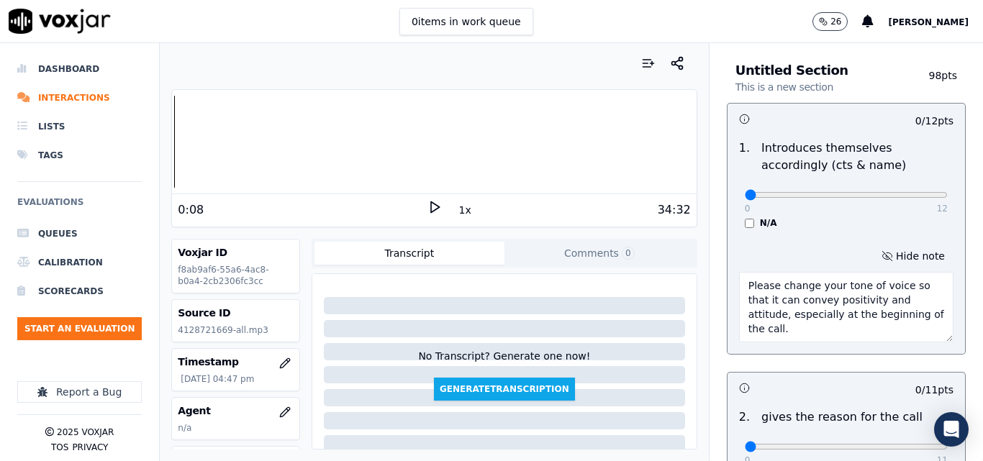
scroll to position [8, 0]
click at [865, 212] on div "0 12 N/A" at bounding box center [847, 201] width 226 height 55
click at [442, 204] on div "34:32" at bounding box center [566, 210] width 249 height 17
click at [431, 206] on polygon at bounding box center [435, 207] width 9 height 11
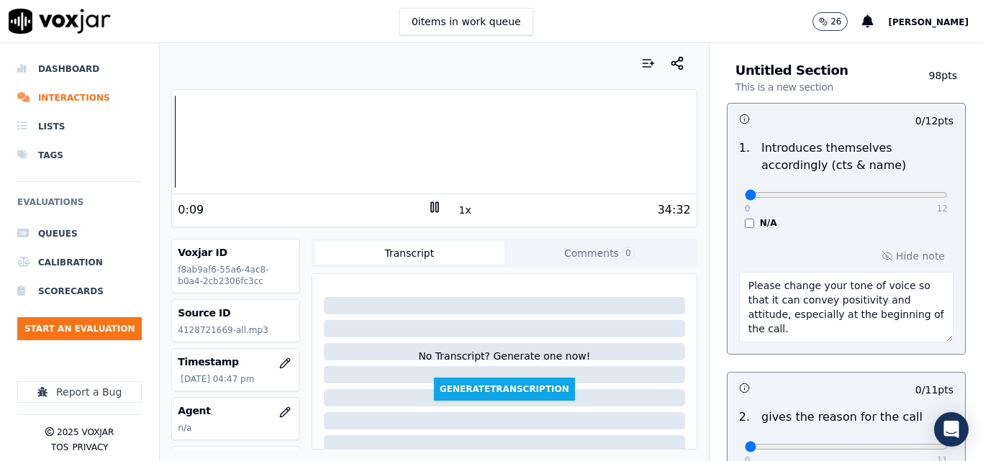
click at [802, 316] on textarea "Please change your tone of voice so that it can convey positivity and attitude,…" at bounding box center [846, 307] width 215 height 71
paste textarea "Thank you for calling CTS my name is"
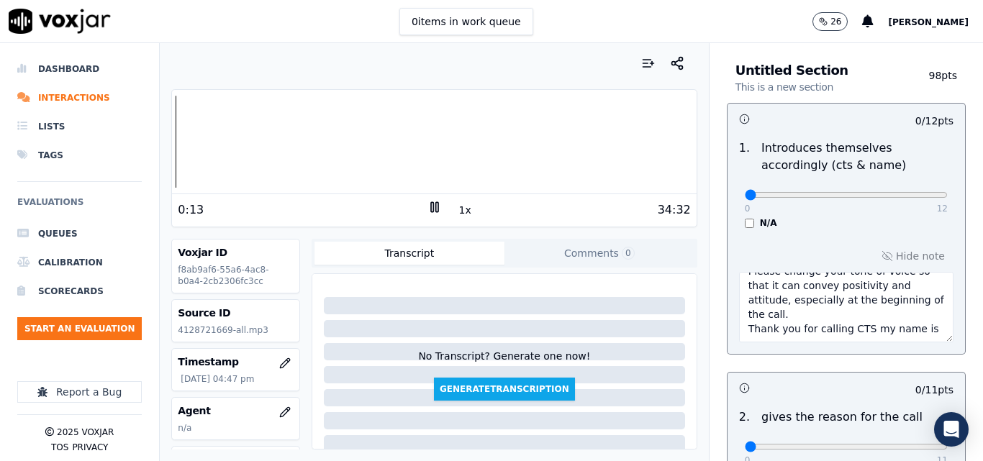
scroll to position [0, 0]
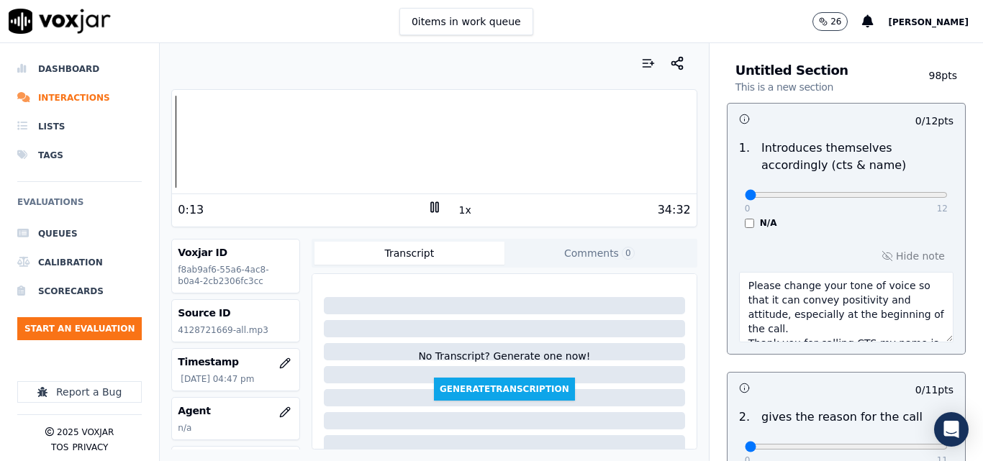
drag, startPoint x: 789, startPoint y: 315, endPoint x: 721, endPoint y: 269, distance: 82.3
click at [728, 269] on div "Hide note Please change your tone of voice so that it can convey positivity and…" at bounding box center [847, 295] width 238 height 120
drag, startPoint x: 767, startPoint y: 297, endPoint x: 815, endPoint y: 324, distance: 55.5
click at [815, 324] on textarea "Please change your tone of voice so that it can convey positivity and attitude,…" at bounding box center [846, 307] width 215 height 71
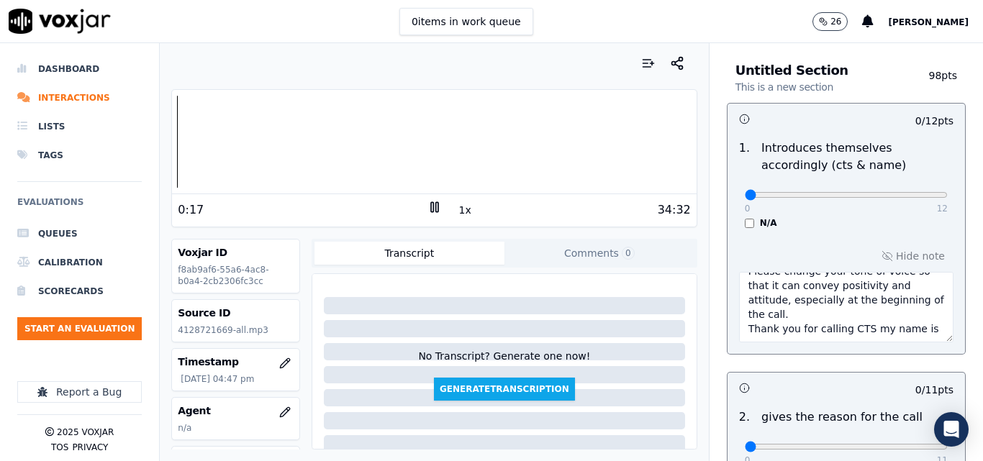
click at [739, 314] on textarea "Please change your tone of voice so that it can convey positivity and attitude,…" at bounding box center [846, 307] width 215 height 71
click at [898, 315] on textarea "Please change your tone of voice so that it can convey positivity and attitude,…" at bounding box center [846, 307] width 215 height 71
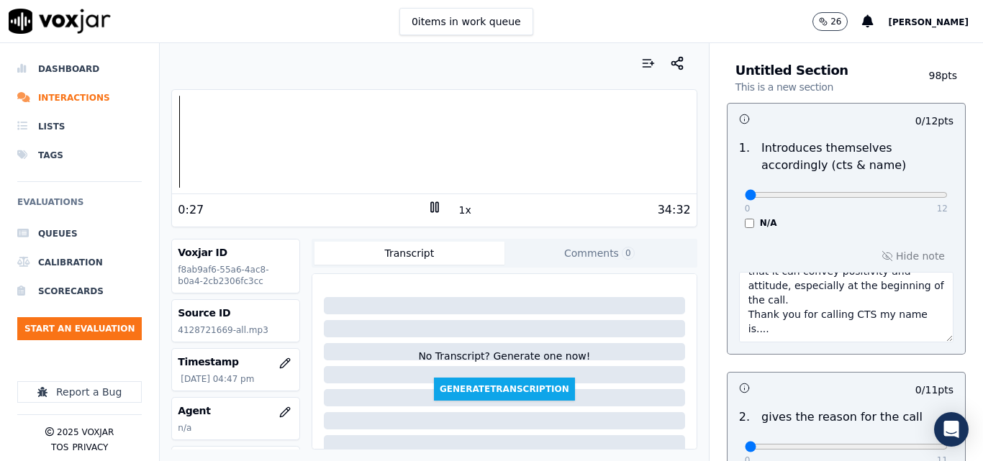
click at [739, 315] on textarea "Please change your tone of voice so that it can convey positivity and attitude,…" at bounding box center [846, 307] width 215 height 71
type textarea "Please change your tone of voice so that it can convey positivity and attitude,…"
click at [857, 238] on div "Hide note Please change your tone of voice so that it can convey positivity and…" at bounding box center [847, 295] width 238 height 120
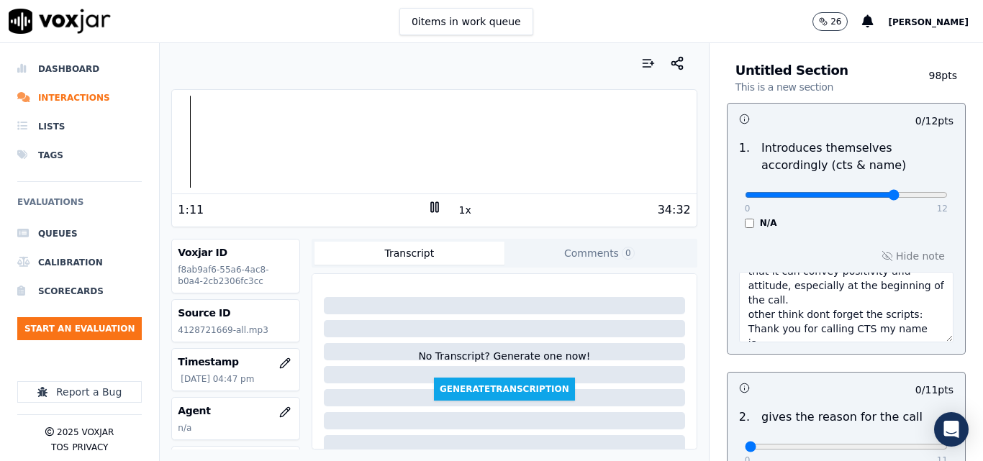
type input "9"
click at [863, 192] on input "range" at bounding box center [846, 195] width 203 height 6
click at [148, 141] on div "Dashboard Interactions Lists Tags Evaluations Queues Calibration Scorecards Sta…" at bounding box center [491, 252] width 983 height 418
click at [460, 211] on button "1x" at bounding box center [465, 210] width 18 height 20
click at [460, 211] on button "1.5x" at bounding box center [470, 210] width 28 height 20
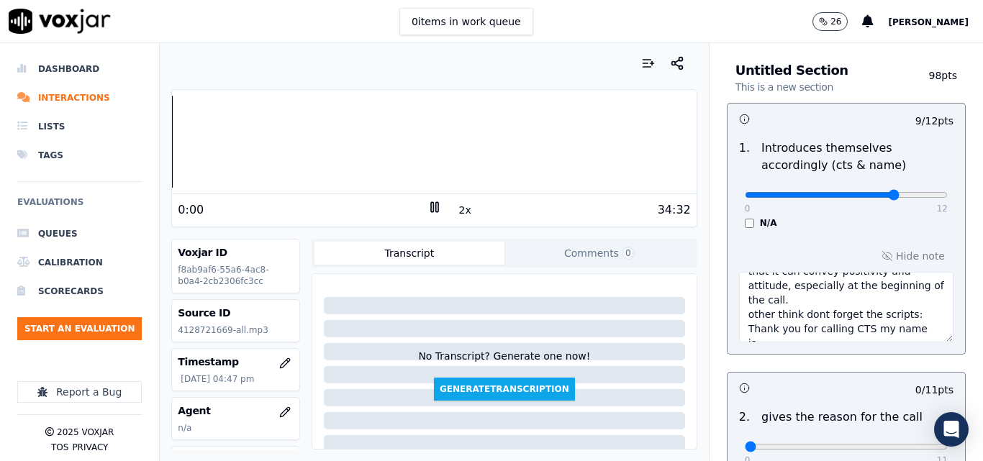
click at [149, 139] on div "Dashboard Interactions Lists Tags Evaluations Queues Calibration Scorecards Sta…" at bounding box center [491, 252] width 983 height 418
click at [456, 206] on button "2x" at bounding box center [465, 210] width 18 height 20
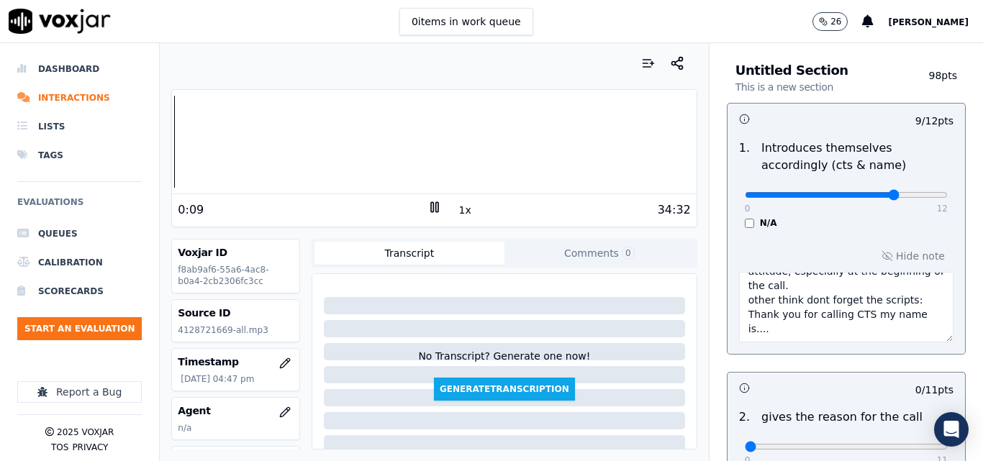
scroll to position [0, 0]
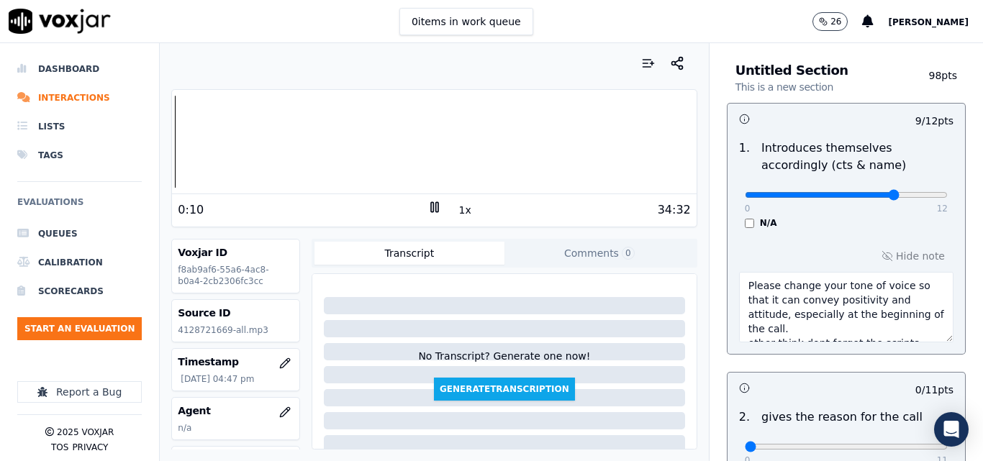
click at [430, 207] on icon at bounding box center [435, 207] width 14 height 14
click at [792, 331] on textarea "Please change your tone of voice so that it can convey positivity and attitude,…" at bounding box center [846, 307] width 215 height 71
paste textarea "Important as it generates empathy and connection with the client (rapport)"
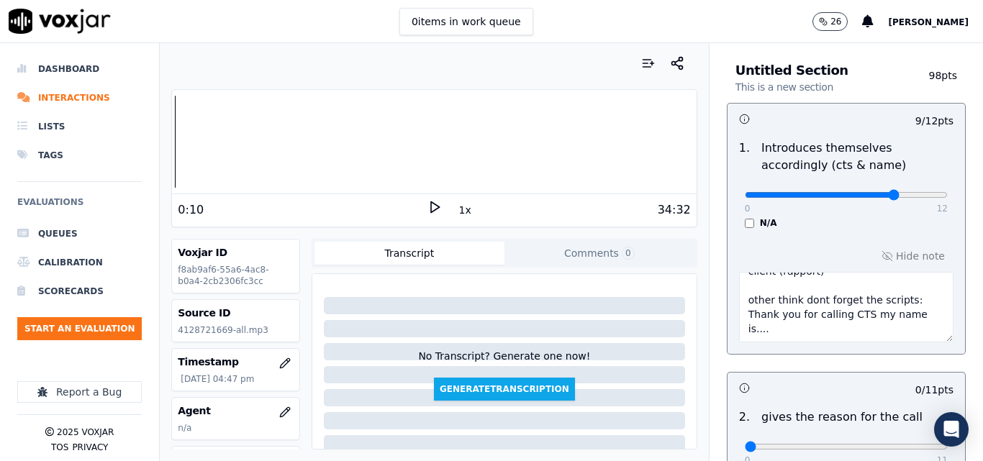
scroll to position [101, 0]
click at [786, 320] on textarea "Please change your tone of voice so that it can convey positivity and attitude,…" at bounding box center [846, 307] width 215 height 71
click at [741, 330] on textarea "Please change your tone of voice so that it can convey positivity and attitude,…" at bounding box center [846, 307] width 215 height 71
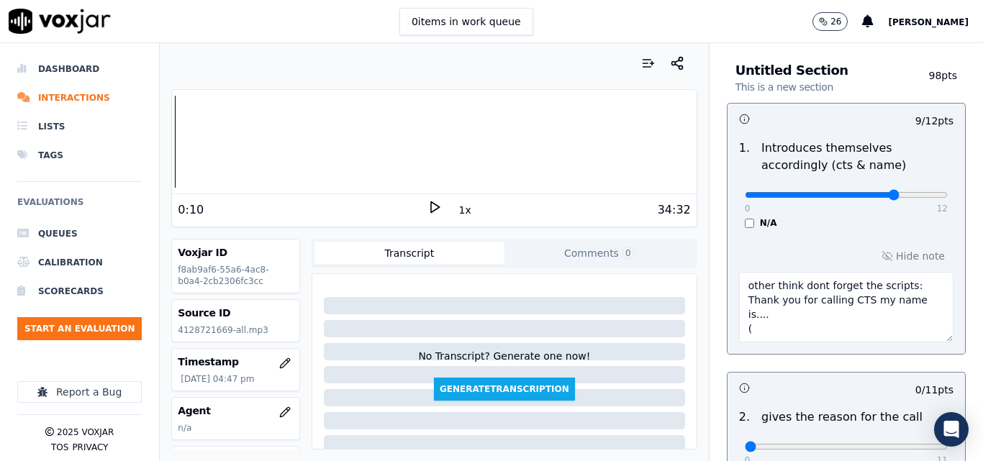
paste textarea "don't forget to respond to the client example: im doing well, thanks (rapport)"
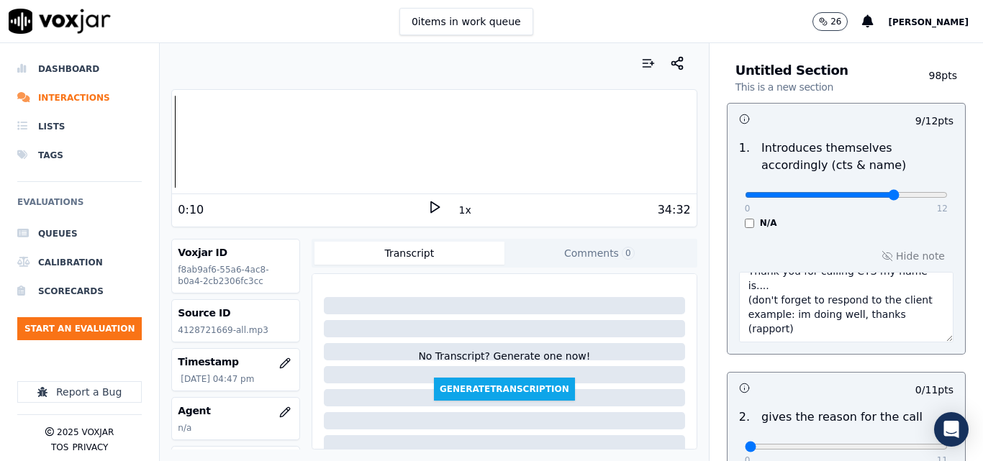
type textarea "Please change your tone of voice so that it can convey positivity and attitude,…"
click at [900, 228] on div "N/A" at bounding box center [846, 223] width 203 height 12
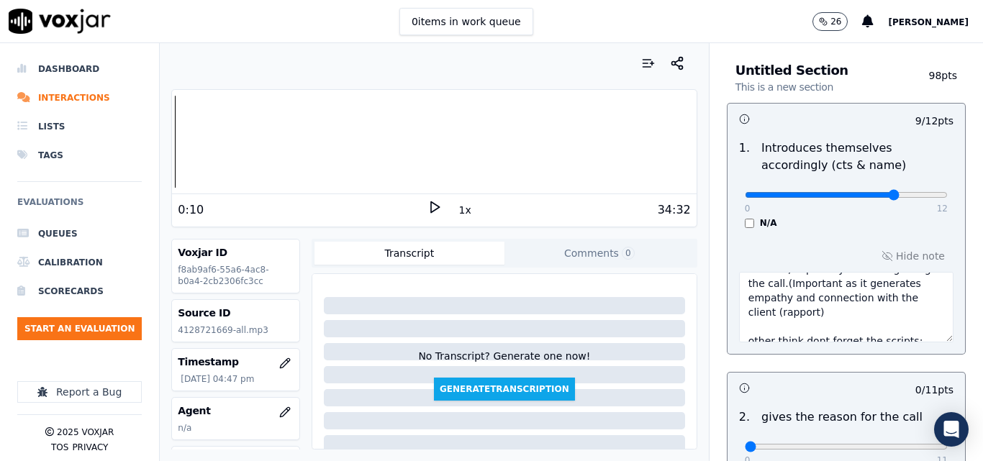
scroll to position [0, 0]
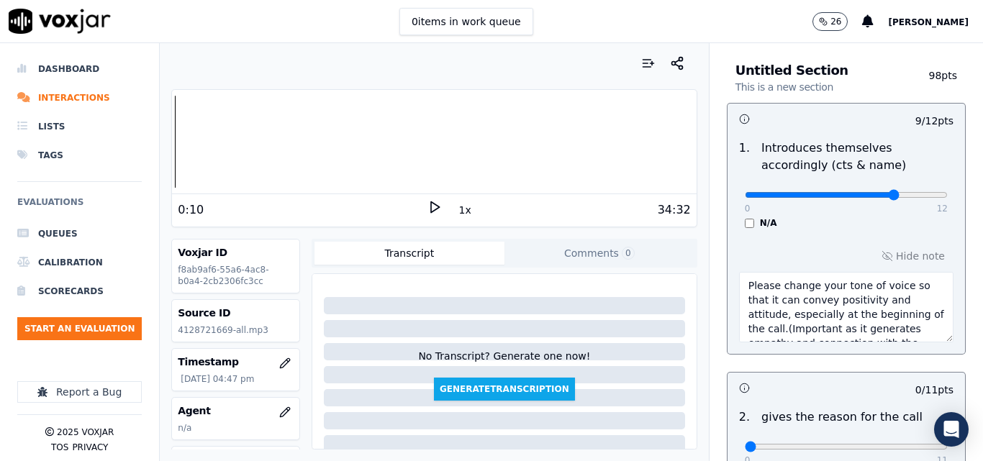
drag, startPoint x: 784, startPoint y: 317, endPoint x: 707, endPoint y: 258, distance: 97.5
click at [770, 233] on div "1 . Introduces themselves accordingly (cts & name) 0 12 N/A" at bounding box center [847, 184] width 238 height 101
click at [433, 204] on icon at bounding box center [435, 207] width 14 height 14
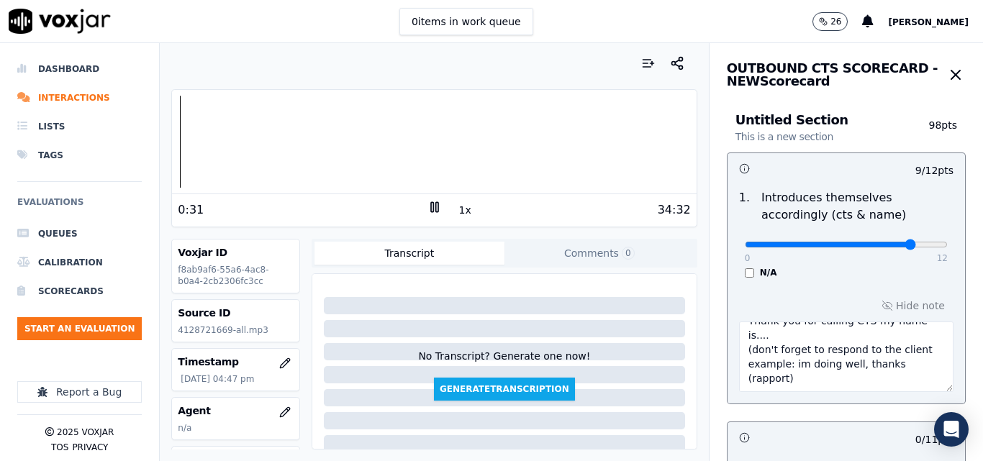
type input "10"
click at [877, 246] on input "range" at bounding box center [846, 245] width 203 height 6
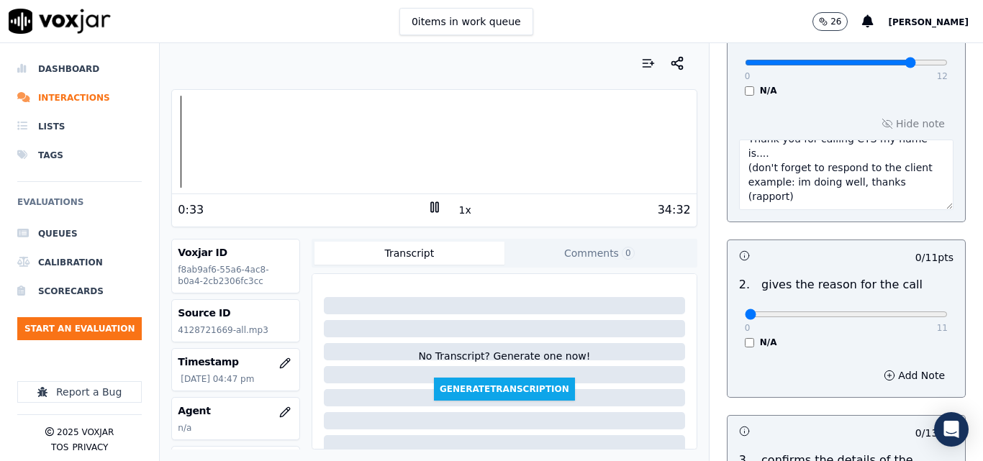
scroll to position [216, 0]
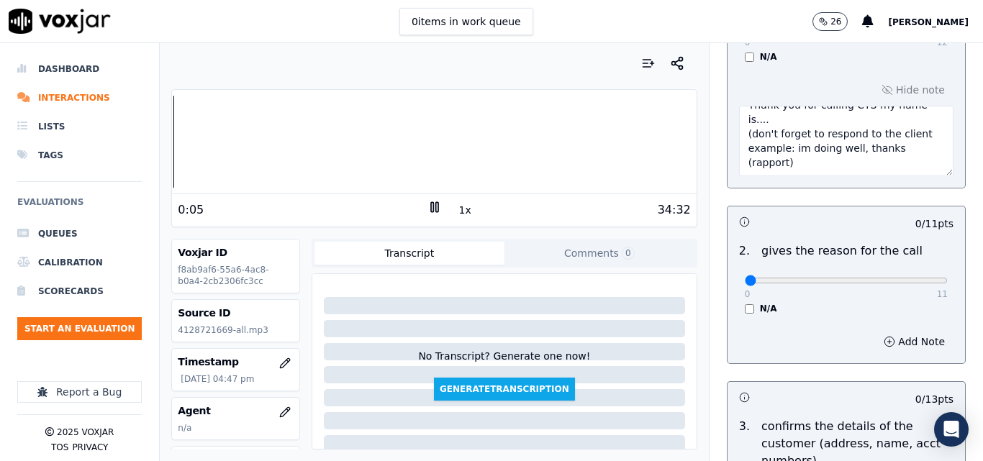
click at [159, 150] on div "Dashboard Interactions Lists Tags Evaluations Queues Calibration Scorecards Sta…" at bounding box center [491, 252] width 983 height 418
click at [459, 213] on button "1x" at bounding box center [465, 210] width 18 height 20
click at [459, 213] on button "1.5x" at bounding box center [470, 210] width 28 height 20
type input "9"
click at [873, 278] on input "range" at bounding box center [846, 281] width 203 height 6
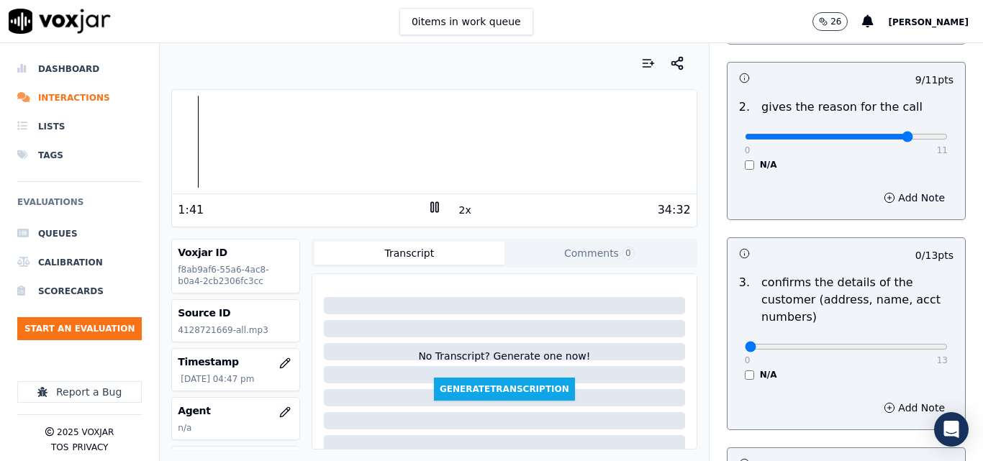
scroll to position [288, 0]
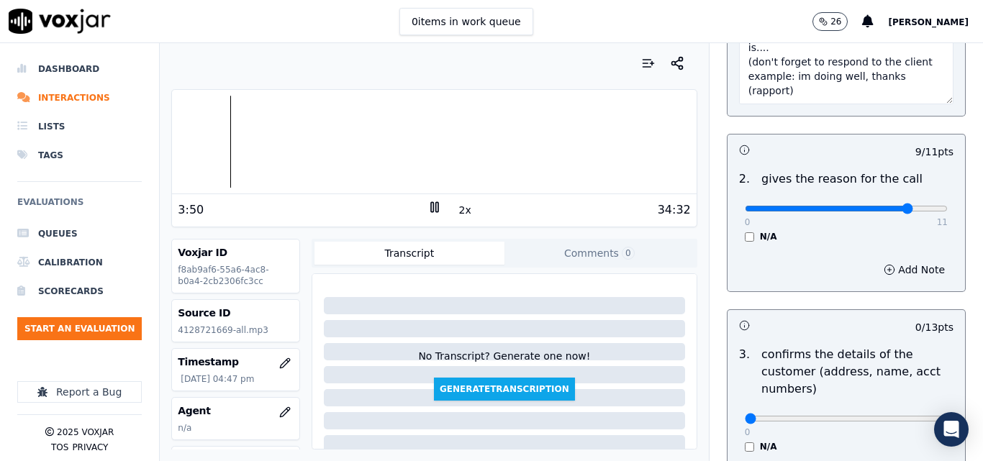
click at [194, 140] on div at bounding box center [434, 142] width 524 height 92
click at [178, 141] on div at bounding box center [434, 142] width 524 height 92
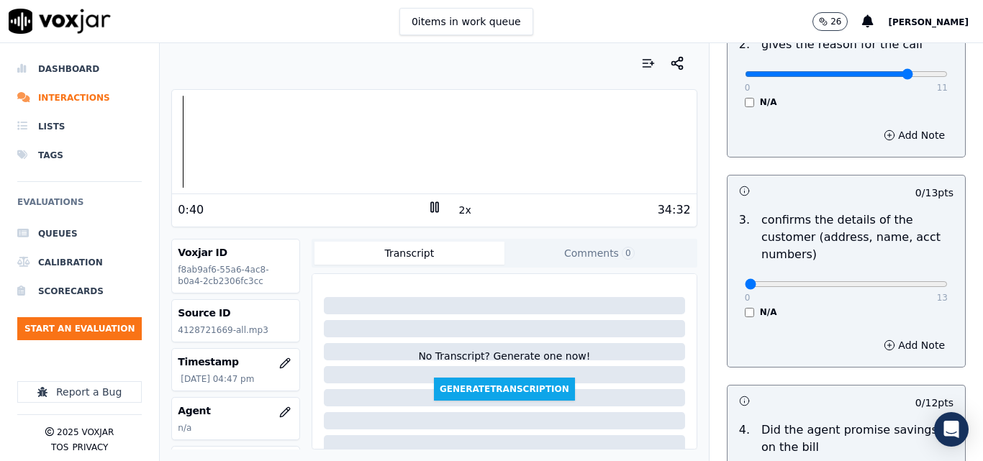
scroll to position [432, 0]
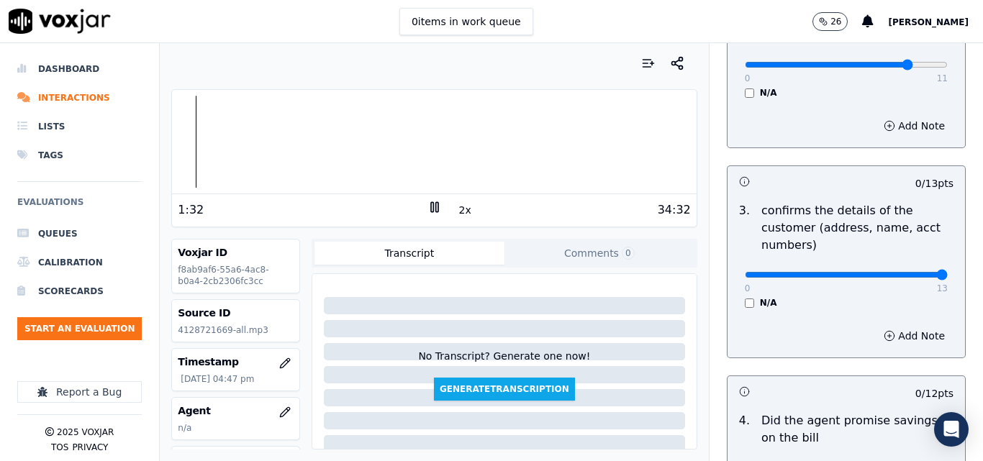
type input "13"
click at [905, 272] on input "range" at bounding box center [846, 275] width 203 height 6
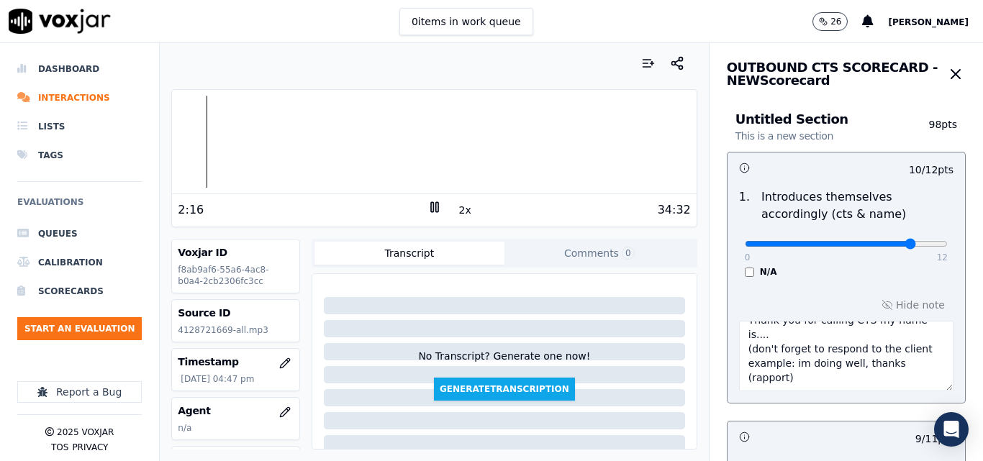
scroll to position [0, 0]
click at [253, 145] on div at bounding box center [434, 142] width 524 height 92
click at [191, 135] on div at bounding box center [434, 142] width 524 height 92
click at [428, 211] on icon at bounding box center [435, 207] width 14 height 14
click at [174, 144] on div at bounding box center [434, 142] width 524 height 92
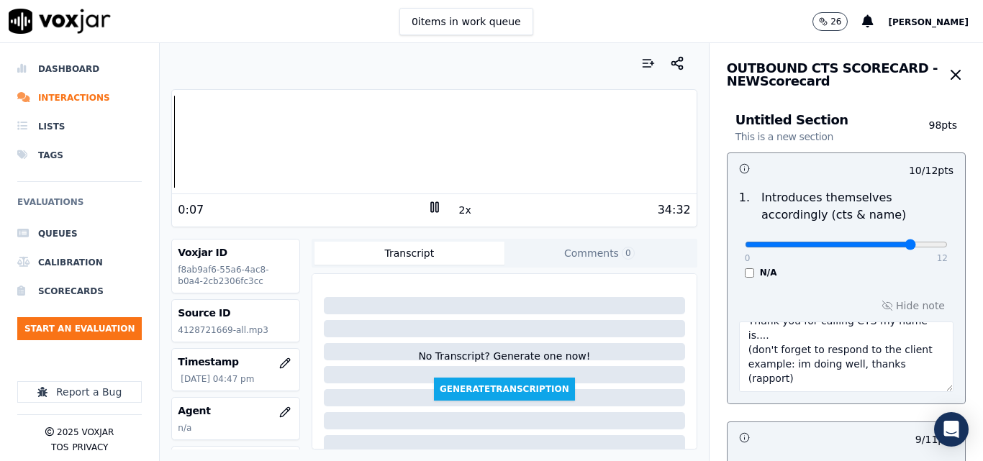
click at [461, 209] on button "2x" at bounding box center [465, 210] width 18 height 20
click at [461, 209] on button "1x" at bounding box center [465, 210] width 18 height 20
click at [461, 209] on button "1.5x" at bounding box center [470, 210] width 28 height 20
click at [171, 135] on div "Your browser does not support the audio element. 1:10 2x 34:32" at bounding box center [434, 158] width 526 height 138
click at [174, 138] on div at bounding box center [434, 142] width 524 height 92
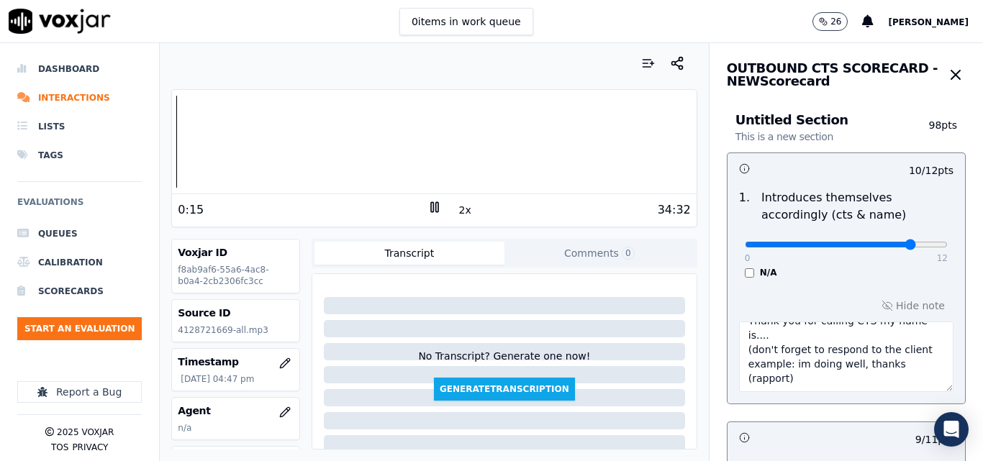
click at [428, 209] on icon at bounding box center [435, 207] width 14 height 14
click at [132, 143] on div "Dashboard Interactions Lists Tags Evaluations Queues Calibration Scorecards Sta…" at bounding box center [491, 252] width 983 height 418
click at [428, 206] on icon at bounding box center [435, 207] width 14 height 14
click at [464, 210] on button "2x" at bounding box center [465, 210] width 18 height 20
click at [166, 153] on div "Your browser does not support the audio element. 0:00 1x 34:32 Voxjar ID f8ab9a…" at bounding box center [434, 252] width 549 height 418
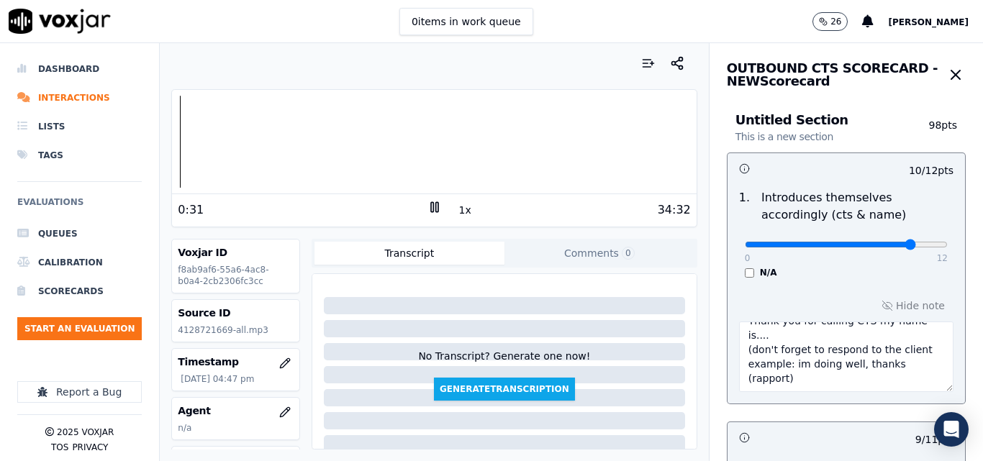
click at [152, 148] on div "Dashboard Interactions Lists Tags Evaluations Queues Calibration Scorecards Sta…" at bounding box center [491, 252] width 983 height 418
click at [164, 152] on div "Your browser does not support the audio element. 0:42 1x 34:32 Voxjar ID f8ab9a…" at bounding box center [434, 252] width 549 height 418
click at [461, 211] on button "1x" at bounding box center [465, 210] width 18 height 20
click at [461, 211] on button "1.5x" at bounding box center [470, 210] width 28 height 20
click at [185, 156] on div at bounding box center [434, 142] width 524 height 92
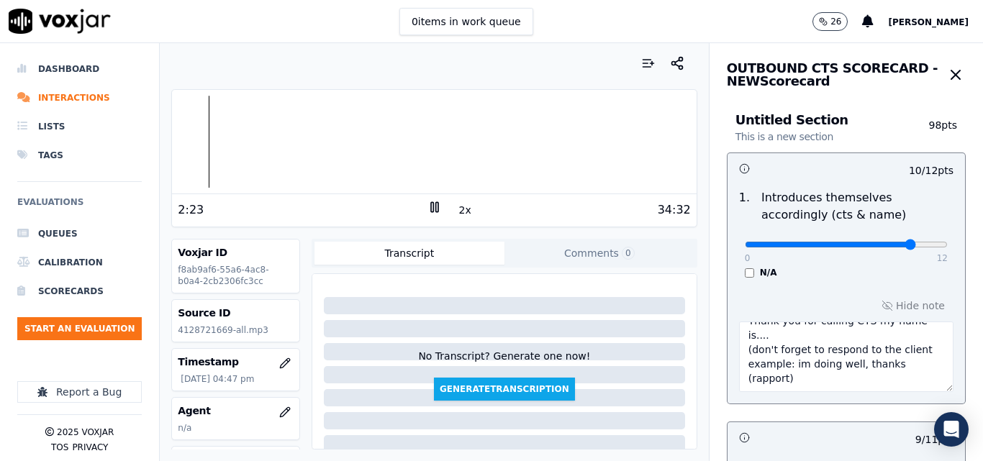
click at [428, 204] on icon at bounding box center [435, 207] width 14 height 14
click at [432, 207] on polygon at bounding box center [435, 207] width 9 height 11
click at [456, 207] on button "2x" at bounding box center [465, 210] width 18 height 20
click at [456, 207] on button "1x" at bounding box center [465, 210] width 18 height 20
click at [199, 142] on div at bounding box center [434, 142] width 524 height 92
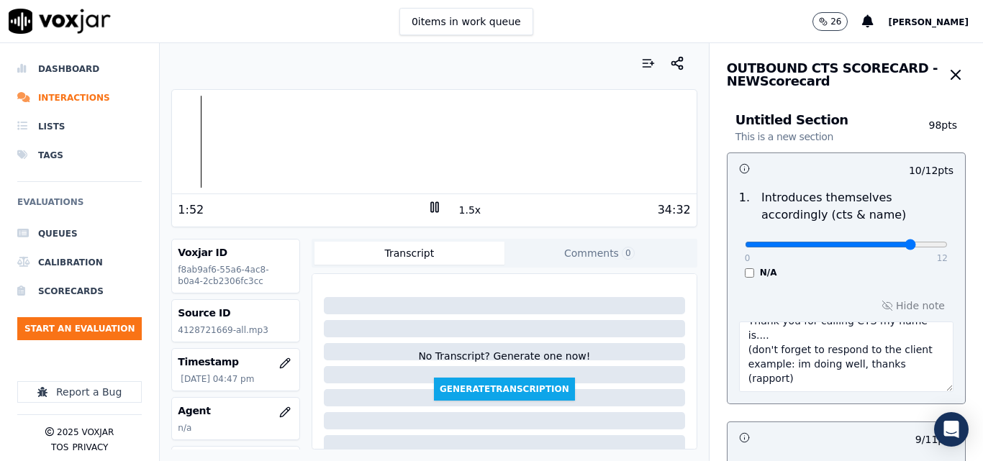
click at [463, 210] on button "1.5x" at bounding box center [470, 210] width 28 height 20
click at [456, 208] on button "2x" at bounding box center [465, 210] width 18 height 20
click at [456, 207] on button "1x" at bounding box center [465, 210] width 18 height 20
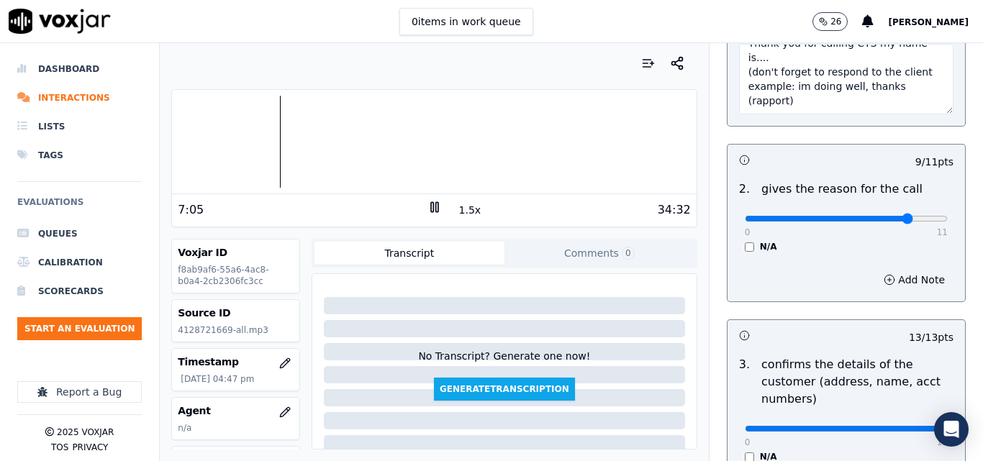
scroll to position [360, 0]
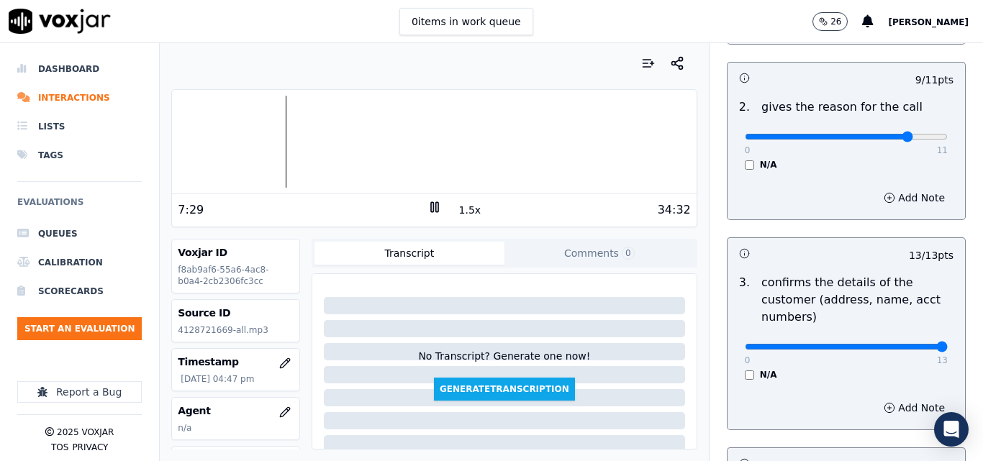
click at [456, 207] on button "1.5x" at bounding box center [470, 210] width 28 height 20
click at [456, 207] on button "2x" at bounding box center [465, 210] width 18 height 20
click at [307, 138] on div at bounding box center [434, 142] width 524 height 92
click at [295, 144] on div at bounding box center [434, 142] width 524 height 92
click at [456, 207] on button "1x" at bounding box center [465, 210] width 18 height 20
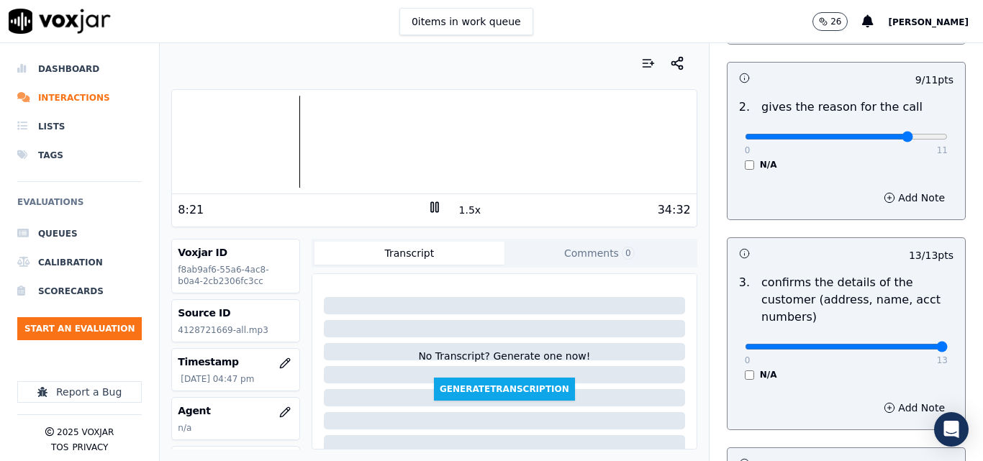
click at [456, 207] on button "1.5x" at bounding box center [470, 210] width 28 height 20
click at [460, 211] on button "2x" at bounding box center [465, 210] width 18 height 20
click at [460, 211] on button "1x" at bounding box center [465, 210] width 18 height 20
click at [456, 208] on button "1.5x" at bounding box center [470, 210] width 28 height 20
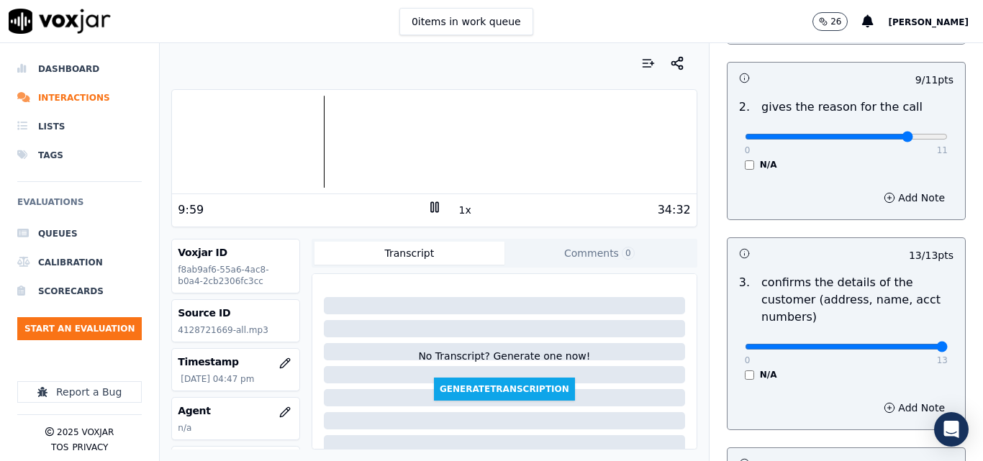
click at [457, 207] on button "1x" at bounding box center [465, 210] width 18 height 20
click at [431, 210] on rect at bounding box center [432, 206] width 2 height 9
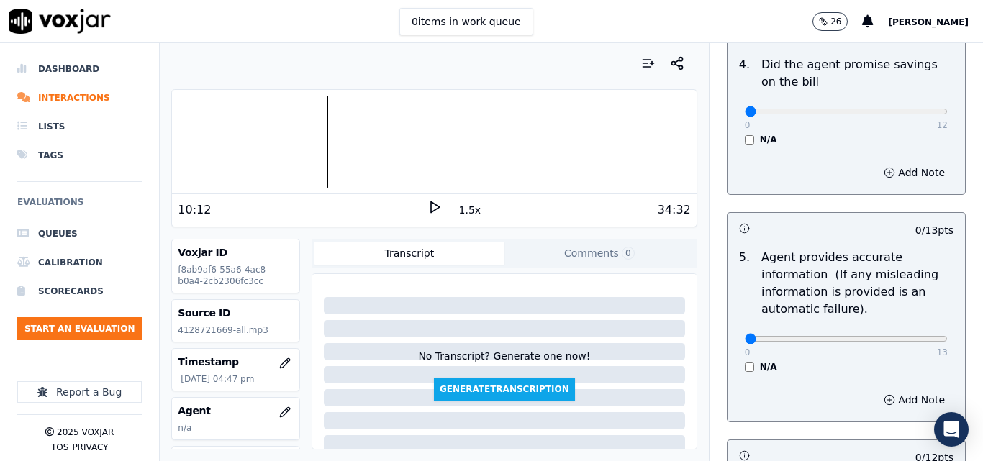
scroll to position [792, 0]
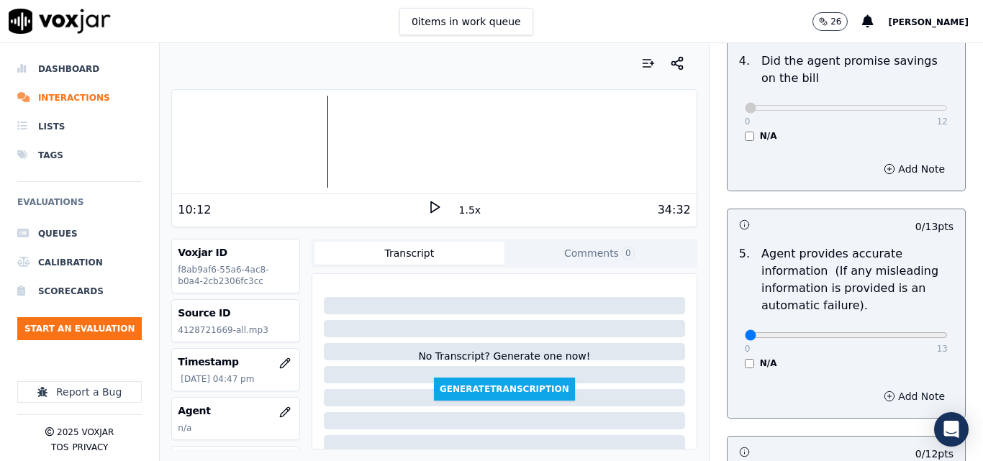
click at [875, 395] on button "Add Note" at bounding box center [914, 397] width 78 height 20
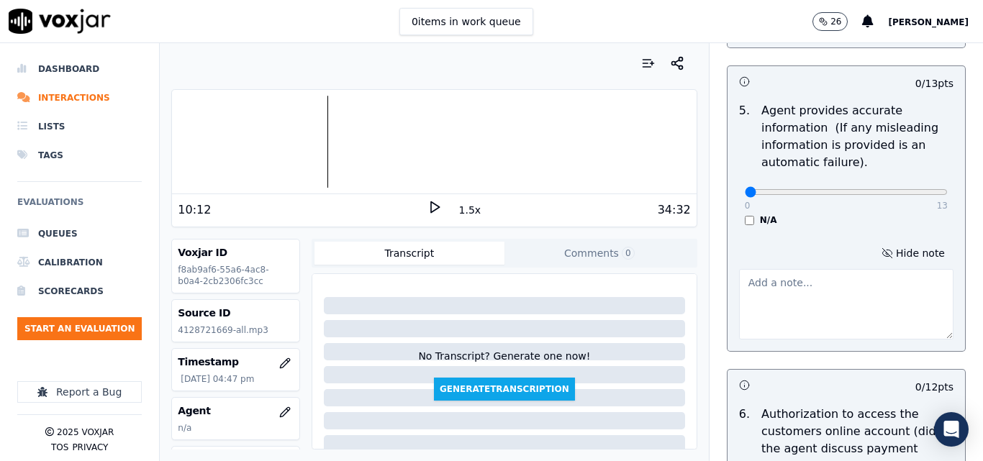
scroll to position [936, 0]
click at [823, 294] on textarea at bounding box center [846, 304] width 215 height 71
type textarea "INCORRECT RATE!"
click at [600, 256] on button "Comments 0" at bounding box center [600, 253] width 190 height 23
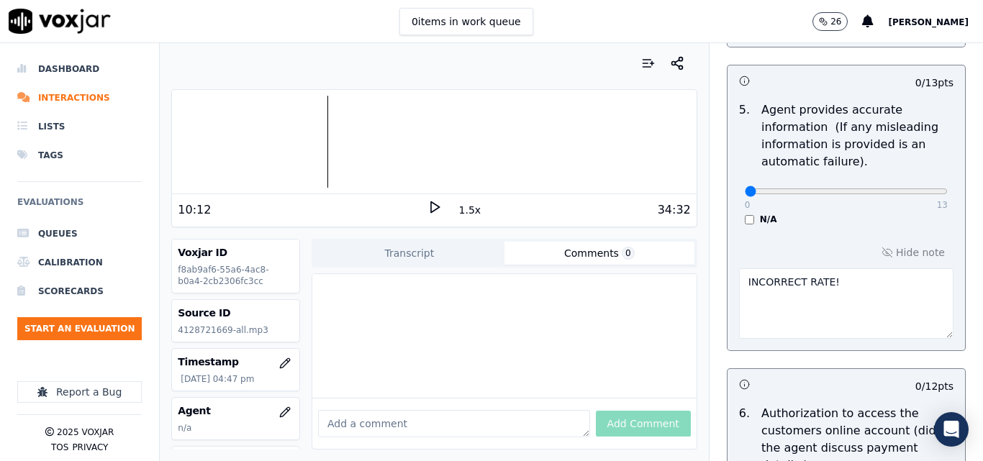
paste textarea "PLEASE CHECK CORRECT RATES"
click at [631, 411] on button "Add Comment" at bounding box center [643, 424] width 95 height 26
type textarea "PLEASE CHECK CORRECT RATES"
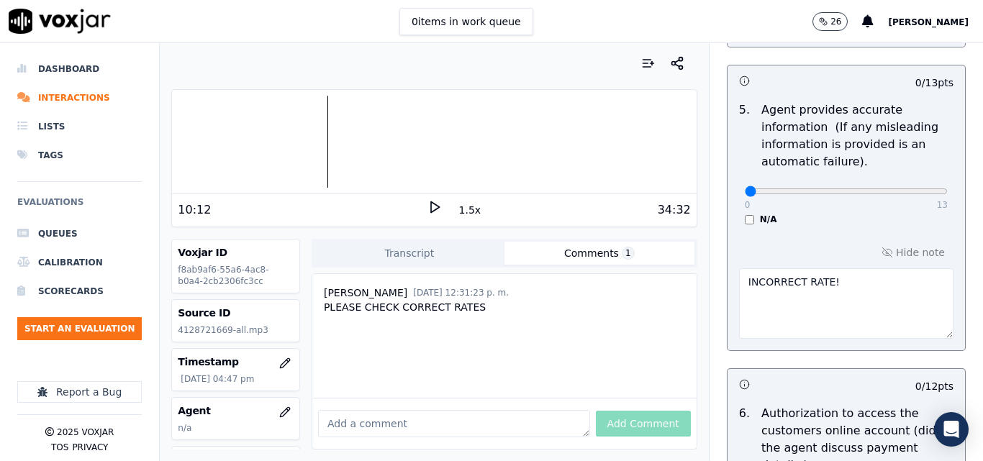
click at [428, 207] on icon at bounding box center [435, 207] width 14 height 14
click at [431, 208] on rect at bounding box center [432, 206] width 2 height 9
click at [428, 202] on icon at bounding box center [435, 207] width 14 height 14
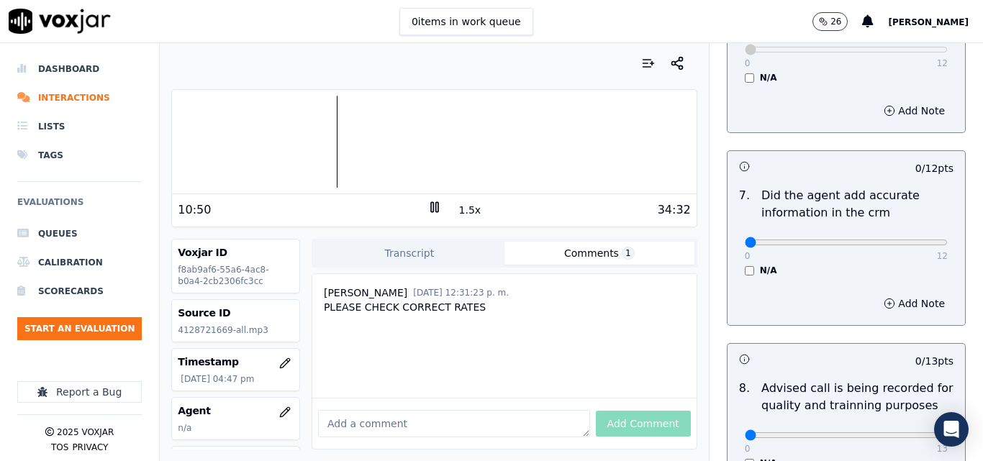
scroll to position [1383, 0]
click at [816, 238] on input "range" at bounding box center [846, 241] width 203 height 6
type input "4"
click at [790, 238] on input "range" at bounding box center [846, 241] width 203 height 6
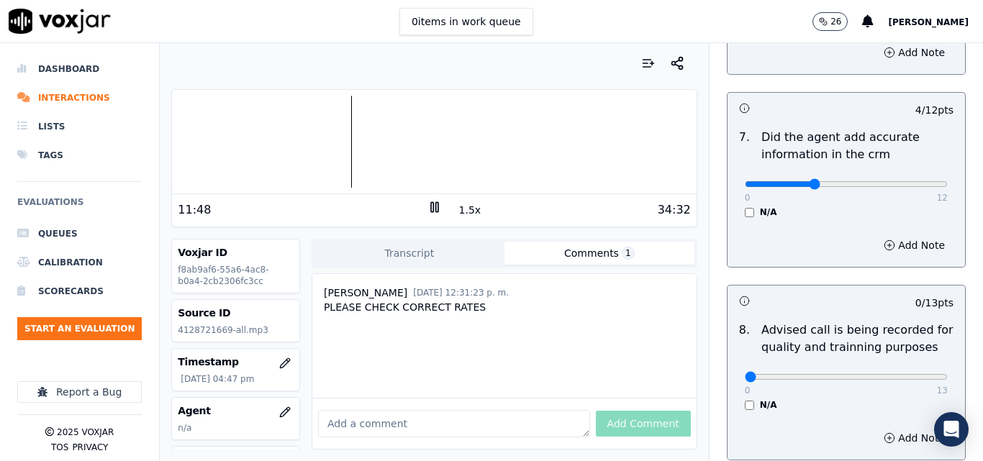
scroll to position [1541, 0]
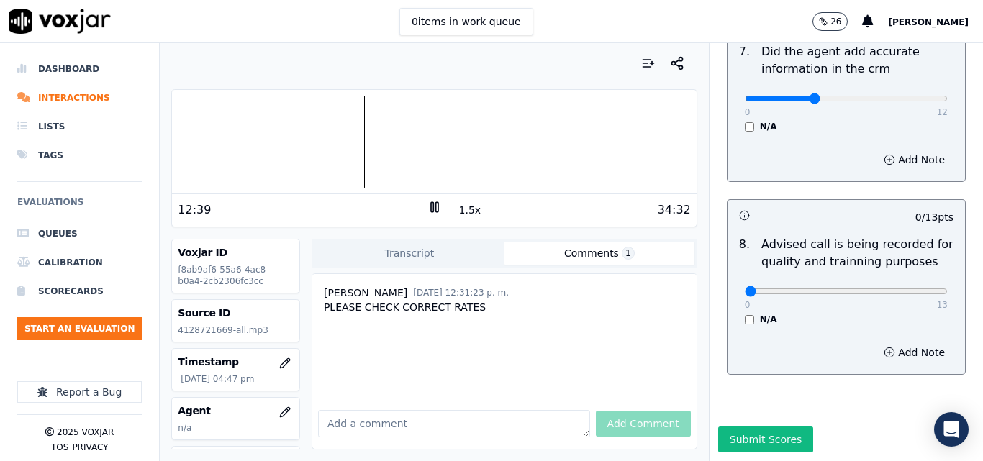
click at [456, 207] on button "1.5x" at bounding box center [470, 210] width 28 height 20
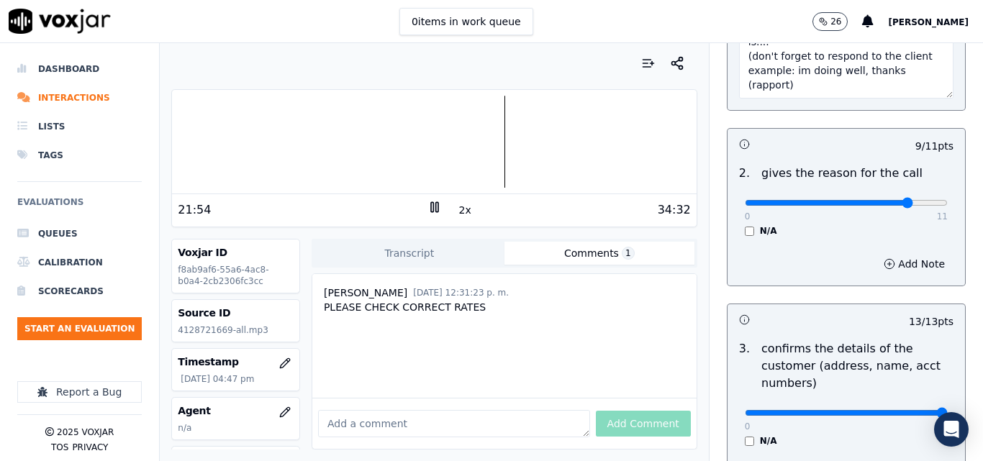
scroll to position [288, 0]
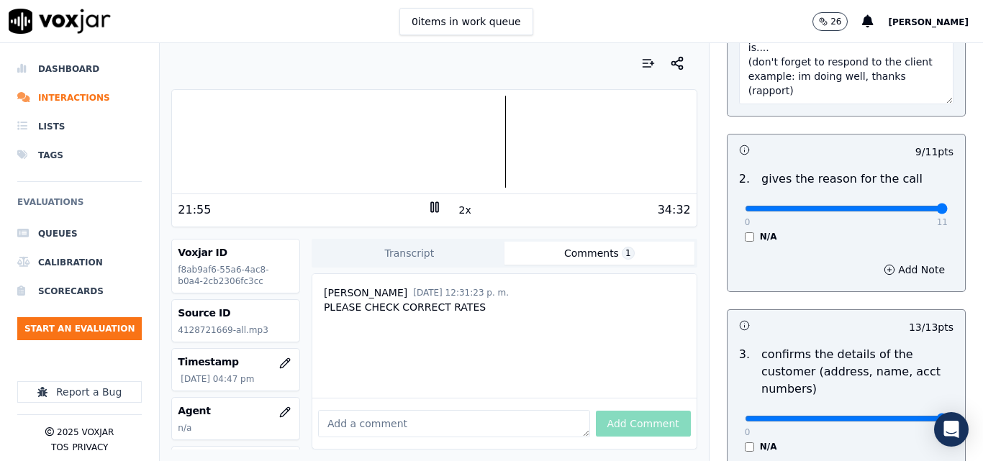
click at [909, 211] on input "range" at bounding box center [846, 209] width 203 height 6
click at [866, 210] on input "range" at bounding box center [846, 209] width 203 height 6
click at [873, 209] on input "range" at bounding box center [846, 209] width 203 height 6
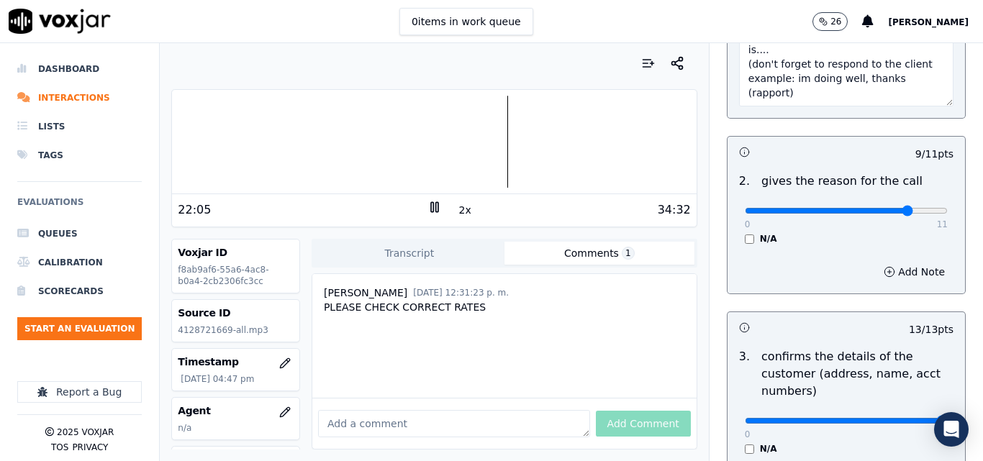
scroll to position [360, 0]
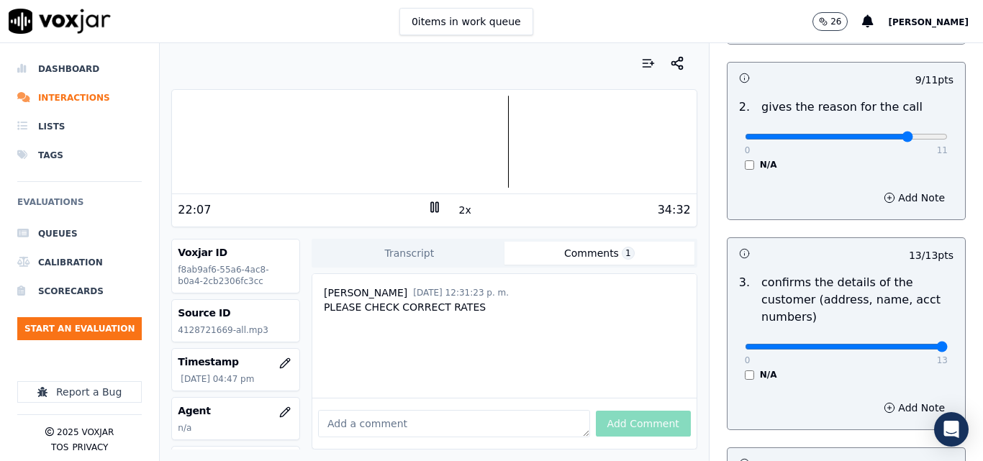
click at [916, 135] on div "0 11 N/A" at bounding box center [847, 143] width 226 height 55
type input "11"
click at [914, 139] on input "range" at bounding box center [846, 137] width 203 height 6
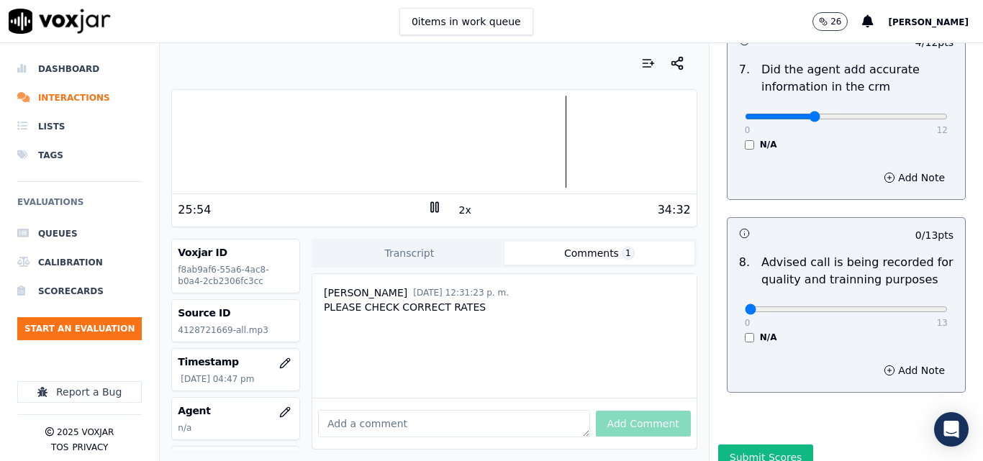
scroll to position [1541, 0]
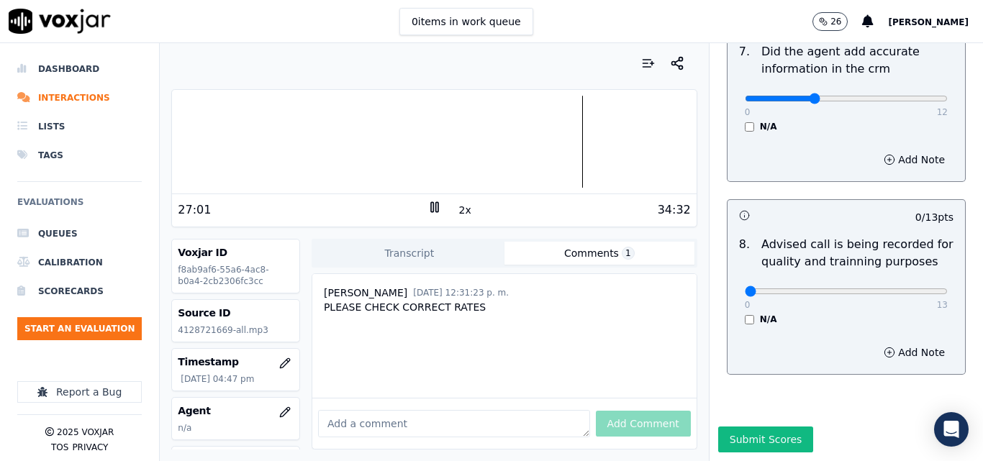
click at [568, 140] on div at bounding box center [434, 142] width 524 height 92
click at [577, 143] on div at bounding box center [434, 142] width 524 height 92
click at [746, 427] on button "Submit Scores" at bounding box center [767, 440] width 96 height 26
click at [428, 207] on icon at bounding box center [435, 207] width 14 height 14
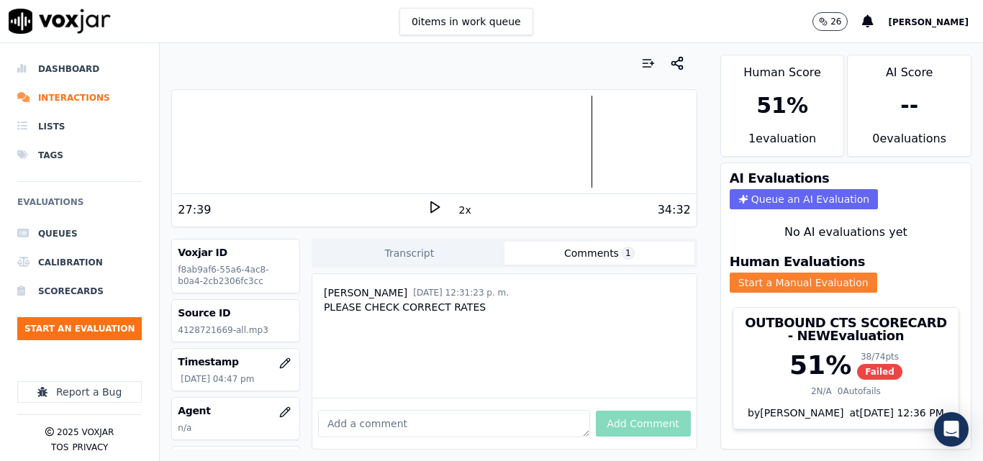
scroll to position [30, 0]
click at [76, 319] on button "Start an Evaluation" at bounding box center [79, 328] width 125 height 23
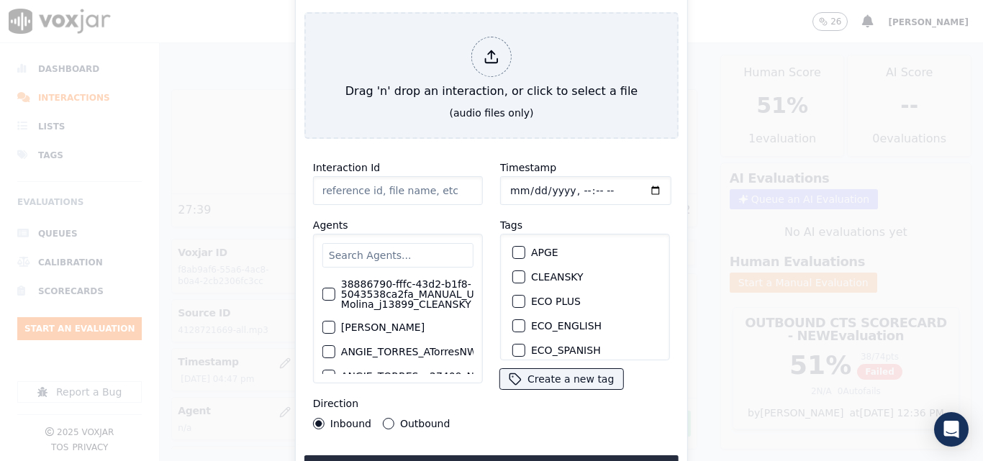
type input "20250911-113740_2162583127-all.mp3"
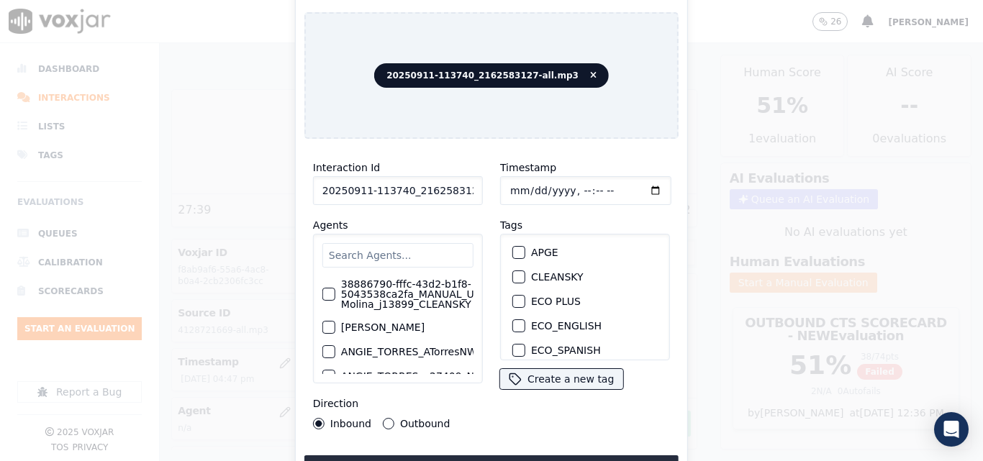
click at [515, 272] on div "button" at bounding box center [518, 277] width 10 height 10
click at [491, 448] on div "Interaction Id 20250911-113740_2162583127-all.mp3 Agents 38886790-fffc-43d2-b1f…" at bounding box center [492, 315] width 374 height 331
click at [492, 456] on button "Upload interaction to start evaluation" at bounding box center [492, 469] width 374 height 26
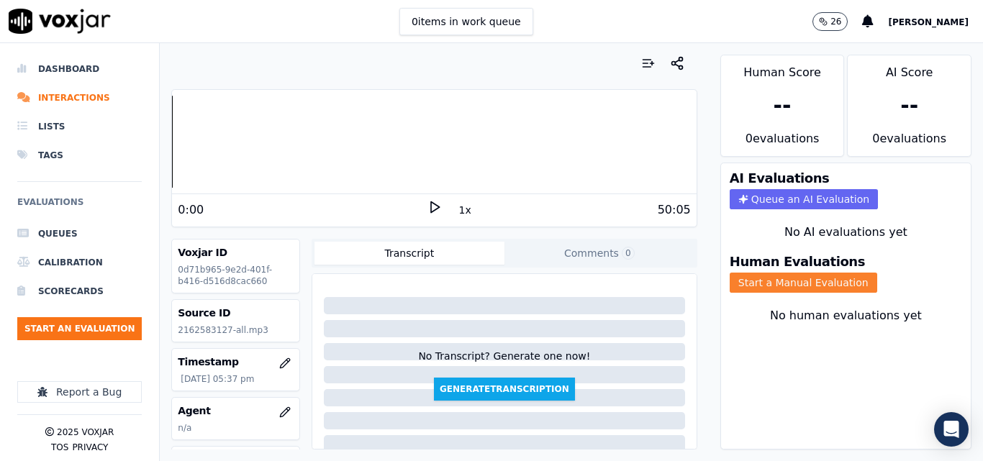
click at [765, 285] on button "Start a Manual Evaluation" at bounding box center [804, 283] width 148 height 20
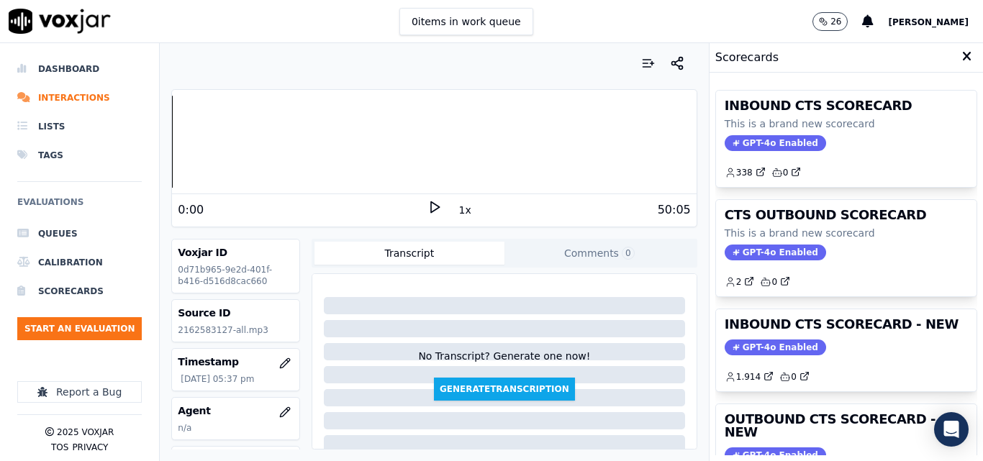
click at [431, 204] on polygon at bounding box center [435, 207] width 9 height 11
click at [431, 215] on div "1x" at bounding box center [435, 209] width 14 height 19
click at [428, 213] on icon at bounding box center [435, 207] width 14 height 14
click at [428, 205] on icon at bounding box center [435, 207] width 14 height 14
click at [428, 214] on icon at bounding box center [435, 207] width 14 height 14
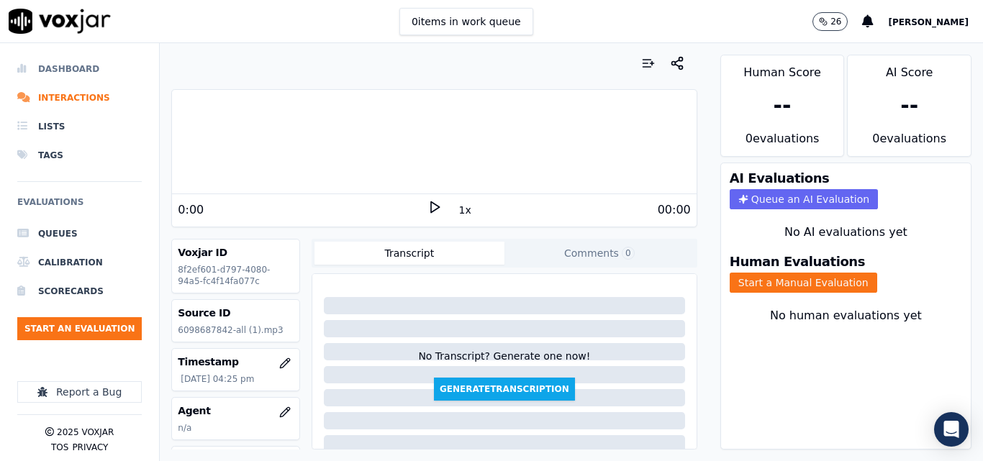
click at [89, 76] on li "Dashboard" at bounding box center [79, 69] width 125 height 29
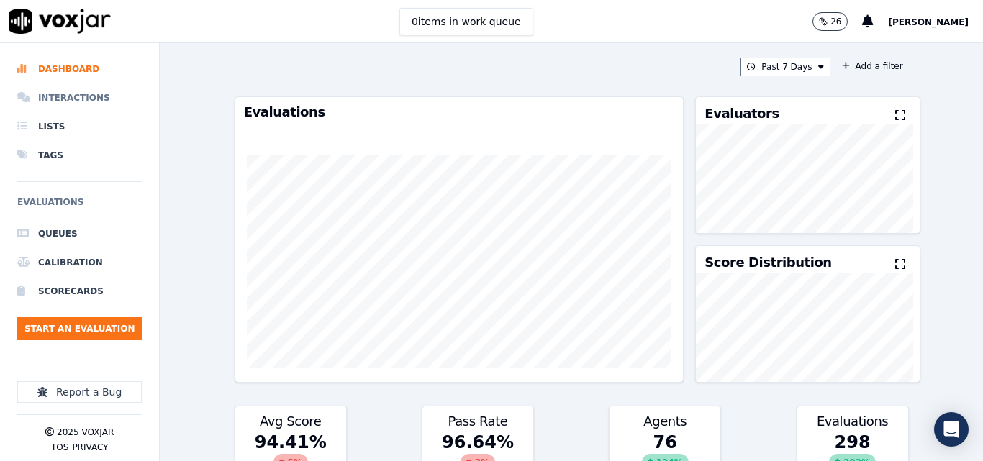
click at [81, 96] on li "Interactions" at bounding box center [79, 98] width 125 height 29
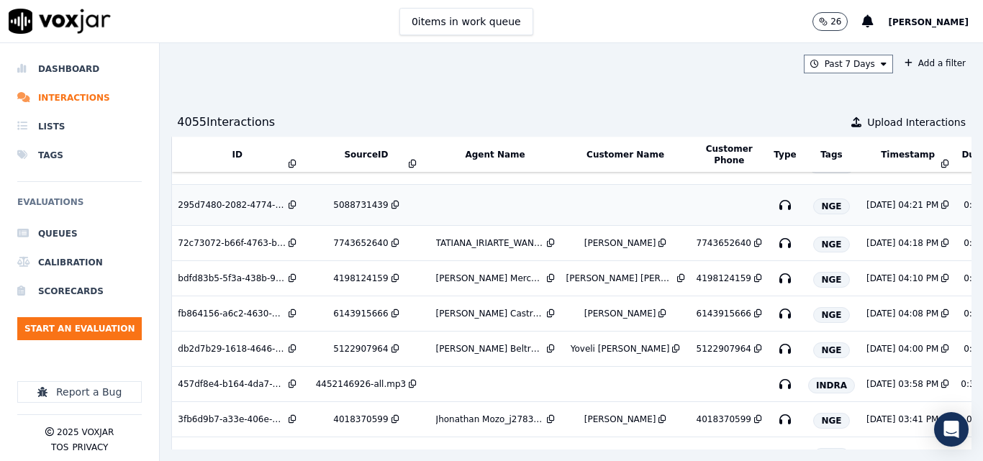
scroll to position [144, 0]
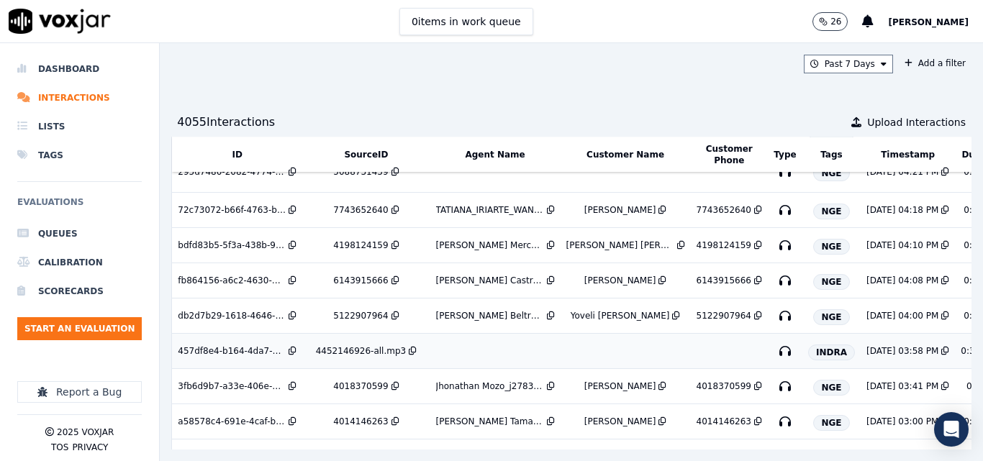
click at [369, 348] on div "4452146926-all.mp3" at bounding box center [361, 352] width 90 height 12
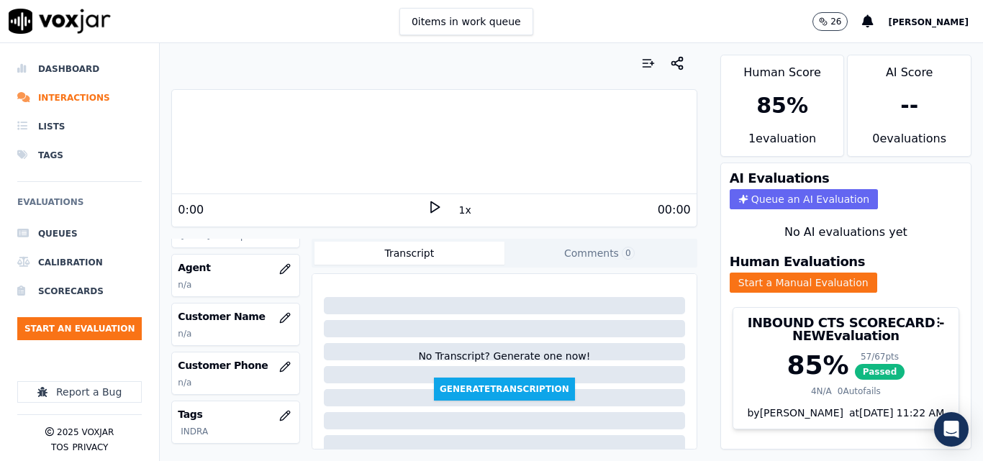
scroll to position [144, 0]
click at [279, 313] on icon "button" at bounding box center [285, 318] width 12 height 12
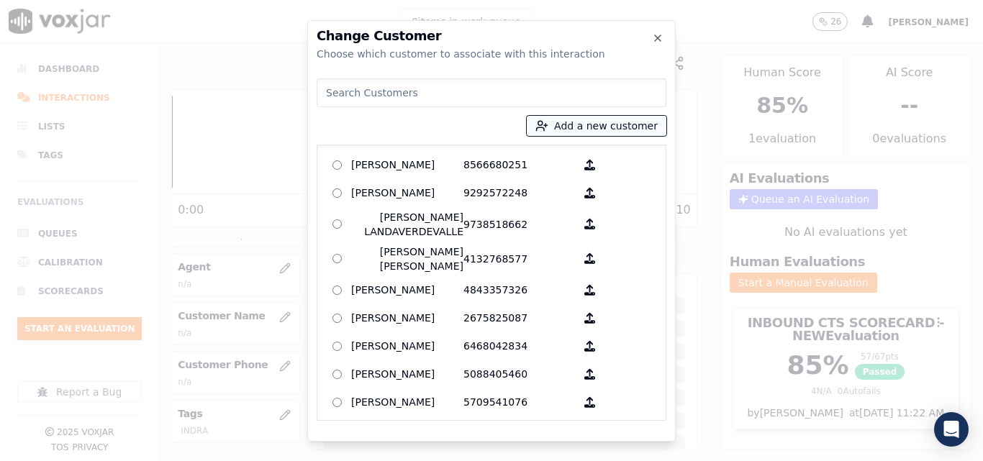
click at [619, 127] on button "Add a new customer" at bounding box center [597, 126] width 140 height 20
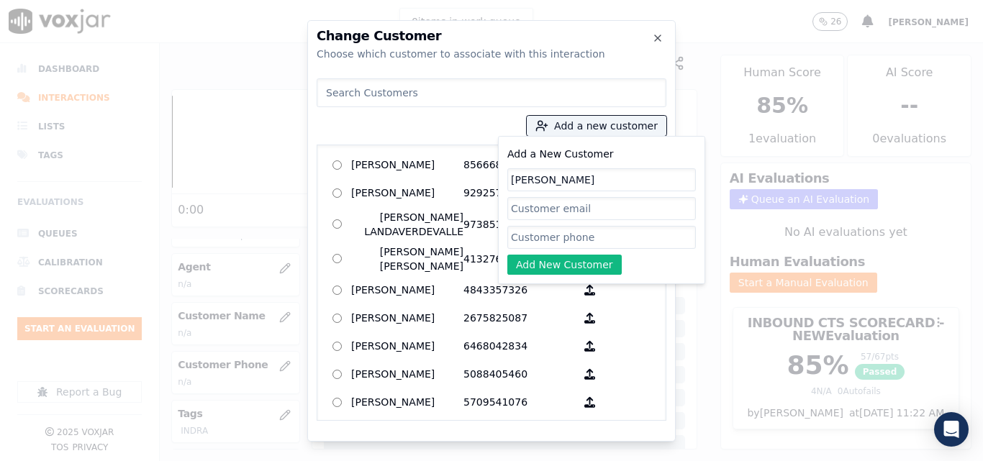
type input "LUISA BELTRAN"
click at [562, 235] on input "Add a New Customer" at bounding box center [602, 237] width 189 height 23
paste input "4452146926"
type input "4452146926"
click at [555, 271] on button "Add New Customer" at bounding box center [565, 265] width 114 height 20
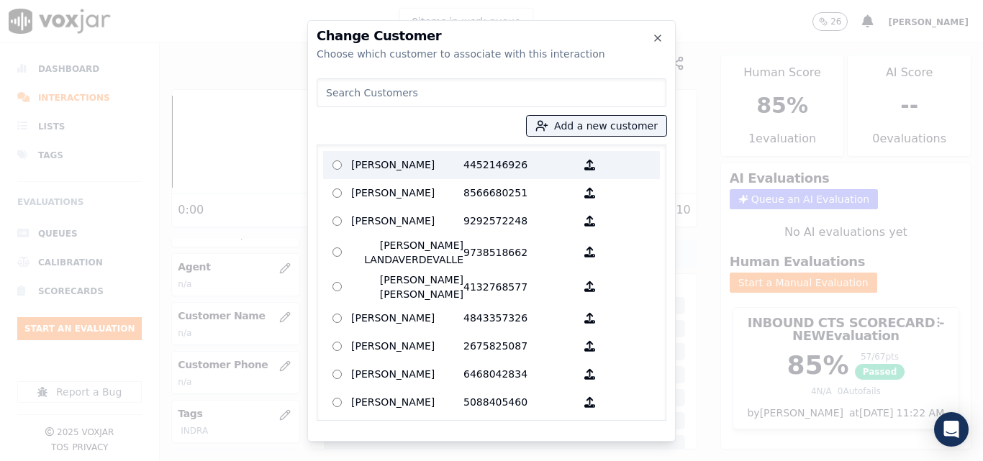
click at [484, 155] on p "4452146926" at bounding box center [520, 165] width 112 height 22
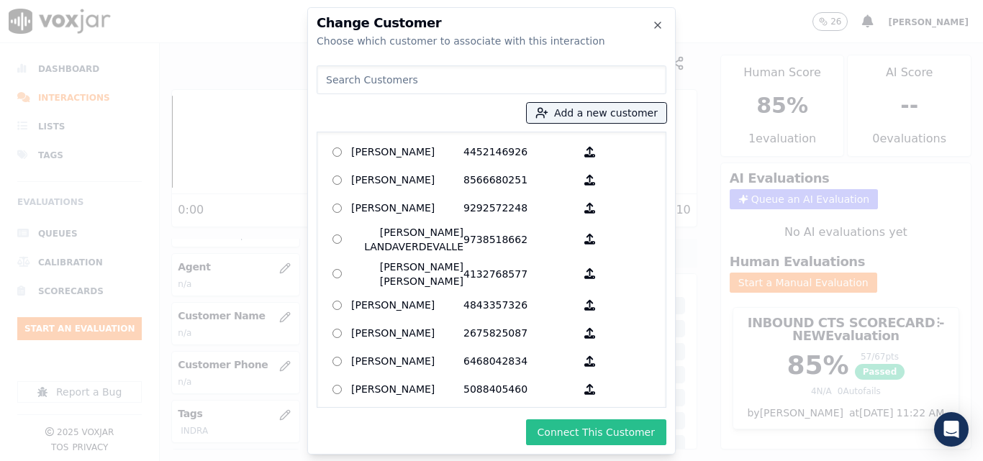
click at [599, 436] on button "Connect This Customer" at bounding box center [596, 433] width 140 height 26
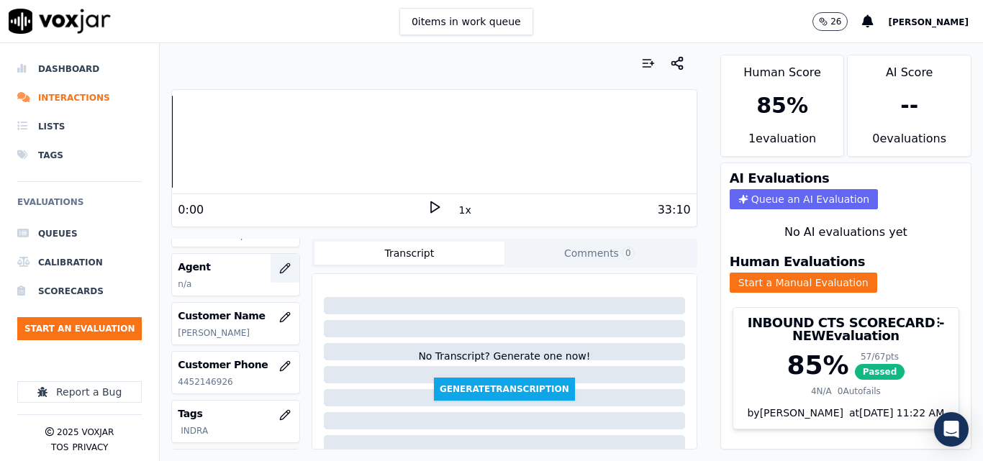
click at [280, 267] on icon "button" at bounding box center [284, 267] width 9 height 9
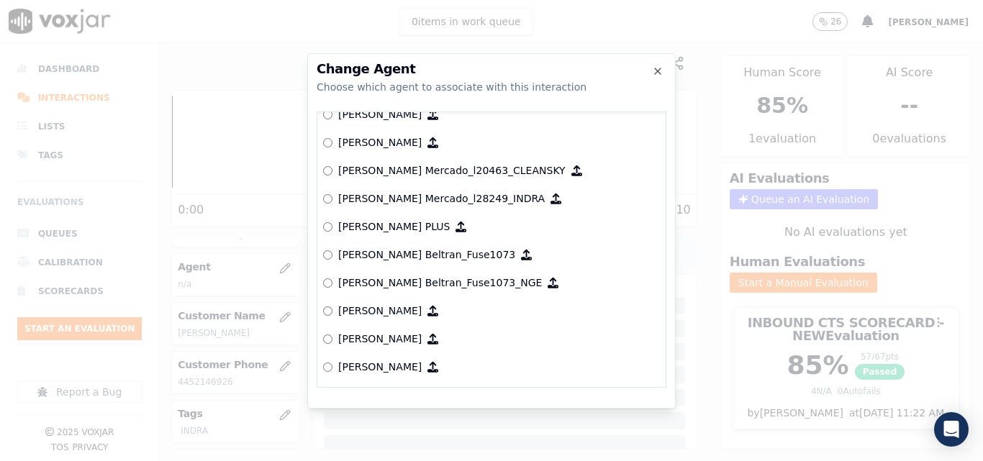
scroll to position [5397, 0]
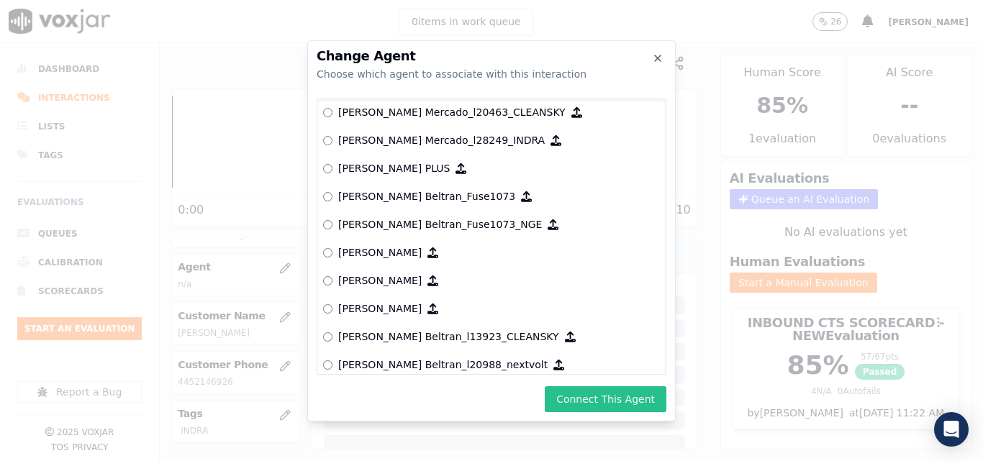
click at [582, 400] on button "Connect This Agent" at bounding box center [606, 400] width 122 height 26
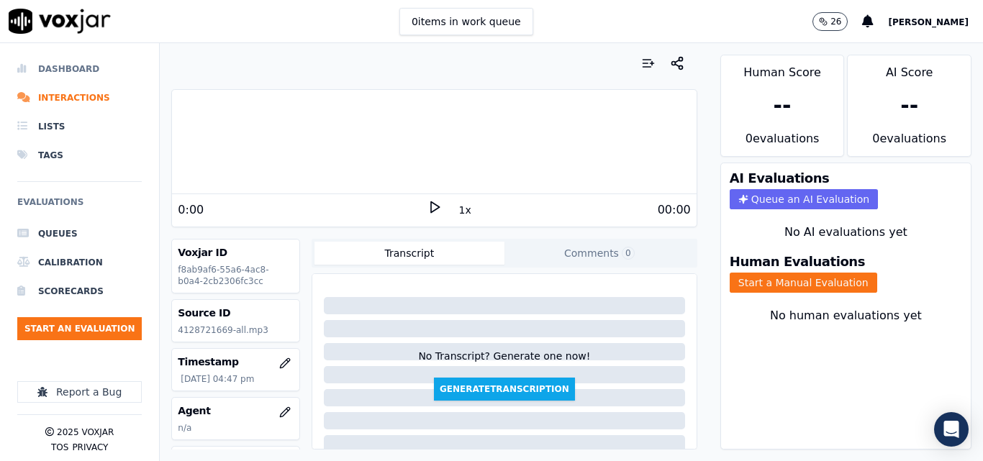
click at [90, 66] on li "Dashboard" at bounding box center [79, 69] width 125 height 29
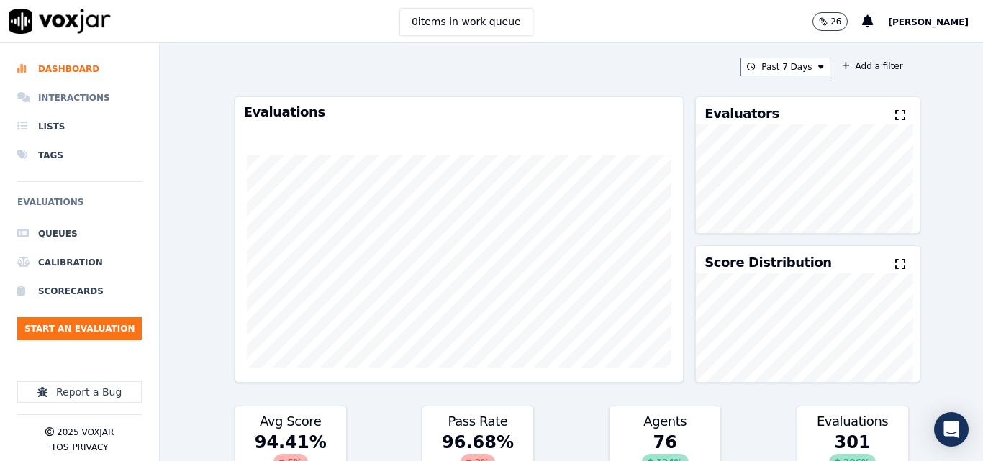
click at [73, 95] on li "Interactions" at bounding box center [79, 98] width 125 height 29
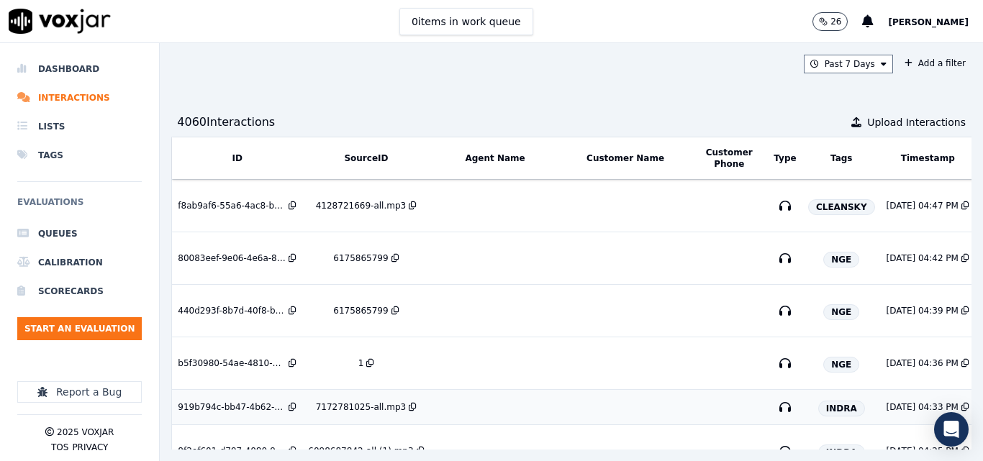
click at [328, 407] on div "7172781025-all.mp3" at bounding box center [361, 408] width 90 height 12
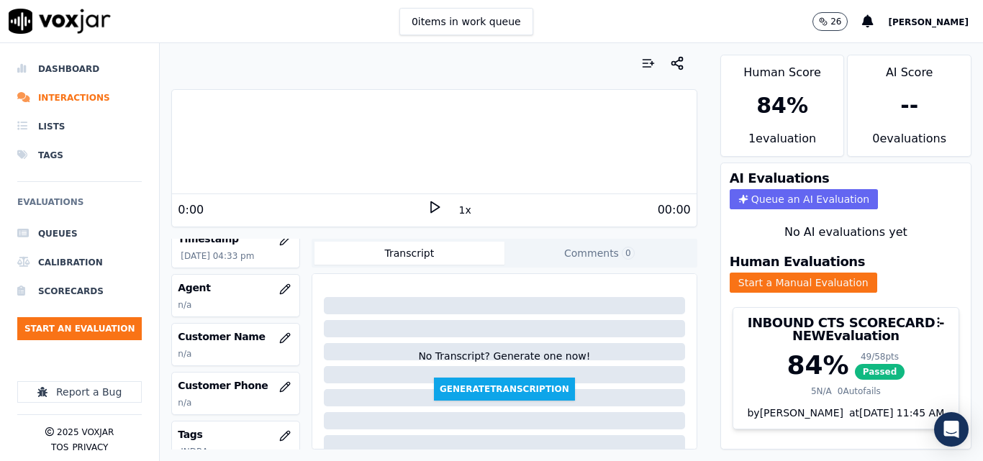
scroll to position [144, 0]
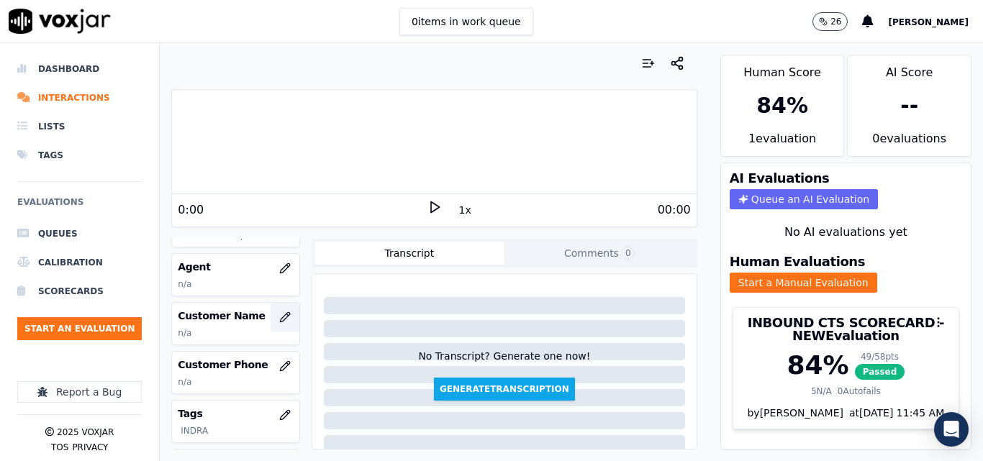
click at [279, 320] on icon "button" at bounding box center [285, 318] width 12 height 12
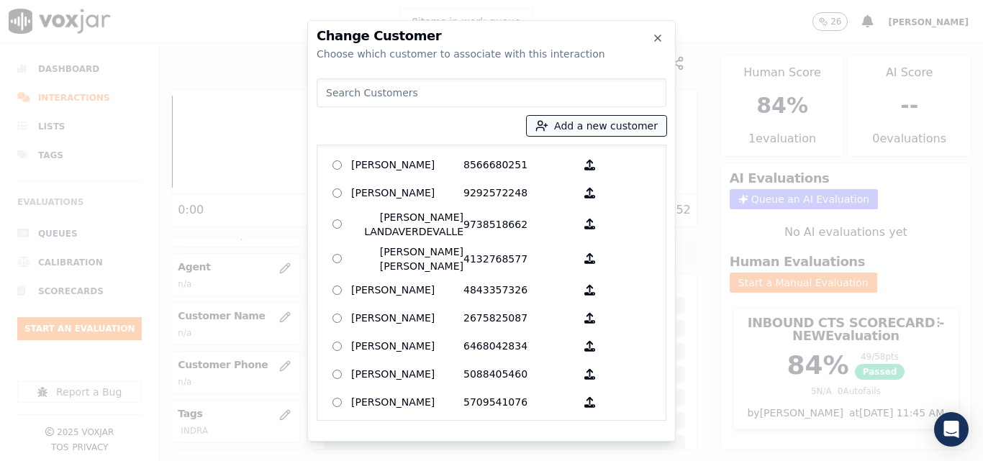
click at [614, 131] on button "Add a new customer" at bounding box center [597, 126] width 140 height 20
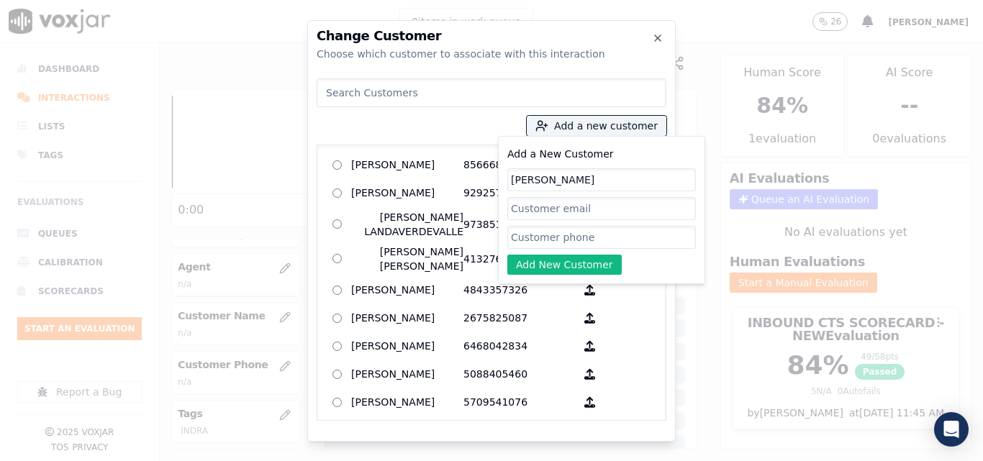
type input "Audrey Izquierdo"
paste input "7172781025"
type input "7172781025"
click at [561, 268] on button "Add New Customer" at bounding box center [565, 265] width 114 height 20
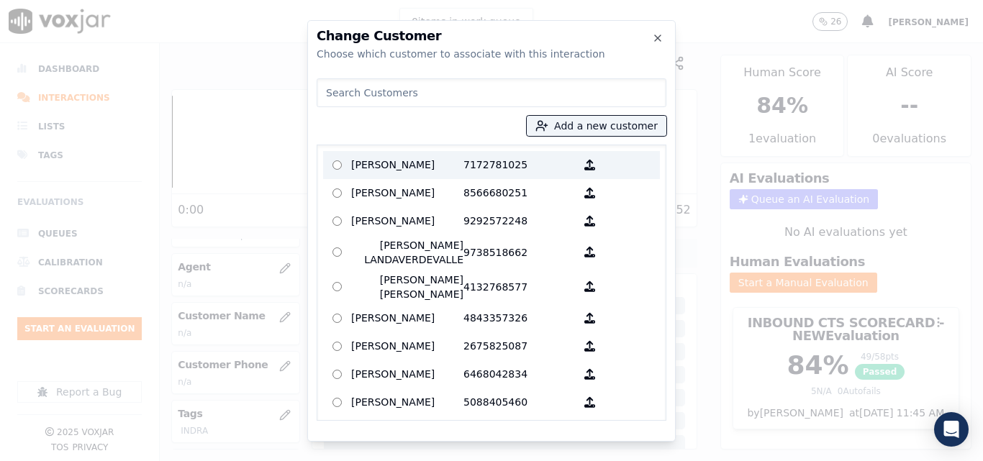
click at [436, 158] on p "Audrey Izquierdo" at bounding box center [407, 165] width 112 height 22
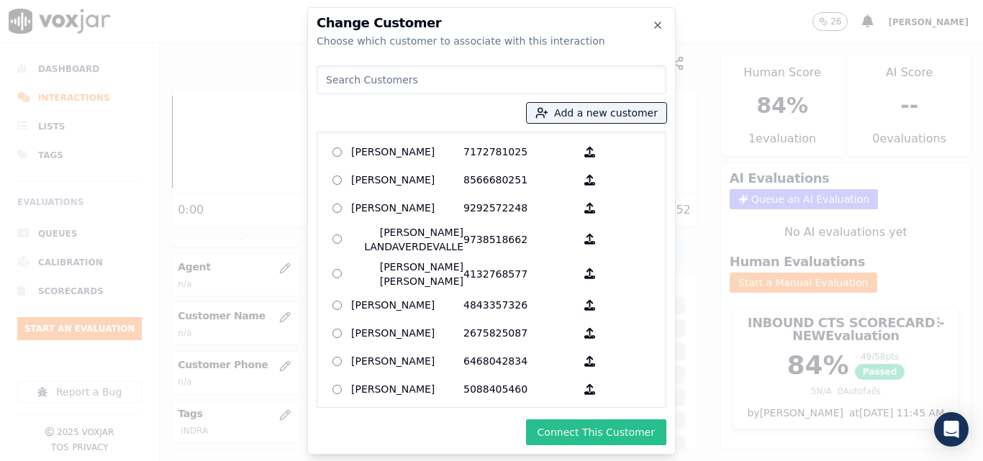
click at [622, 430] on button "Connect This Customer" at bounding box center [596, 433] width 140 height 26
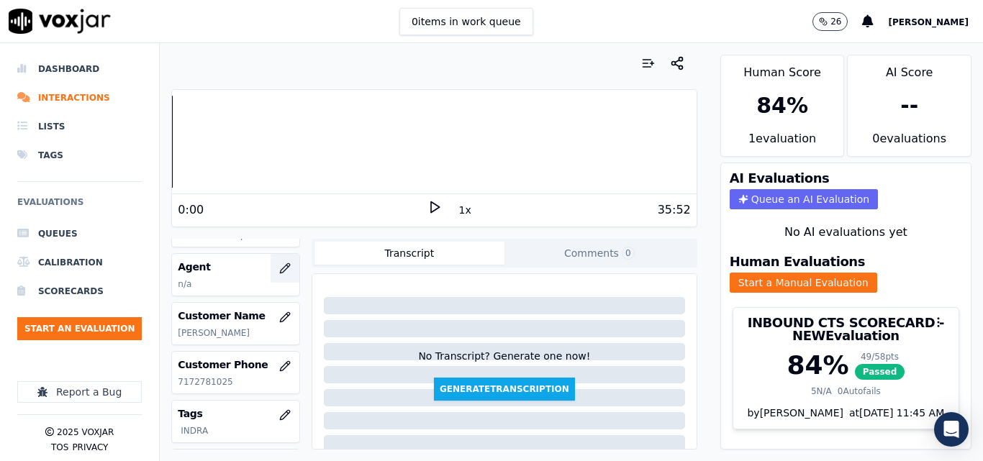
click at [279, 269] on icon "button" at bounding box center [285, 269] width 12 height 12
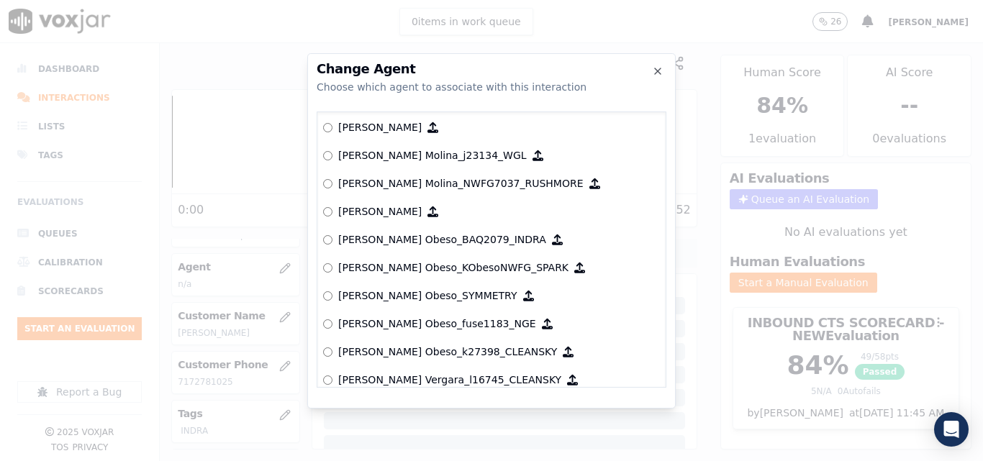
scroll to position [4774, 0]
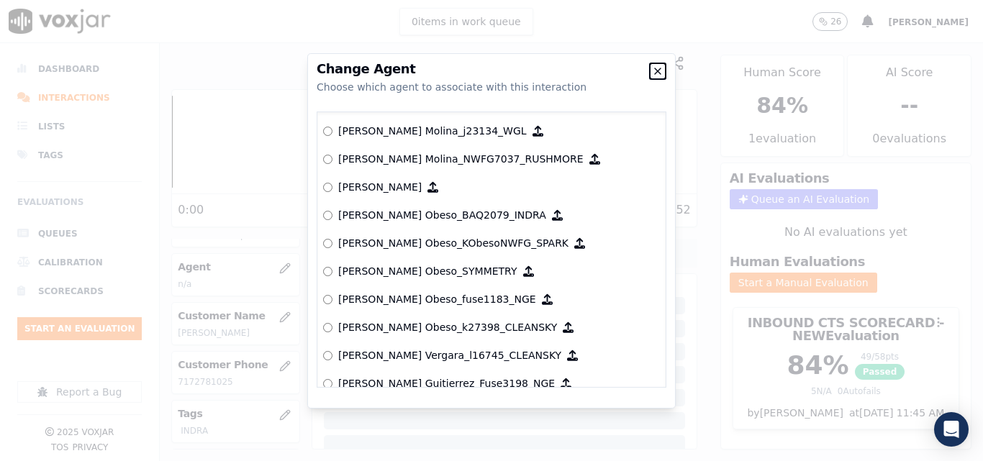
click at [657, 74] on icon "button" at bounding box center [658, 72] width 12 height 12
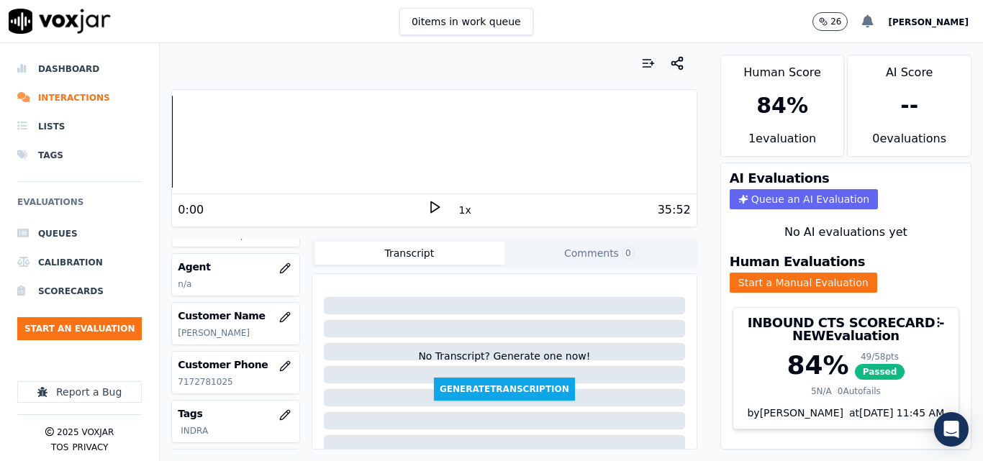
click at [874, 21] on icon at bounding box center [868, 21] width 12 height 13
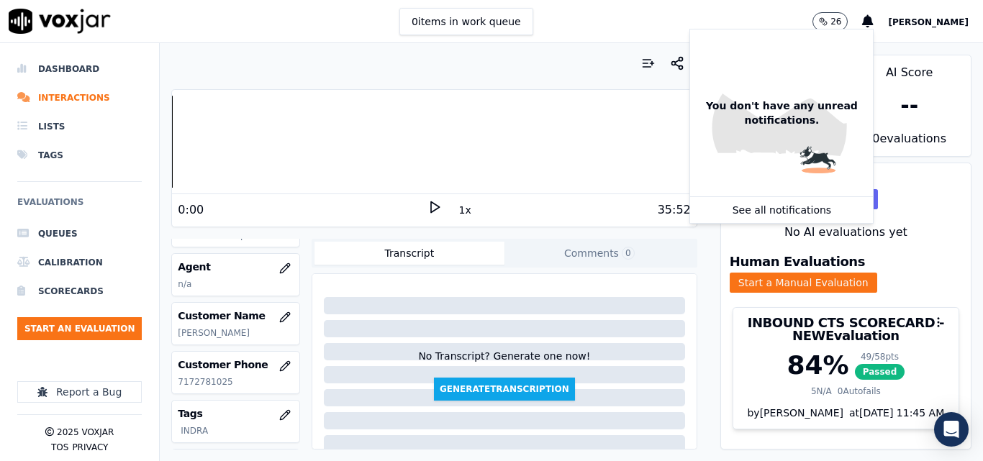
click at [943, 20] on span "[PERSON_NAME]" at bounding box center [928, 22] width 81 height 10
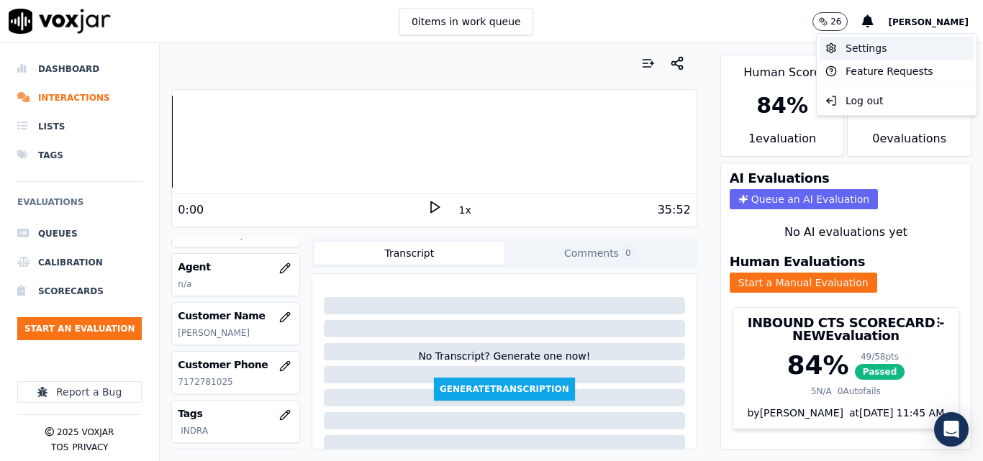
click at [889, 45] on div "Settings" at bounding box center [897, 48] width 154 height 23
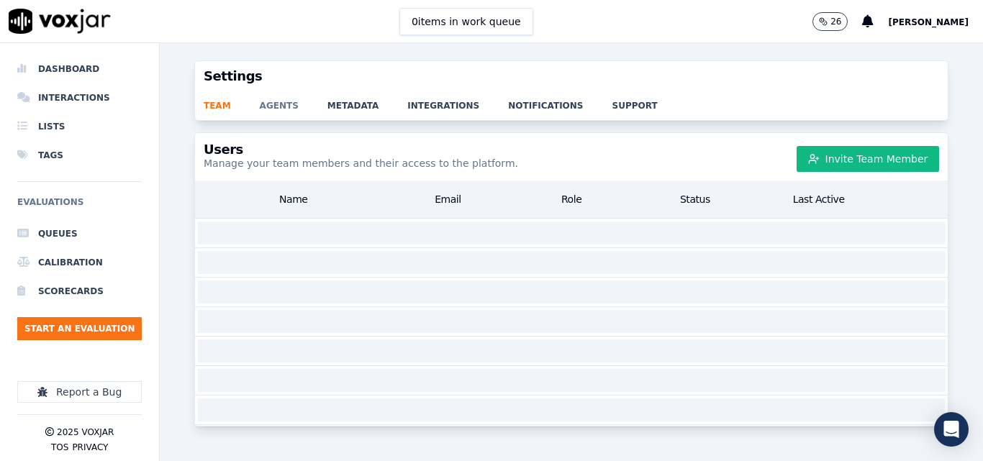
click at [266, 98] on link "agents" at bounding box center [294, 101] width 68 height 20
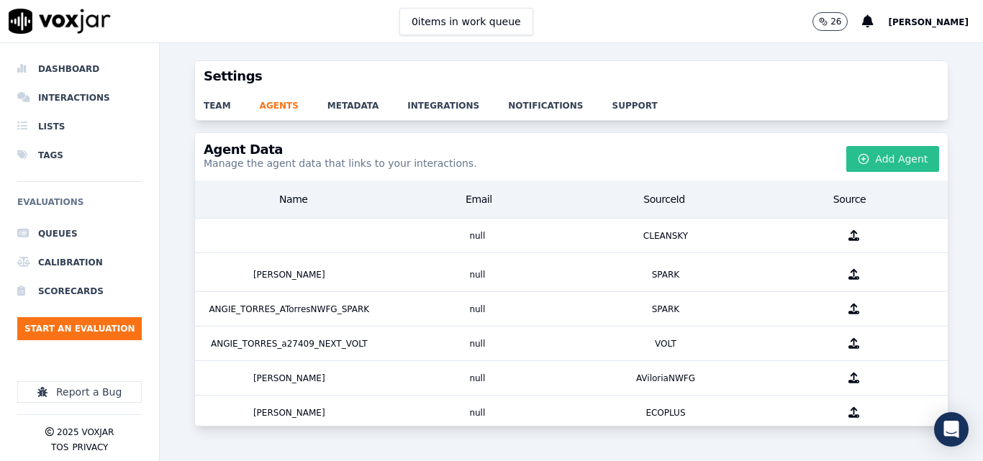
click at [847, 159] on button "Add Agent" at bounding box center [893, 159] width 93 height 26
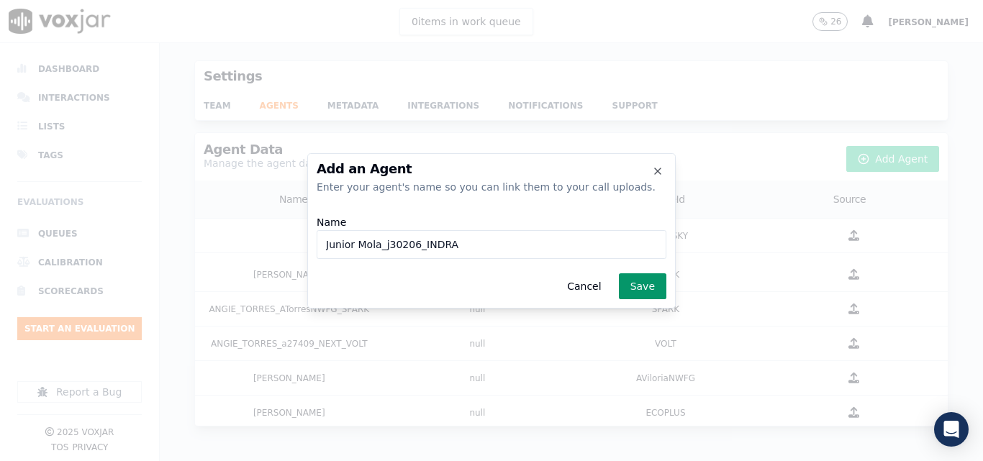
type input "Junior Mola_j30206_INDRA"
click at [635, 286] on button "Save" at bounding box center [643, 287] width 48 height 26
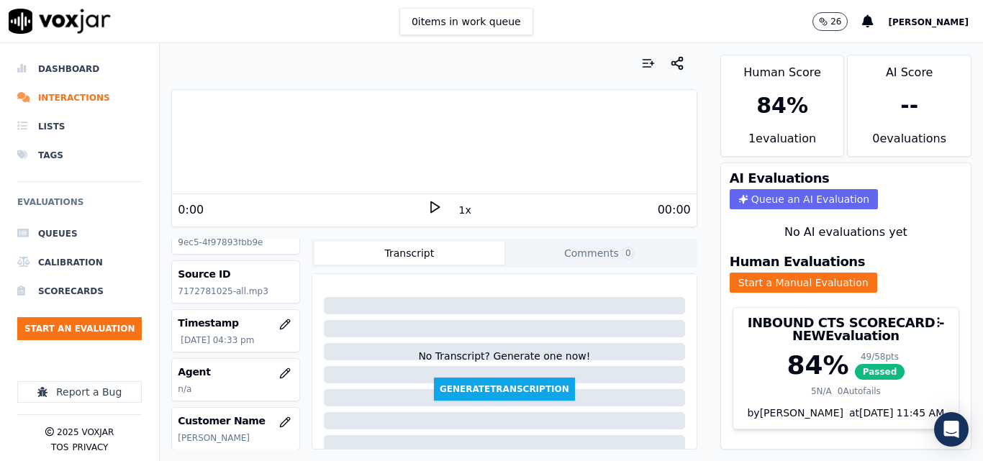
scroll to position [72, 0]
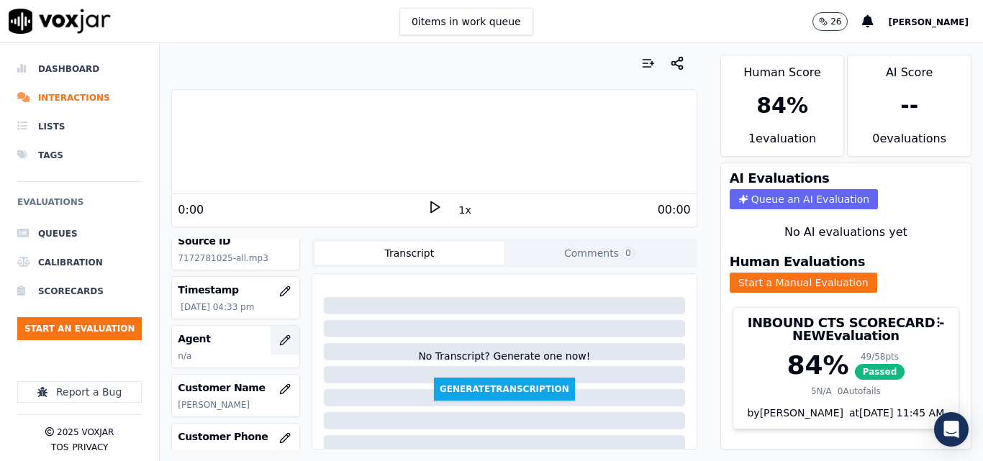
click at [271, 343] on button "button" at bounding box center [285, 340] width 29 height 29
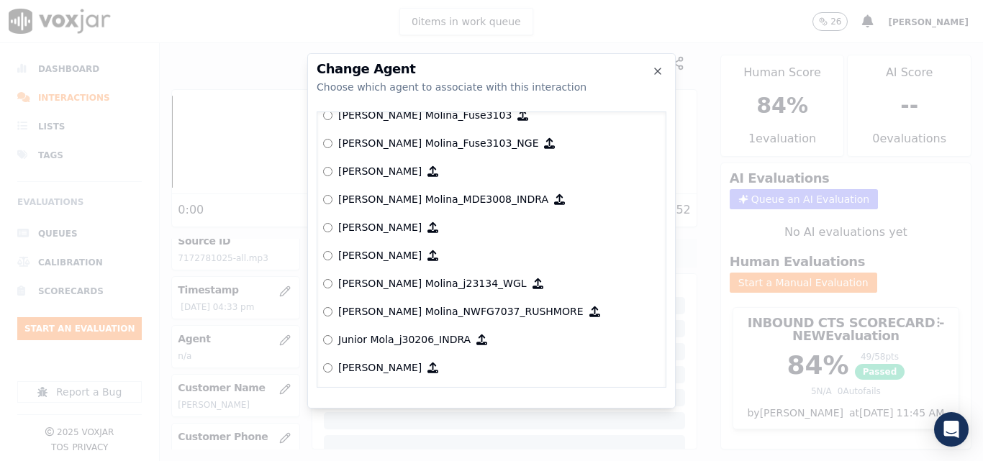
scroll to position [4646, 0]
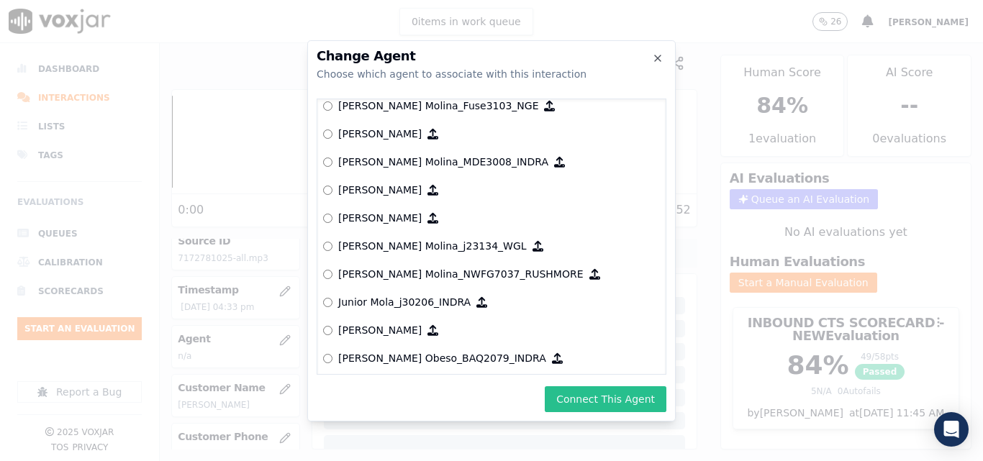
click at [616, 402] on button "Connect This Agent" at bounding box center [606, 400] width 122 height 26
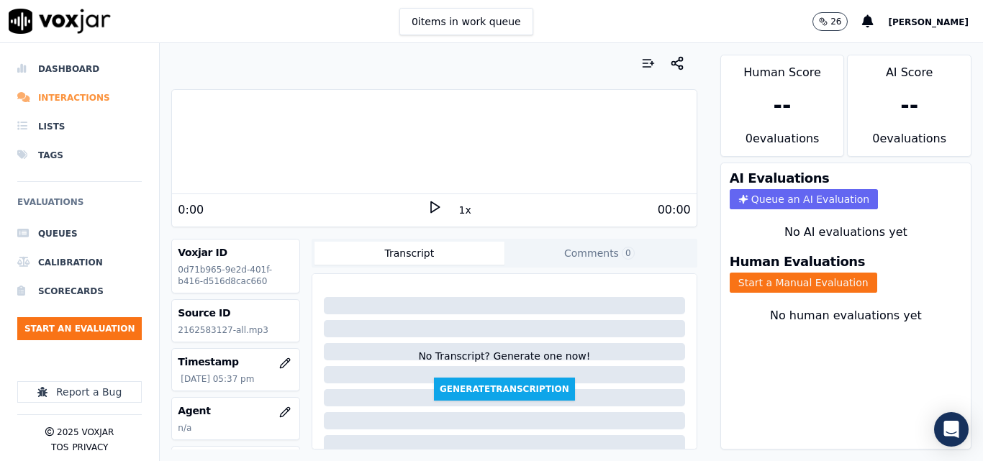
click at [68, 94] on li "Interactions" at bounding box center [79, 98] width 125 height 29
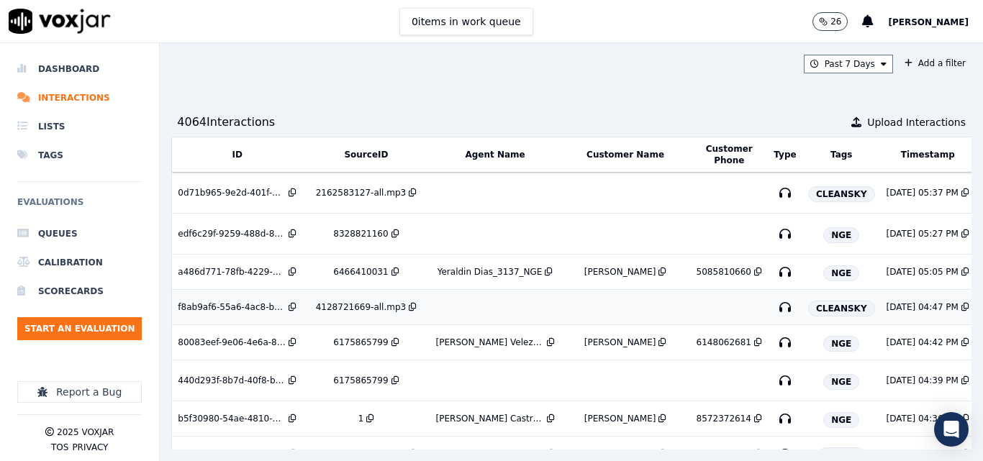
click at [352, 307] on div "4128721669-all.mp3" at bounding box center [361, 308] width 90 height 12
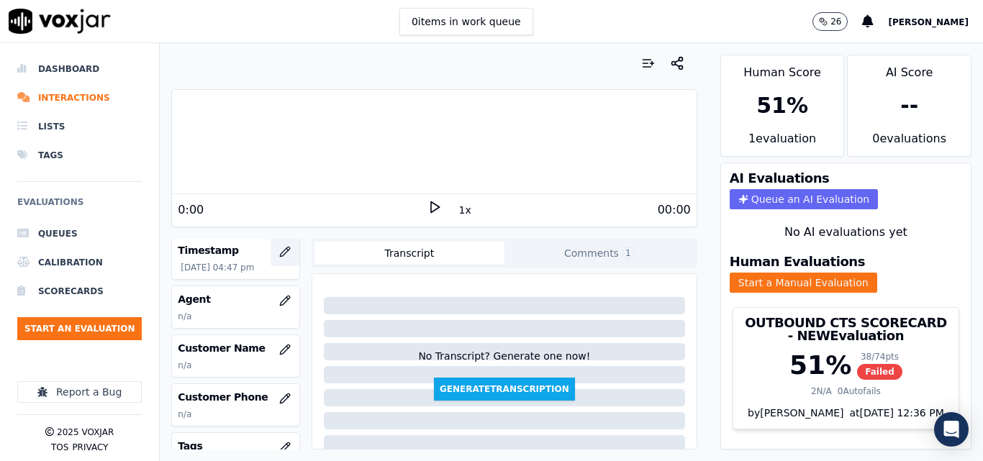
scroll to position [144, 0]
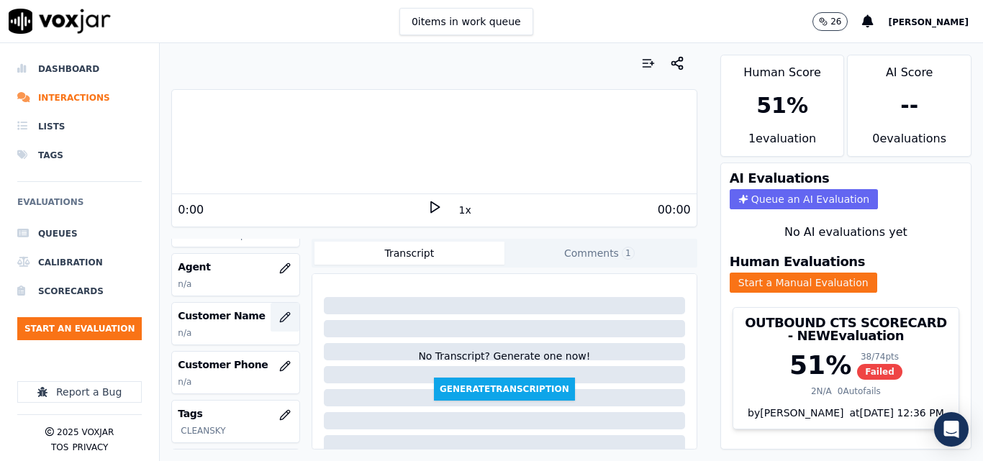
click at [279, 312] on icon "button" at bounding box center [285, 318] width 12 height 12
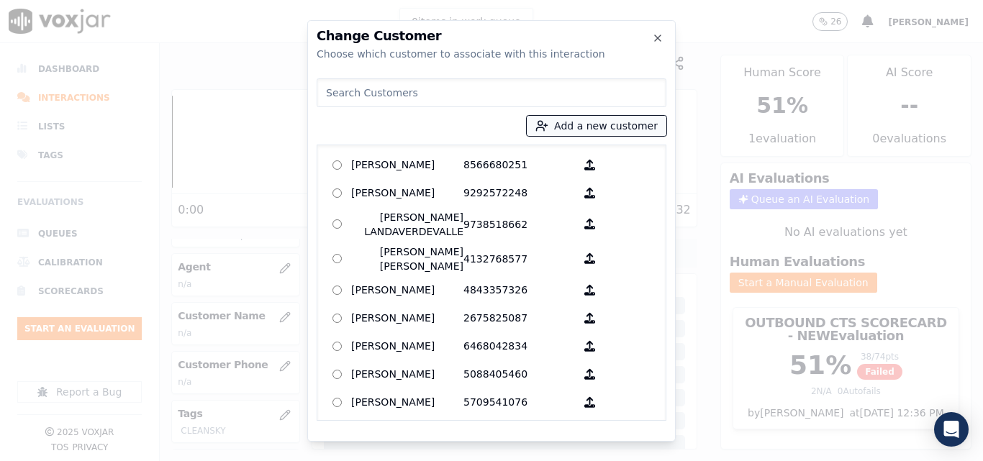
click at [630, 134] on button "Add a new customer" at bounding box center [597, 126] width 140 height 20
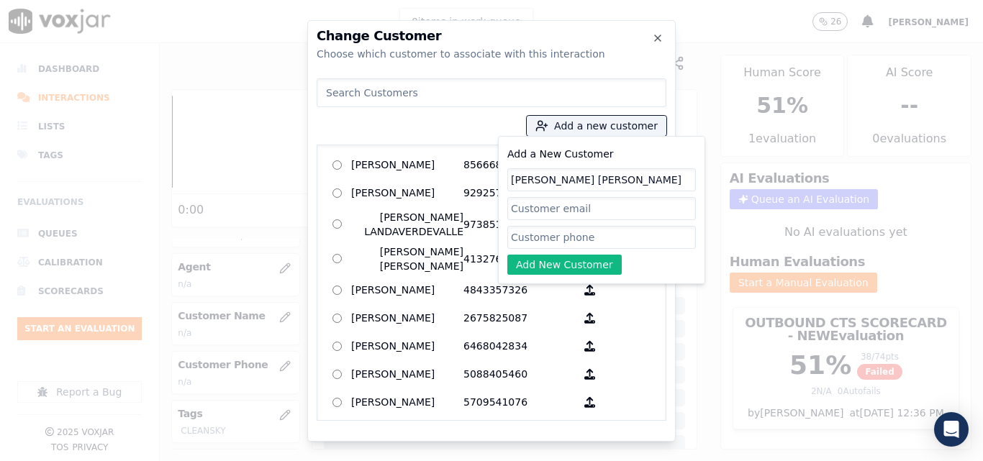
type input "[PERSON_NAME] [PERSON_NAME]"
click at [587, 238] on input "Add a New Customer" at bounding box center [602, 237] width 189 height 23
paste input "4128721669"
type input "4128721669"
click at [575, 264] on button "Add New Customer" at bounding box center [565, 265] width 114 height 20
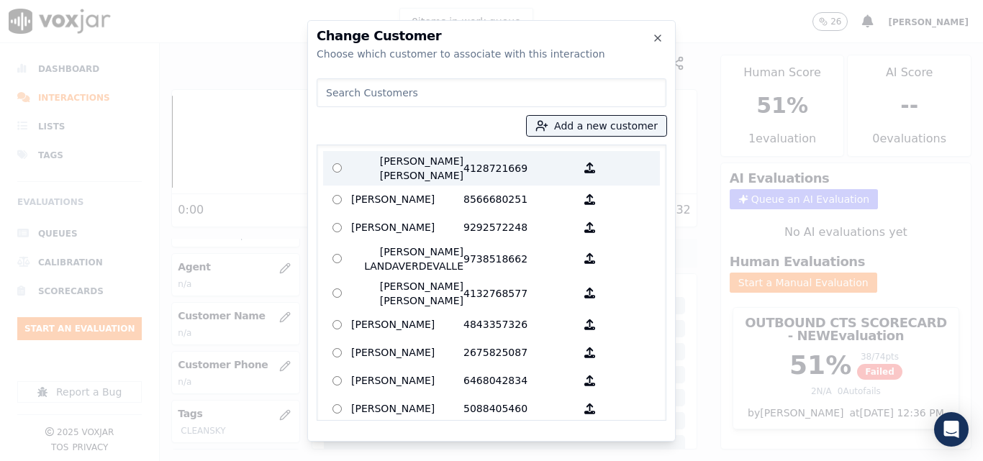
click at [418, 165] on p "[PERSON_NAME] [PERSON_NAME]" at bounding box center [407, 168] width 112 height 29
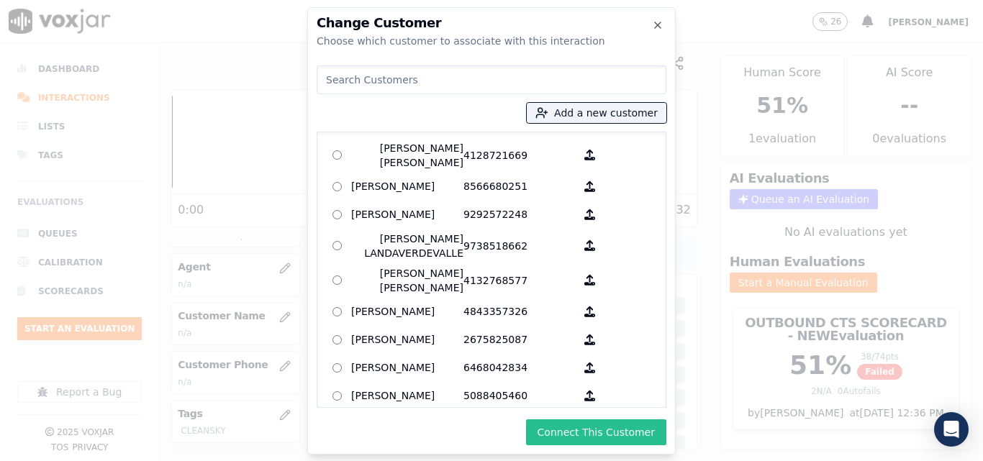
click at [585, 431] on button "Connect This Customer" at bounding box center [596, 433] width 140 height 26
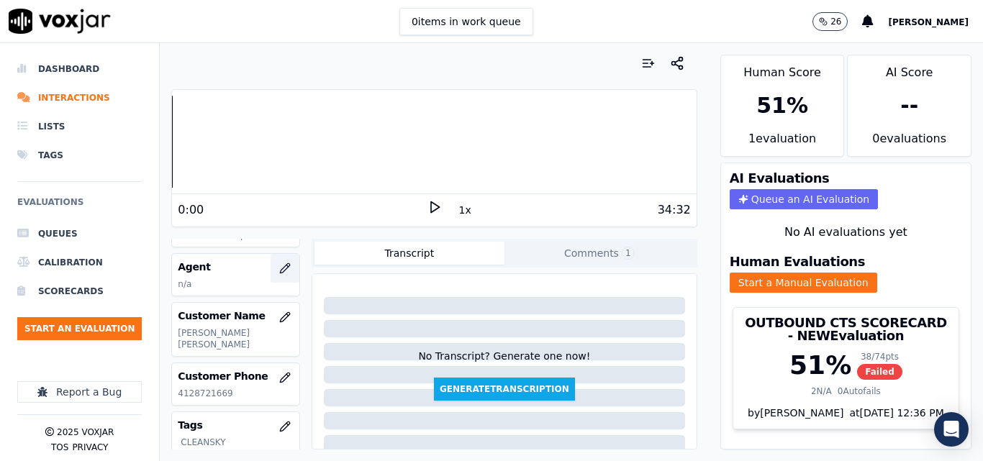
click at [280, 271] on icon "button" at bounding box center [284, 267] width 9 height 9
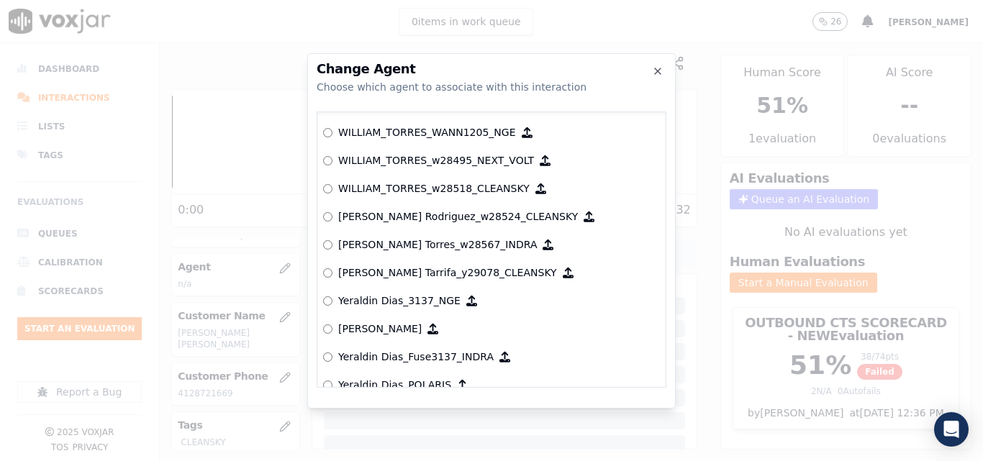
scroll to position [7396, 0]
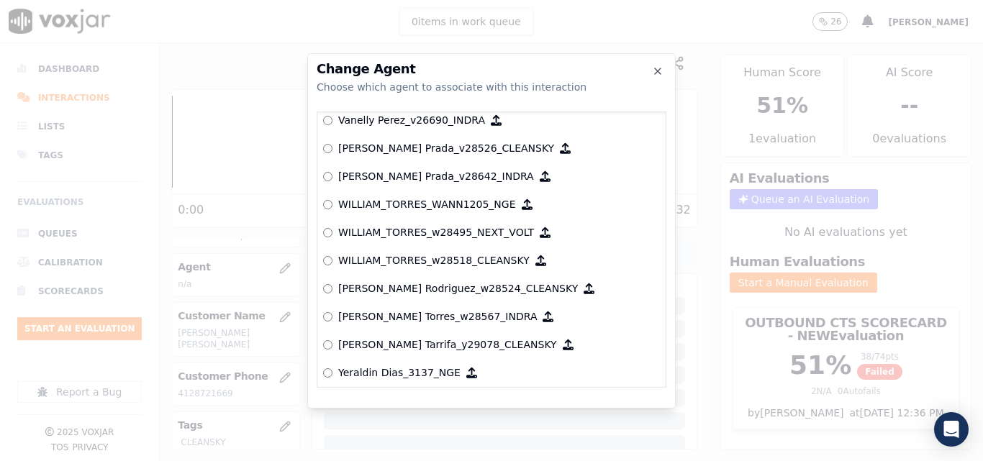
click at [444, 258] on p "WILLIAM_TORRES_w28518_CLEANSKY" at bounding box center [434, 260] width 192 height 14
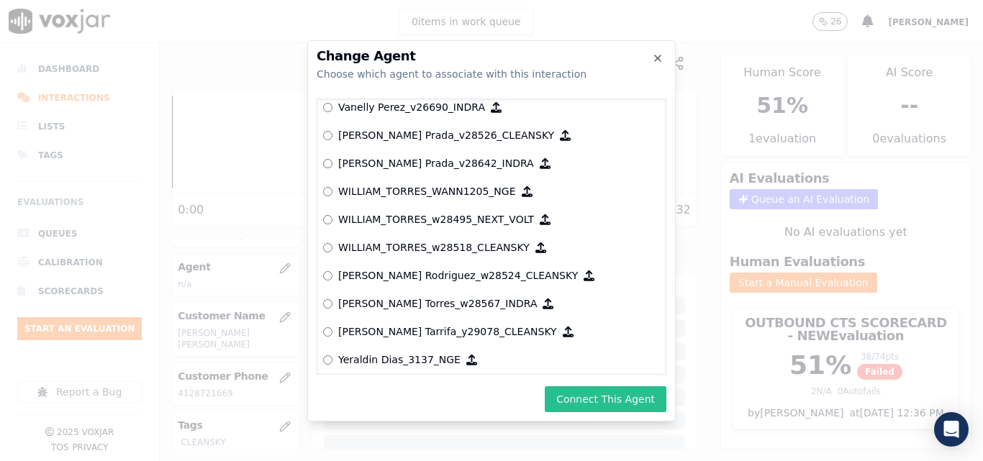
click at [621, 405] on button "Connect This Agent" at bounding box center [606, 400] width 122 height 26
